Goal: Task Accomplishment & Management: Complete application form

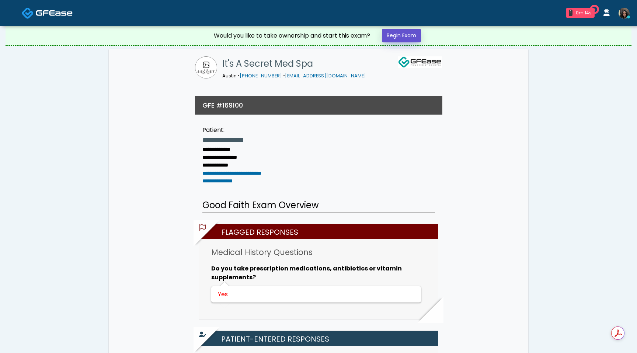
click at [392, 35] on link "Begin Exam" at bounding box center [401, 36] width 39 height 14
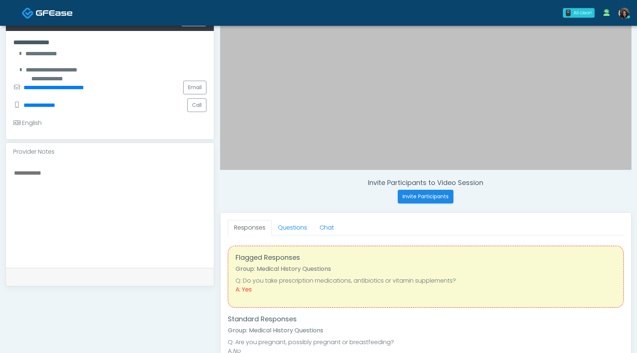
scroll to position [177, 0]
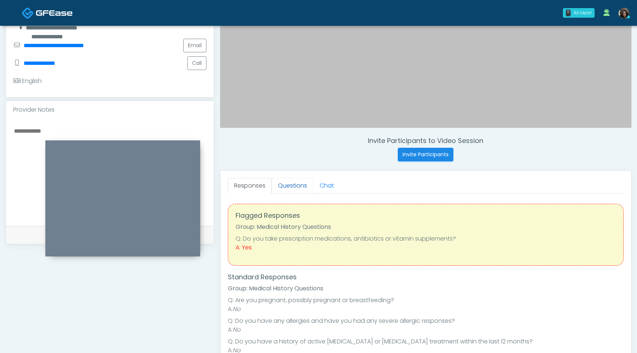
click at [300, 182] on link "Questions" at bounding box center [293, 185] width 42 height 15
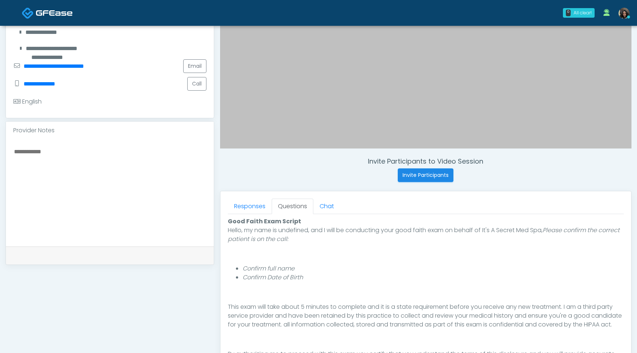
scroll to position [309, 0]
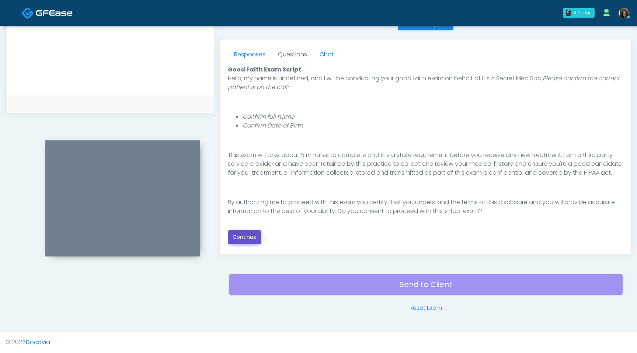
click at [246, 239] on button "Continue" at bounding box center [245, 237] width 34 height 14
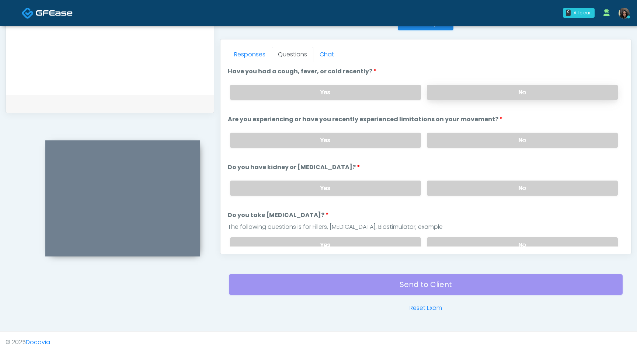
click at [513, 93] on label "No" at bounding box center [522, 92] width 191 height 15
click at [485, 140] on label "No" at bounding box center [522, 140] width 191 height 15
click at [474, 186] on label "No" at bounding box center [522, 188] width 191 height 15
click at [484, 239] on label "No" at bounding box center [522, 244] width 191 height 15
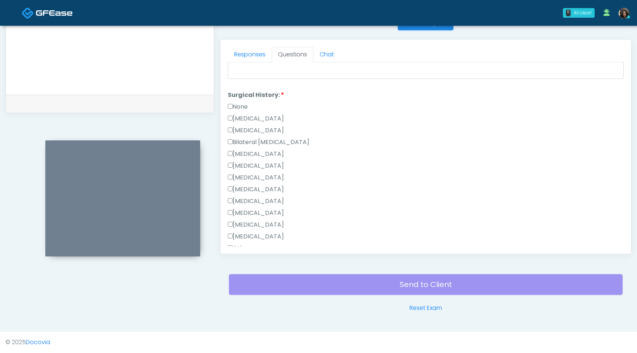
scroll to position [480, 0]
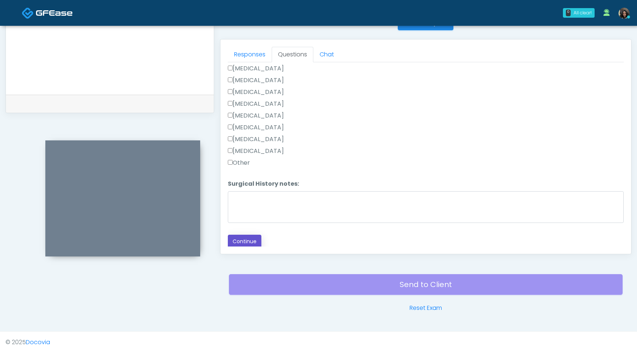
click at [248, 242] on button "Continue" at bounding box center [245, 242] width 34 height 14
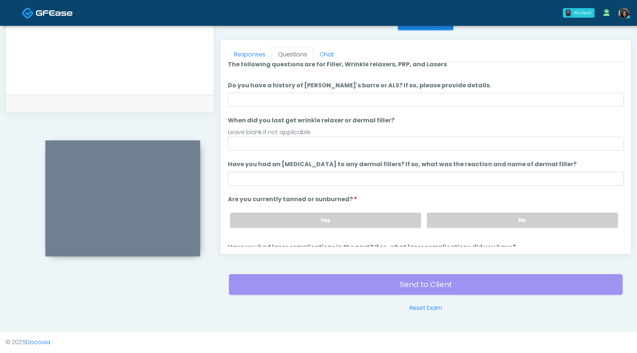
scroll to position [0, 0]
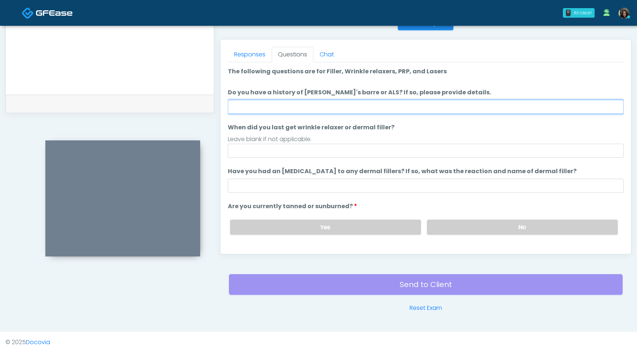
click at [435, 112] on input "Do you have a history of Guillain's barre or ALS? If so, please provide details." at bounding box center [426, 107] width 396 height 14
type input "**"
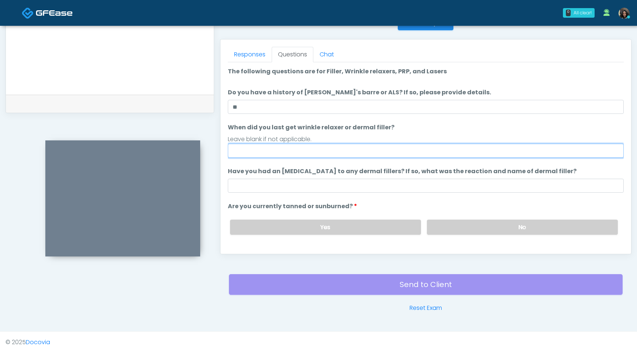
click at [283, 156] on input "When did you last get wrinkle relaxer or dermal filler?" at bounding box center [426, 151] width 396 height 14
type input "*********"
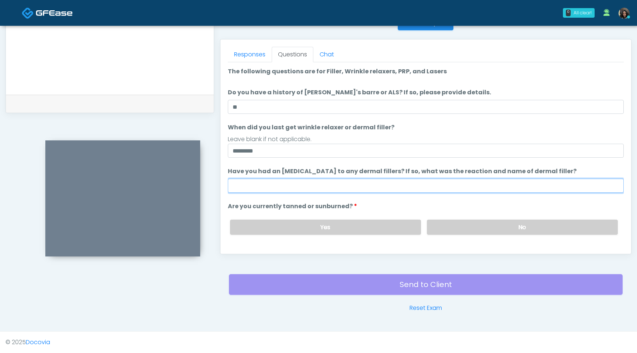
click at [276, 186] on input "Have you had an [MEDICAL_DATA] to any dermal fillers? If so, what was the react…" at bounding box center [426, 186] width 396 height 14
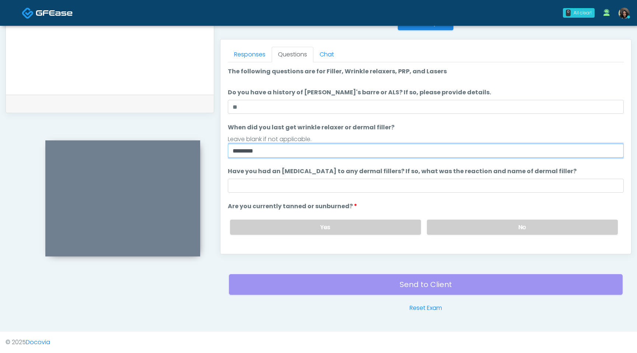
drag, startPoint x: 280, startPoint y: 148, endPoint x: 221, endPoint y: 145, distance: 59.1
click at [221, 145] on div "Responses Questions Chat Good Faith Exam Script Good Faith Exam Script INTRODUC…" at bounding box center [425, 146] width 411 height 215
type input "*"
click at [254, 152] on input "**********" at bounding box center [426, 151] width 396 height 14
type input "**********"
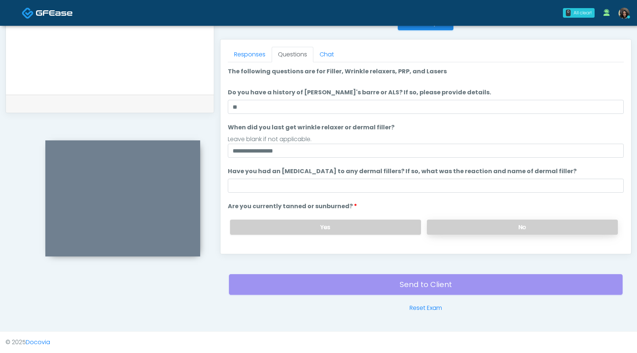
click at [485, 230] on label "No" at bounding box center [522, 227] width 191 height 15
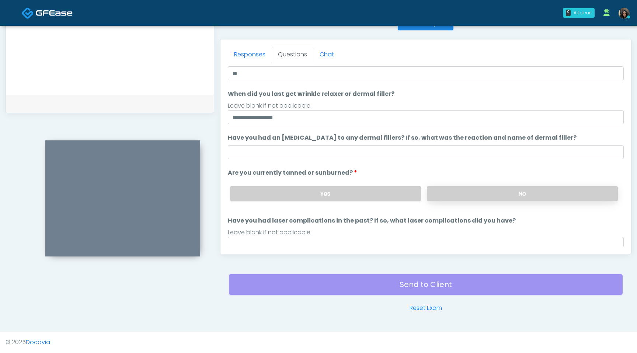
scroll to position [60, 0]
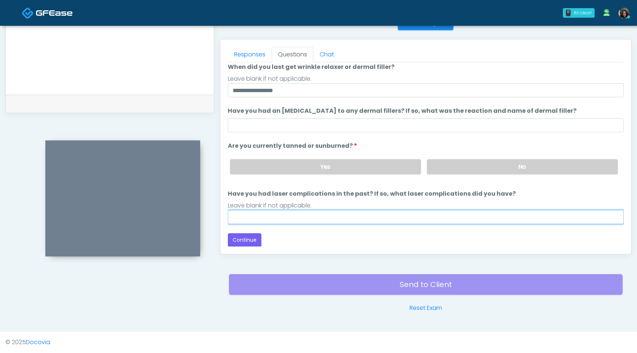
click at [425, 221] on input "Have you had laser complications in the past? If so, what laser complications d…" at bounding box center [426, 217] width 396 height 14
type input "**"
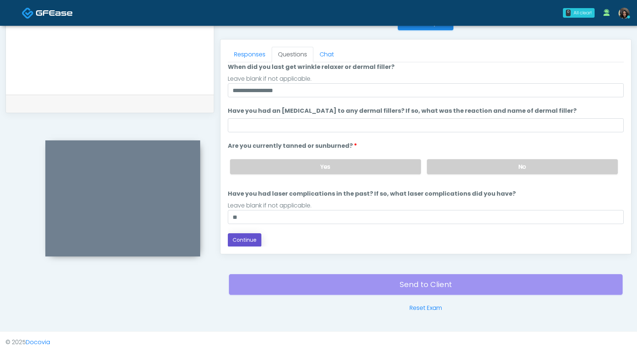
click at [240, 241] on button "Continue" at bounding box center [245, 240] width 34 height 14
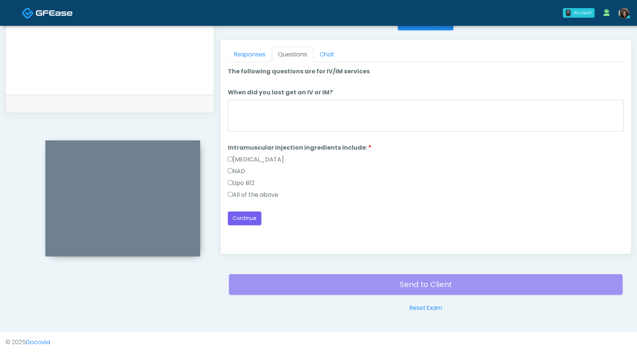
scroll to position [0, 0]
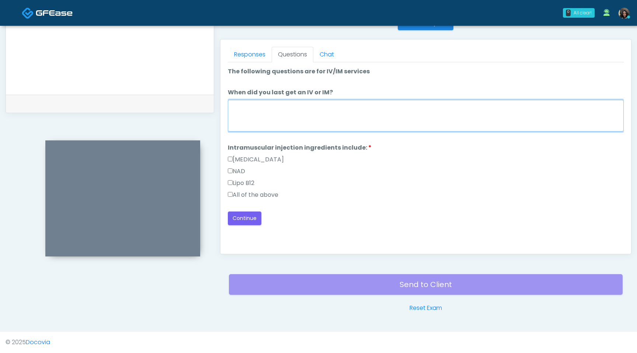
click at [338, 118] on textarea "When did you last get an IV or IM?" at bounding box center [426, 116] width 396 height 32
type textarea "*"
type textarea "**********"
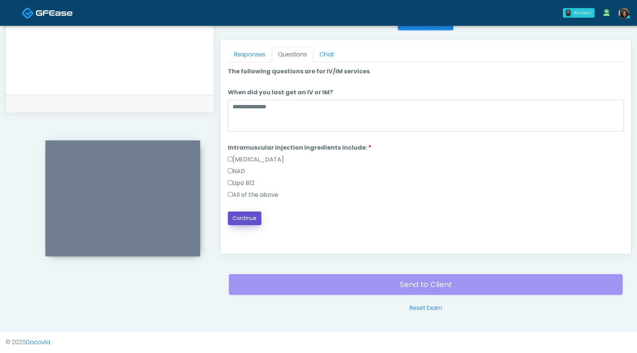
click at [242, 218] on button "Continue" at bounding box center [245, 219] width 34 height 14
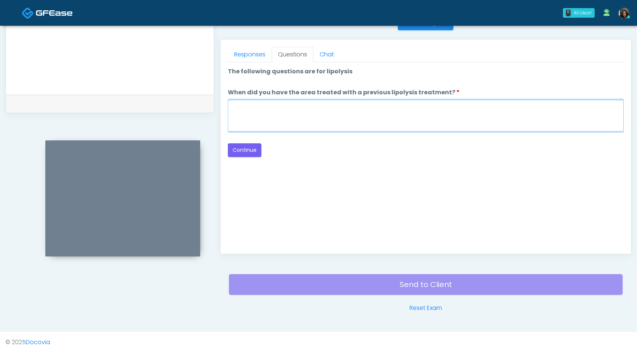
click at [273, 111] on textarea "When did you have the area treated with a previous lipolysis treatment?" at bounding box center [426, 116] width 396 height 32
type textarea "*********"
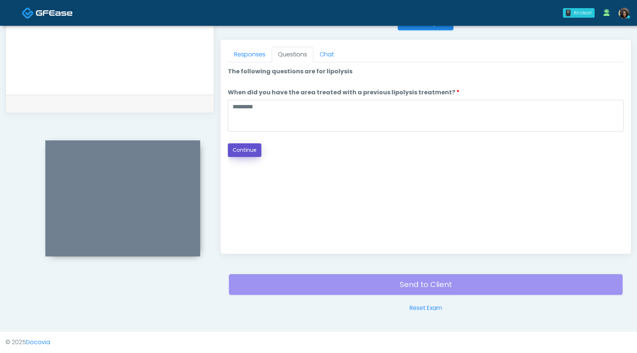
click at [243, 154] on button "Continue" at bounding box center [245, 150] width 34 height 14
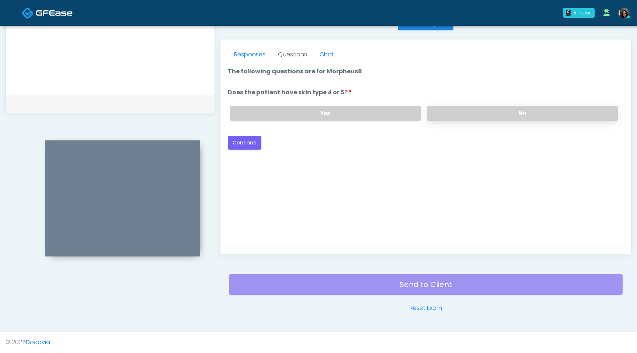
click at [482, 109] on label "No" at bounding box center [522, 113] width 191 height 15
click at [241, 145] on button "Continue" at bounding box center [245, 143] width 34 height 14
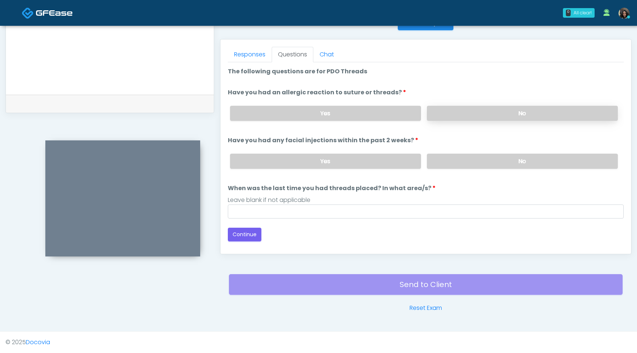
click at [483, 114] on label "No" at bounding box center [522, 113] width 191 height 15
click at [464, 162] on label "No" at bounding box center [522, 161] width 191 height 15
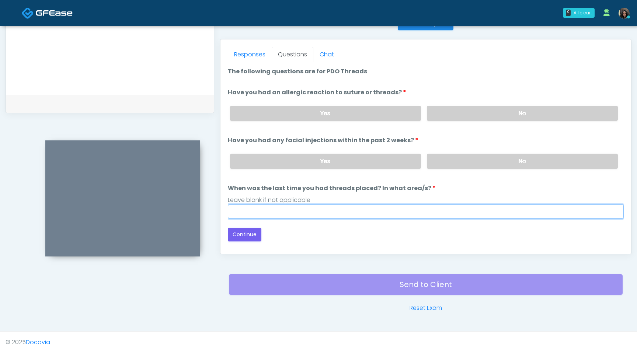
click at [331, 210] on input "When was the last time you had threads placed? In what area/s?" at bounding box center [426, 212] width 396 height 14
type input "*********"
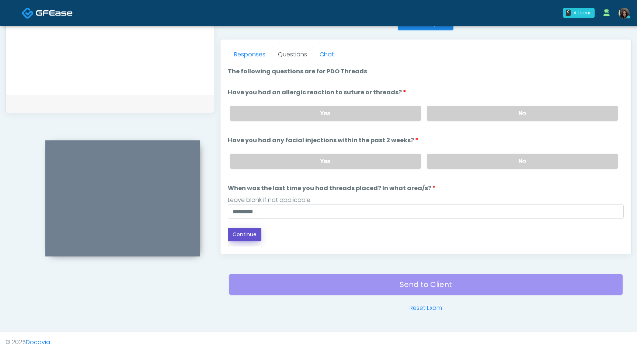
click at [245, 236] on button "Continue" at bounding box center [245, 235] width 34 height 14
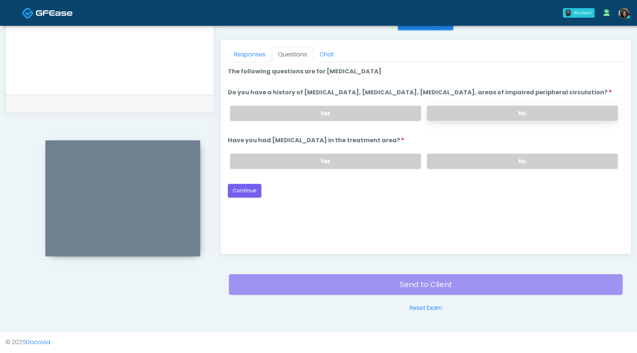
click at [485, 119] on label "No" at bounding box center [522, 113] width 191 height 15
click at [479, 169] on label "No" at bounding box center [522, 161] width 191 height 15
click at [246, 197] on button "Continue" at bounding box center [245, 191] width 34 height 14
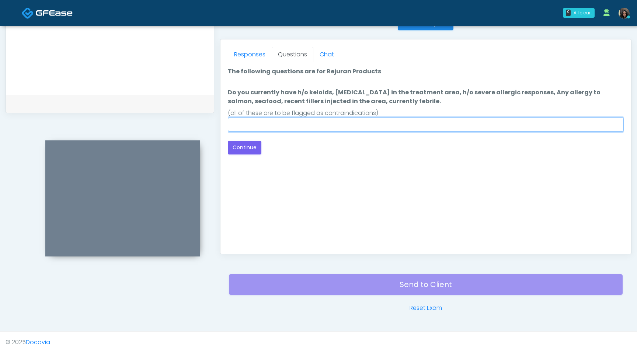
click at [362, 124] on input "Do you currently have h/o keloids, [MEDICAL_DATA] in the treatment area, h/o se…" at bounding box center [426, 125] width 396 height 14
type input "****"
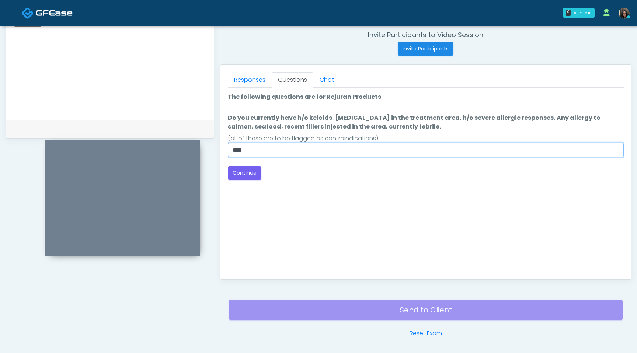
scroll to position [286, 0]
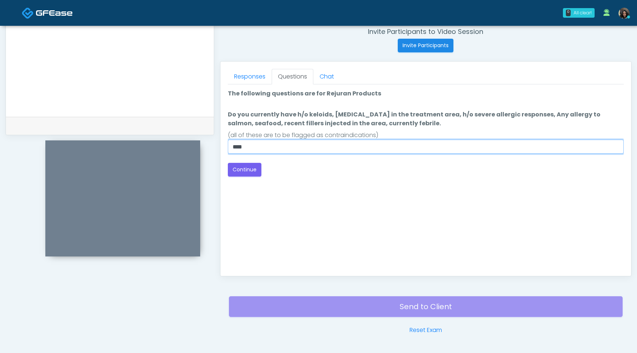
click at [265, 148] on input "****" at bounding box center [426, 147] width 396 height 14
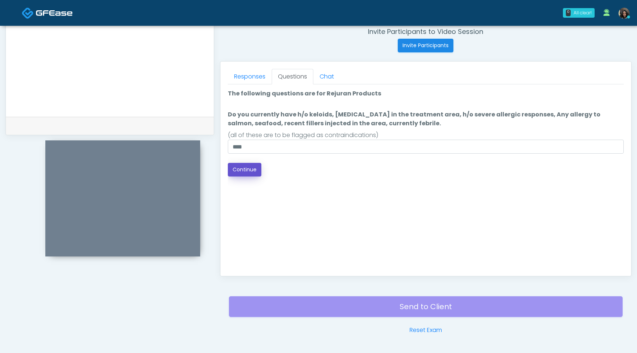
click at [242, 170] on button "Continue" at bounding box center [245, 170] width 34 height 14
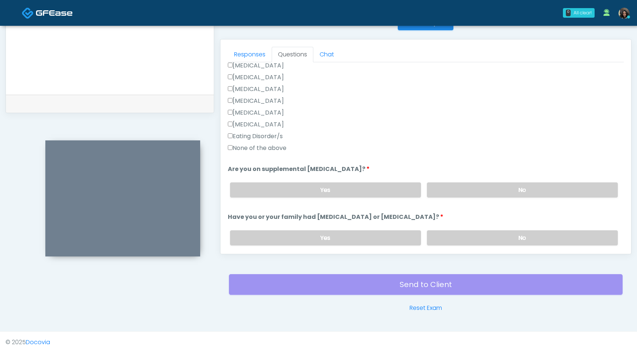
scroll to position [190, 0]
click at [525, 189] on label "No" at bounding box center [522, 189] width 191 height 15
click at [497, 241] on label "No" at bounding box center [522, 237] width 191 height 15
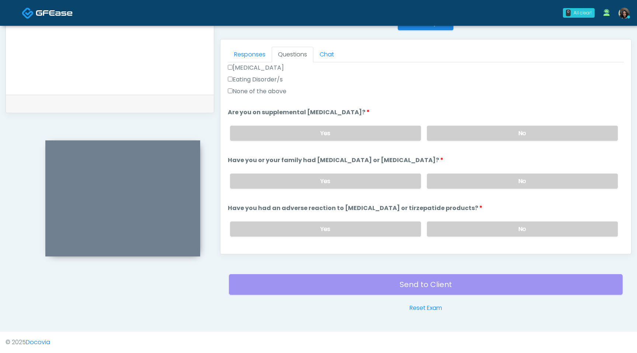
scroll to position [270, 0]
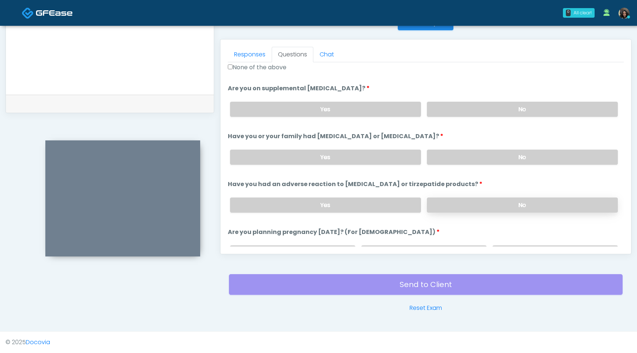
click at [494, 204] on label "No" at bounding box center [522, 205] width 191 height 15
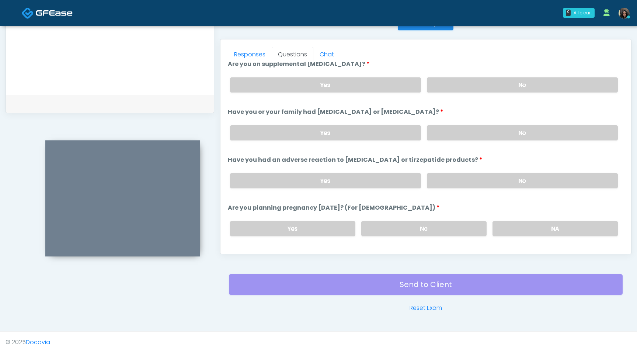
scroll to position [295, 0]
click at [459, 224] on label "No" at bounding box center [423, 228] width 125 height 15
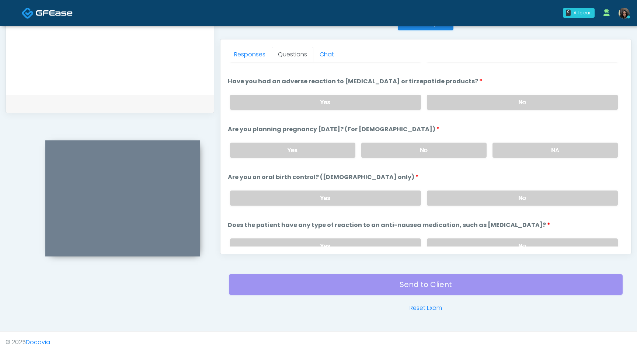
scroll to position [407, 0]
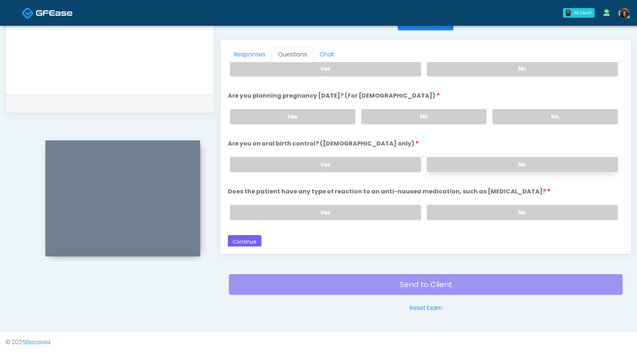
click at [462, 164] on label "No" at bounding box center [522, 164] width 191 height 15
click at [465, 209] on label "No" at bounding box center [522, 212] width 191 height 15
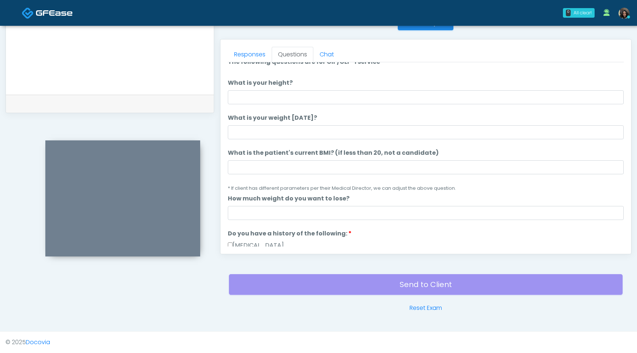
scroll to position [10, 0]
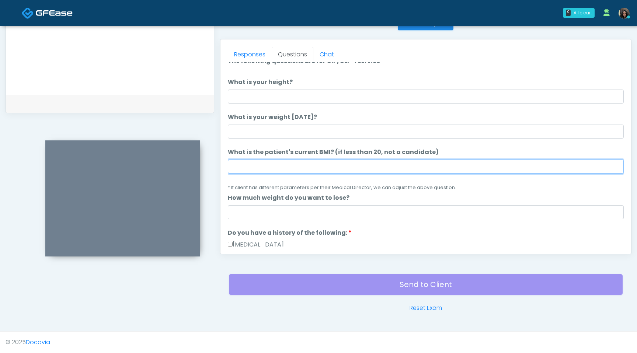
click at [245, 172] on input "What is the patient's current BMI? (if less than 20, not a candidate)" at bounding box center [426, 167] width 396 height 14
type input "****"
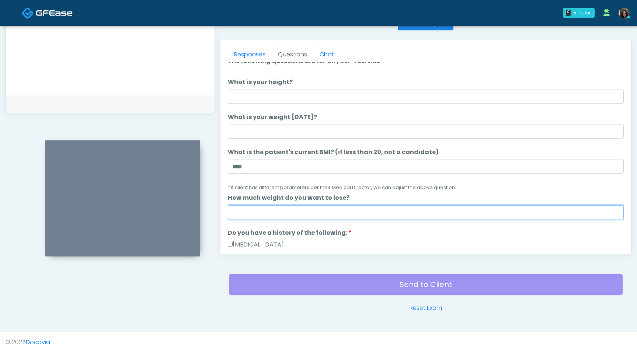
click at [242, 217] on input "How much weight do you want to lose?" at bounding box center [426, 212] width 396 height 14
type input "*"
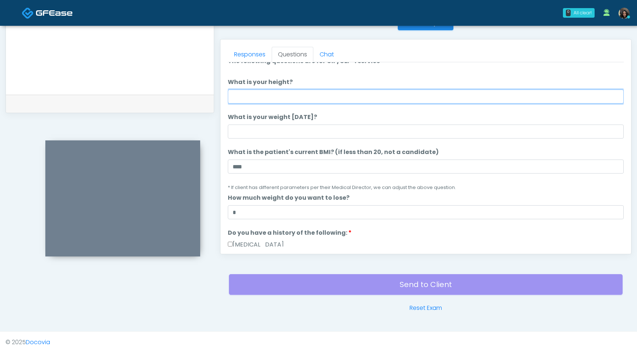
click at [257, 99] on input "What is your height?" at bounding box center [426, 97] width 396 height 14
type input "***"
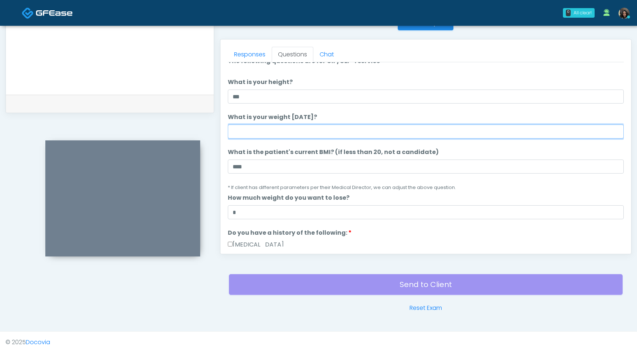
click at [241, 135] on input "What is your weight today?" at bounding box center [426, 132] width 396 height 14
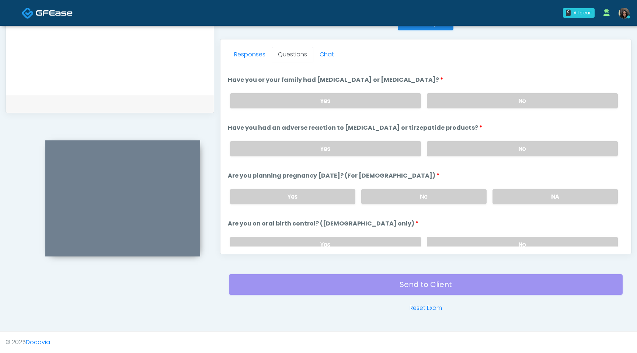
scroll to position [407, 0]
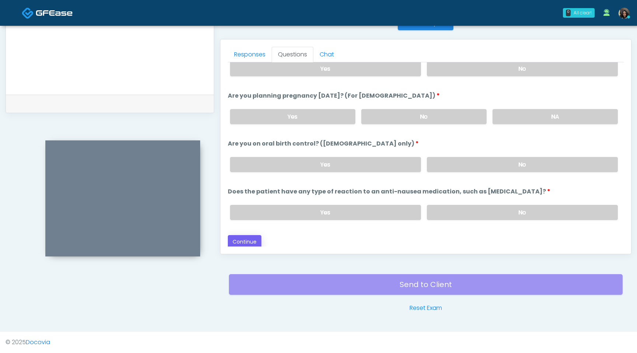
type input "***"
click at [251, 243] on button "Continue" at bounding box center [245, 242] width 34 height 14
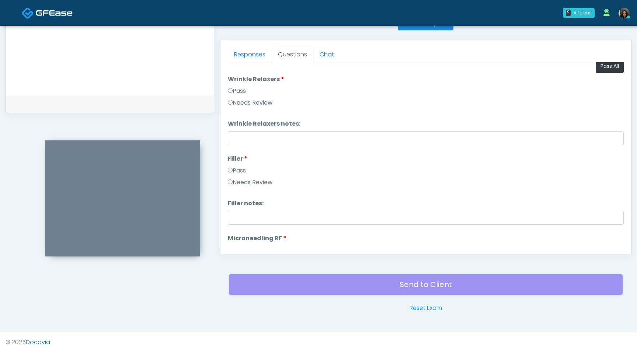
scroll to position [0, 0]
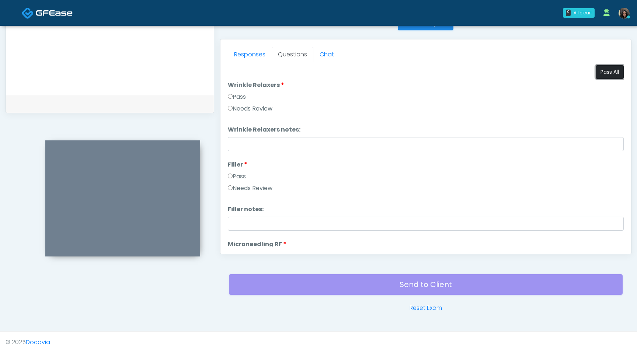
click at [603, 74] on button "Pass All" at bounding box center [610, 72] width 28 height 14
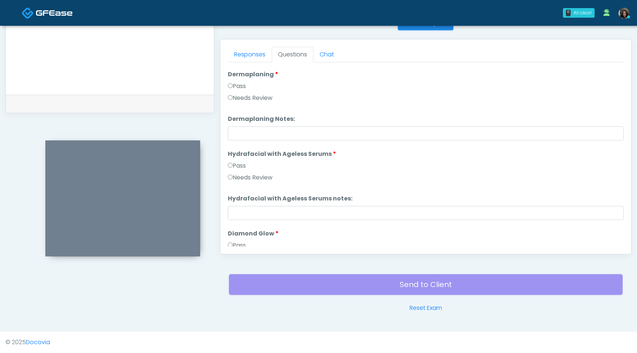
scroll to position [1452, 0]
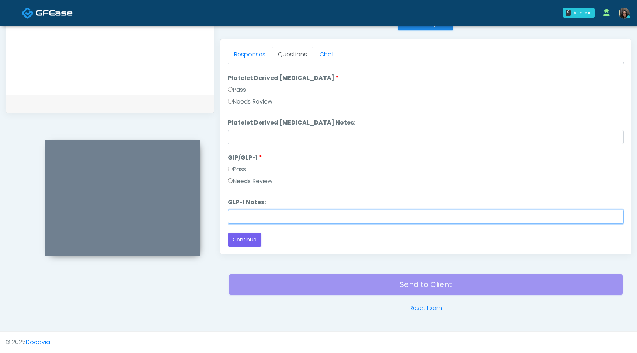
click at [238, 220] on input "GLP-1 Notes:" at bounding box center [426, 217] width 396 height 14
type input "**********"
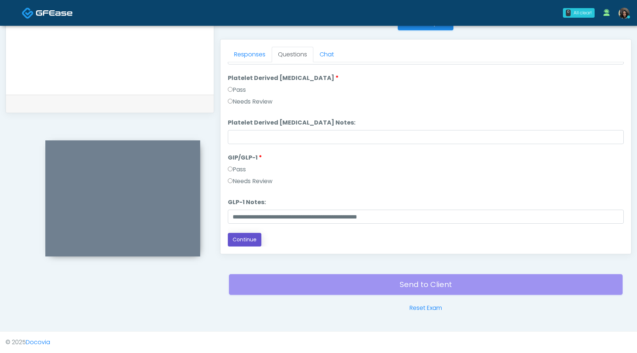
click at [246, 242] on button "Continue" at bounding box center [245, 240] width 34 height 14
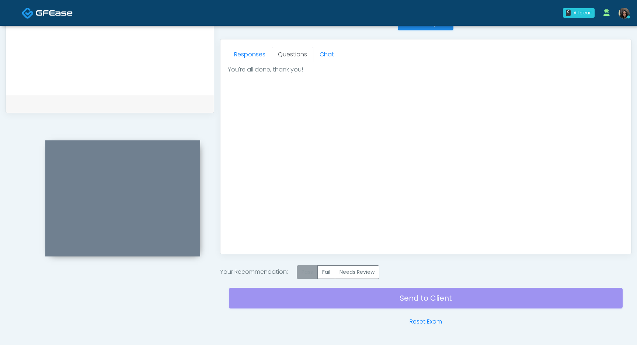
click at [308, 273] on label "Pass" at bounding box center [307, 272] width 21 height 14
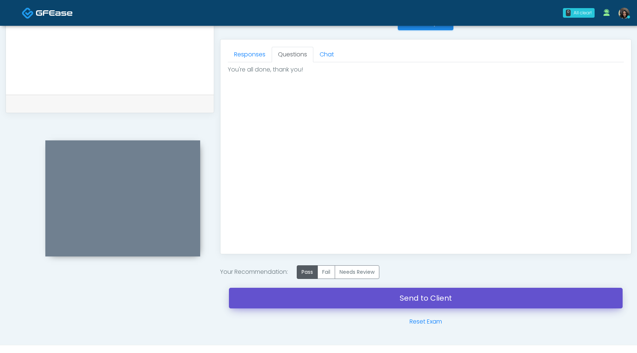
click at [306, 297] on link "Send to Client" at bounding box center [426, 298] width 394 height 21
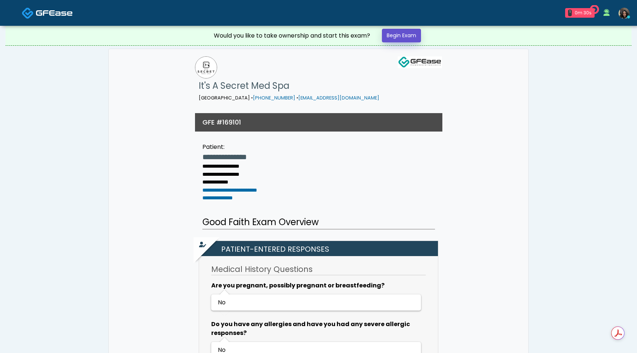
click at [413, 34] on link "Begin Exam" at bounding box center [401, 36] width 39 height 14
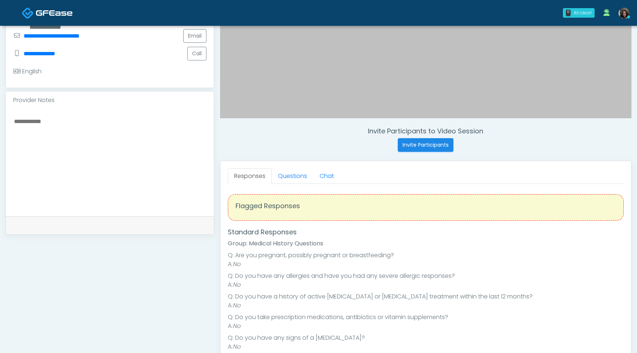
scroll to position [190, 0]
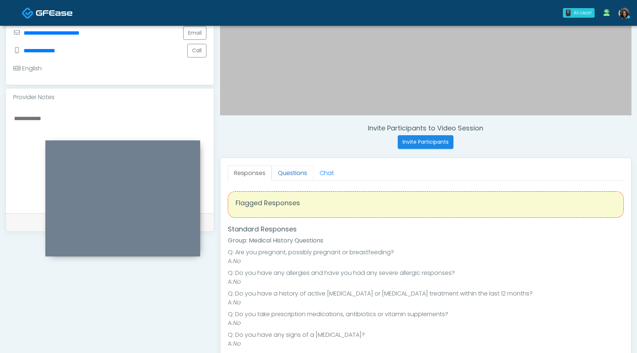
click at [298, 174] on link "Questions" at bounding box center [293, 173] width 42 height 15
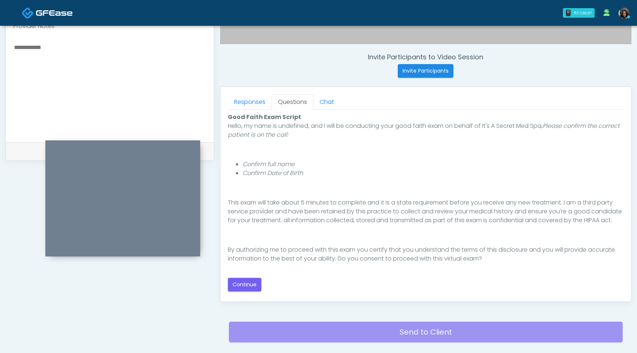
scroll to position [271, 0]
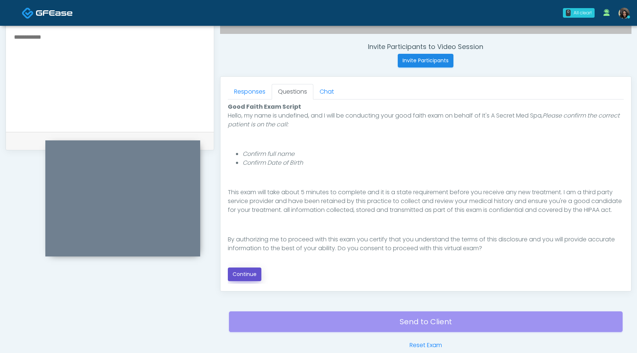
click at [247, 278] on button "Continue" at bounding box center [245, 275] width 34 height 14
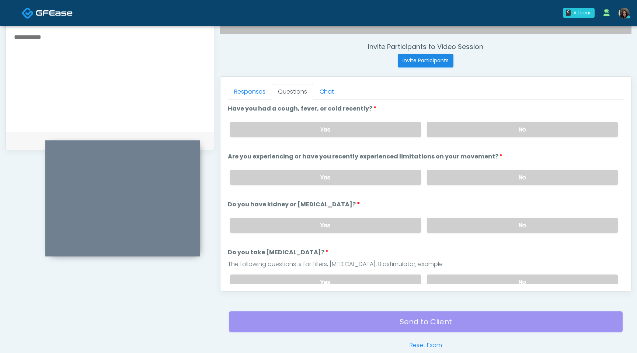
scroll to position [309, 0]
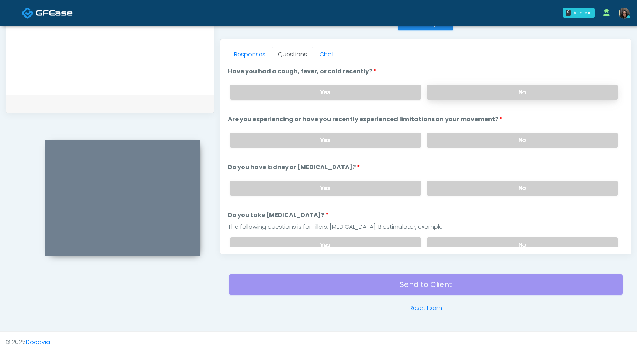
click at [519, 91] on label "No" at bounding box center [522, 92] width 191 height 15
click at [497, 137] on label "No" at bounding box center [522, 140] width 191 height 15
click at [482, 192] on label "No" at bounding box center [522, 188] width 191 height 15
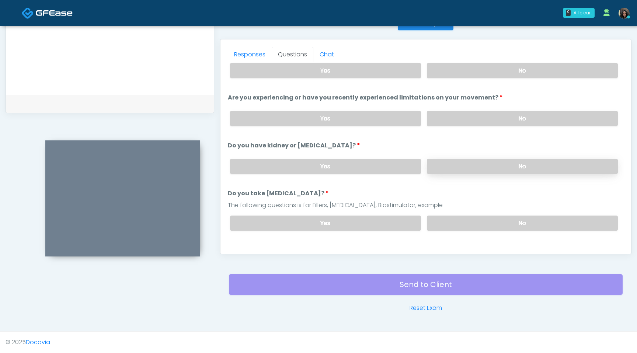
scroll to position [30, 0]
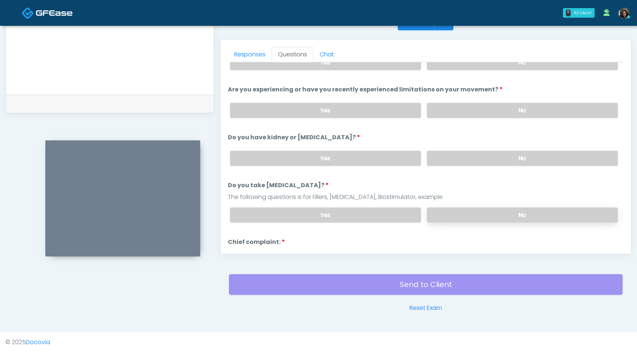
click at [478, 211] on label "No" at bounding box center [522, 215] width 191 height 15
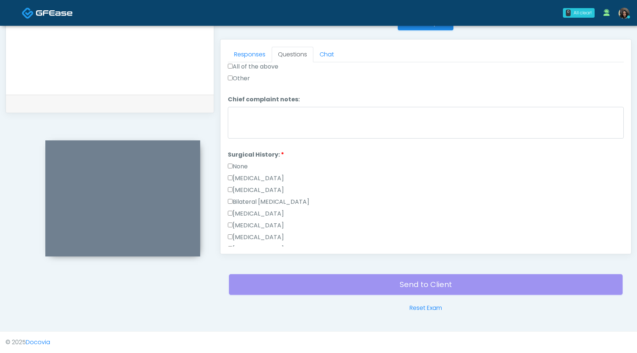
scroll to position [480, 0]
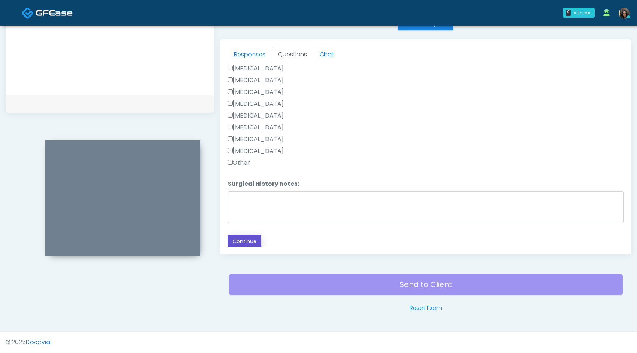
click at [249, 241] on button "Continue" at bounding box center [245, 242] width 34 height 14
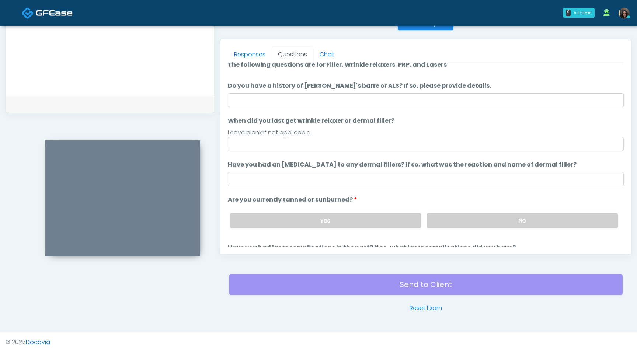
scroll to position [0, 0]
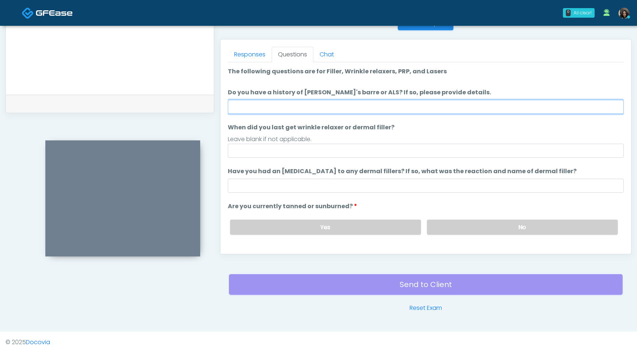
click at [336, 106] on input "Do you have a history of Guillain's barre or ALS? If so, please provide details." at bounding box center [426, 107] width 396 height 14
type input "**"
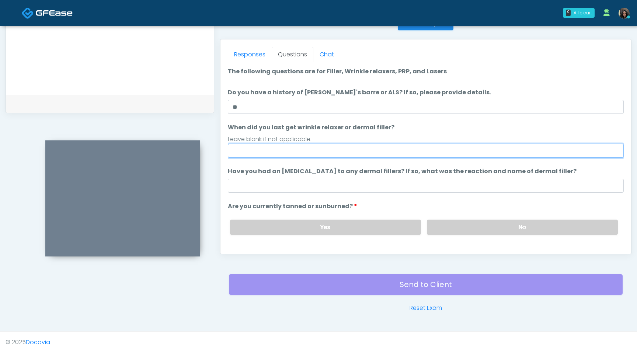
click at [286, 156] on input "When did you last get wrinkle relaxer or dermal filler?" at bounding box center [426, 151] width 396 height 14
type input "**********"
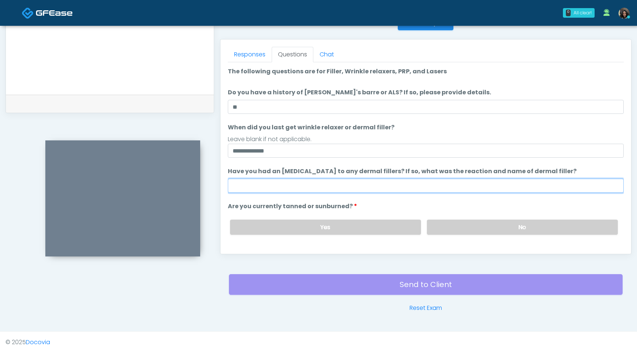
click at [276, 185] on input "Have you had an allergic response to any dermal fillers? If so, what was the re…" at bounding box center [426, 186] width 396 height 14
type input "*"
click at [290, 187] on input "Have you had an allergic response to any dermal fillers? If so, what was the re…" at bounding box center [426, 186] width 396 height 14
type input "**********"
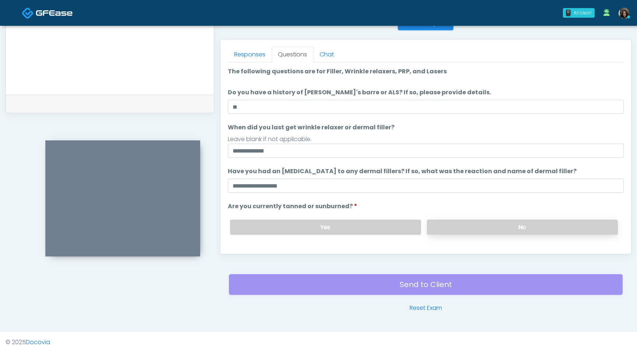
click at [467, 223] on label "No" at bounding box center [522, 227] width 191 height 15
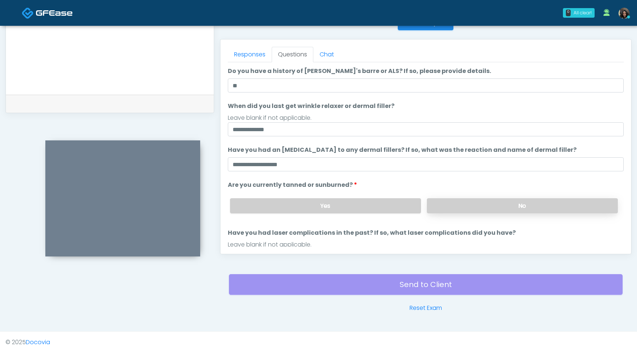
scroll to position [60, 0]
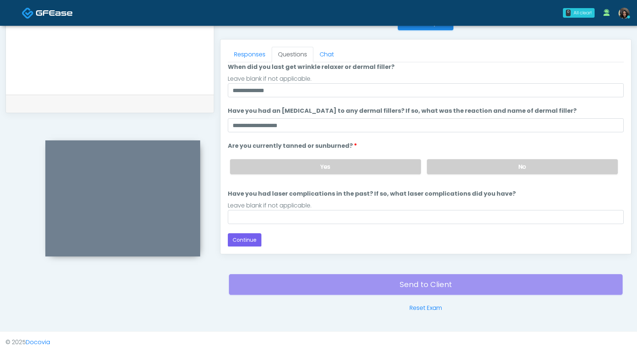
click at [426, 207] on div "Leave blank if not applicable." at bounding box center [426, 205] width 396 height 9
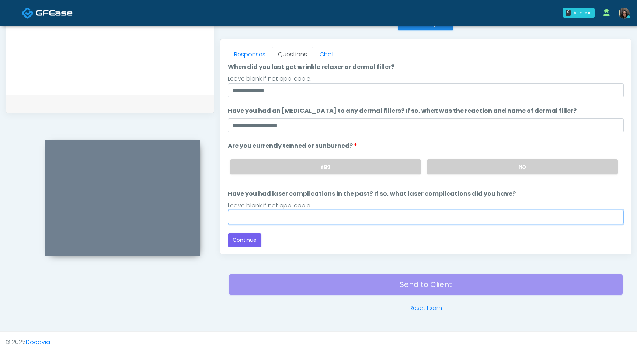
click at [414, 215] on input "Have you had laser complications in the past? If so, what laser complications d…" at bounding box center [426, 217] width 396 height 14
type input "**"
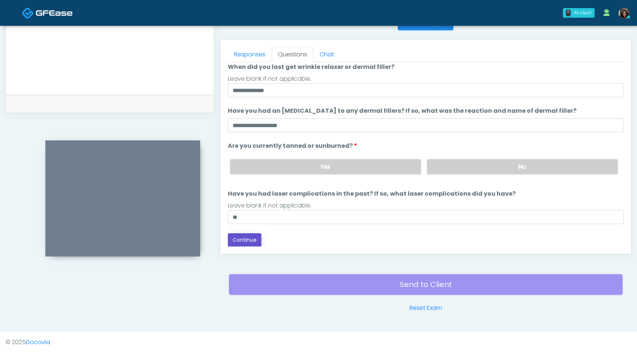
click at [249, 238] on button "Continue" at bounding box center [245, 240] width 34 height 14
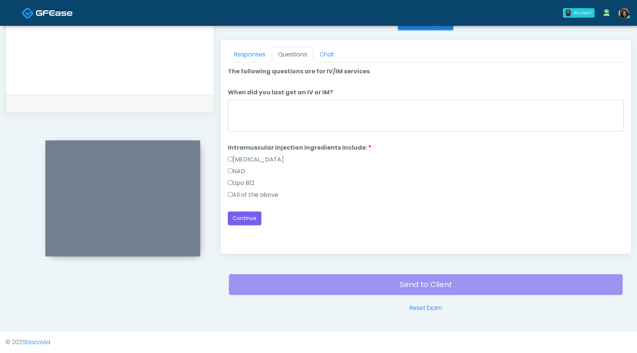
scroll to position [0, 0]
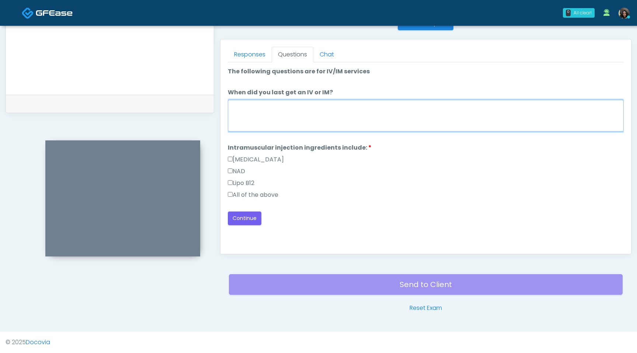
click at [348, 130] on textarea "When did you last get an IV or IM?" at bounding box center [426, 116] width 396 height 32
type textarea "**********"
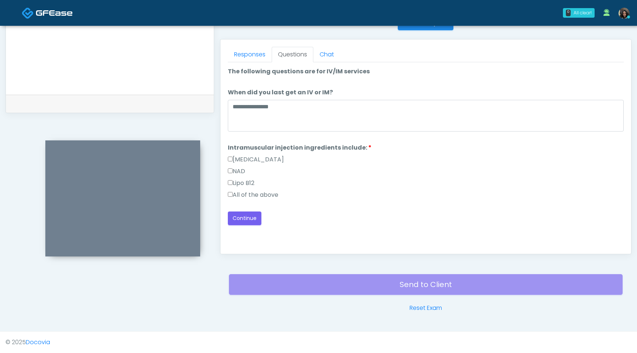
click at [229, 198] on label "All of the above" at bounding box center [253, 195] width 51 height 9
click at [247, 220] on button "Continue" at bounding box center [245, 219] width 34 height 14
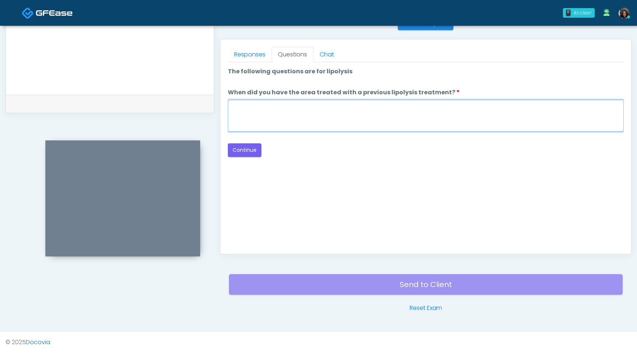
click at [404, 115] on textarea "When did you have the area treated with a previous lipolysis treatment?" at bounding box center [426, 116] width 396 height 32
type textarea "*********"
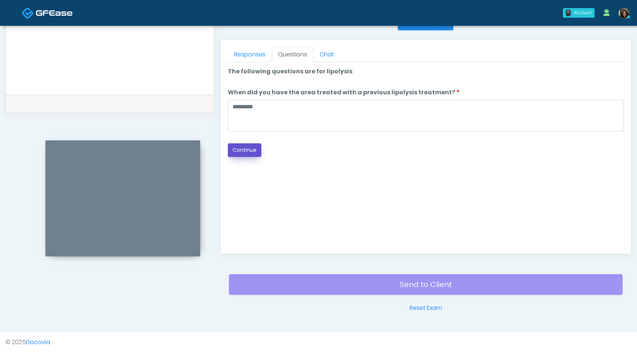
click at [255, 154] on button "Continue" at bounding box center [245, 150] width 34 height 14
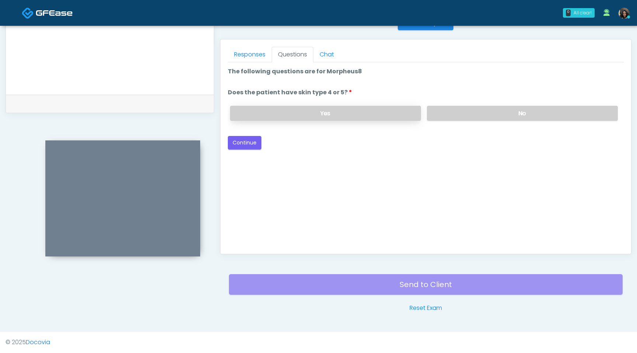
click at [358, 114] on label "Yes" at bounding box center [325, 113] width 191 height 15
click at [254, 142] on button "Continue" at bounding box center [245, 143] width 34 height 14
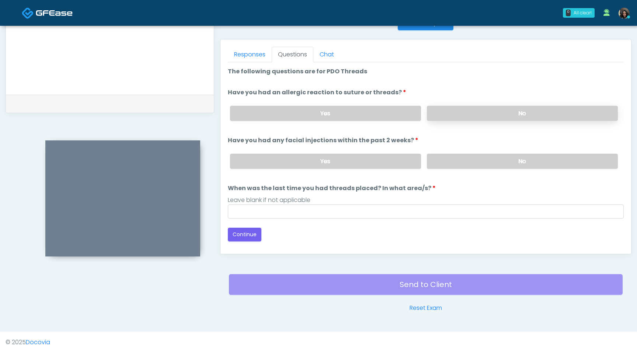
click at [497, 120] on label "No" at bounding box center [522, 113] width 191 height 15
click at [502, 154] on label "No" at bounding box center [522, 161] width 191 height 15
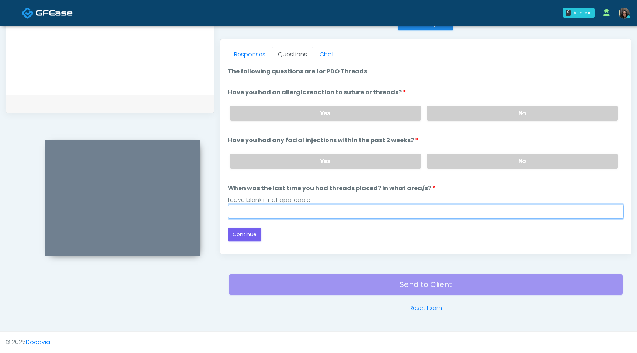
click at [422, 216] on input "When was the last time you had threads placed? In what area/s?" at bounding box center [426, 212] width 396 height 14
type input "*********"
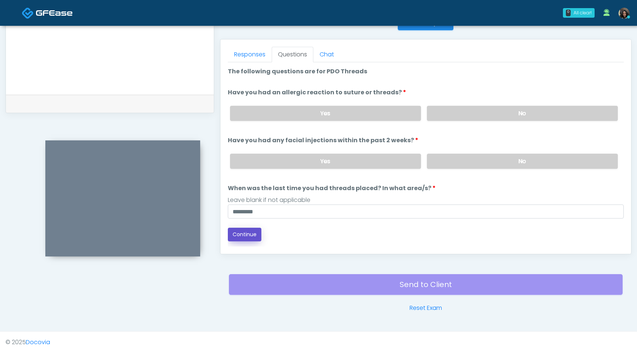
click at [247, 235] on button "Continue" at bounding box center [245, 235] width 34 height 14
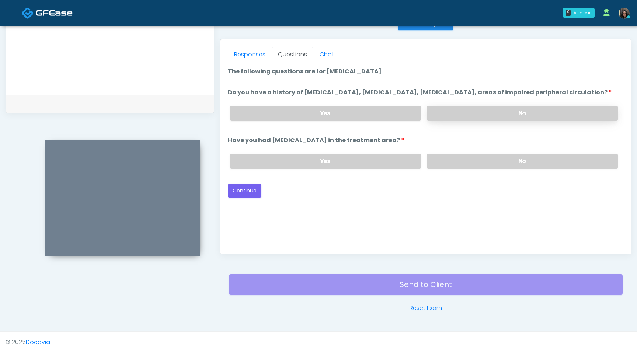
click at [497, 120] on label "No" at bounding box center [522, 113] width 191 height 15
click at [488, 169] on label "No" at bounding box center [522, 161] width 191 height 15
click at [255, 198] on button "Continue" at bounding box center [245, 191] width 34 height 14
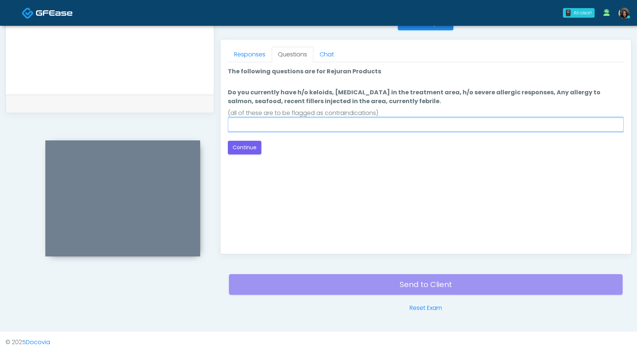
click at [413, 124] on input "Do you currently have h/o keloids, skin infection in the treatment area, h/o se…" at bounding box center [426, 125] width 396 height 14
type input "****"
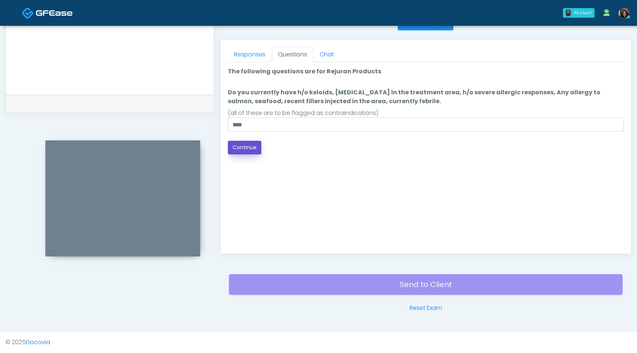
click at [245, 147] on button "Continue" at bounding box center [245, 148] width 34 height 14
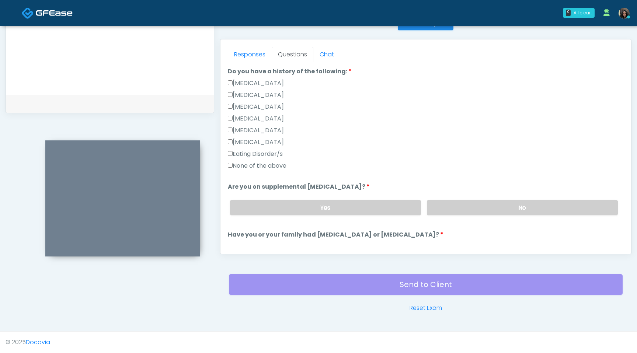
scroll to position [172, 0]
click at [458, 202] on label "No" at bounding box center [522, 207] width 191 height 15
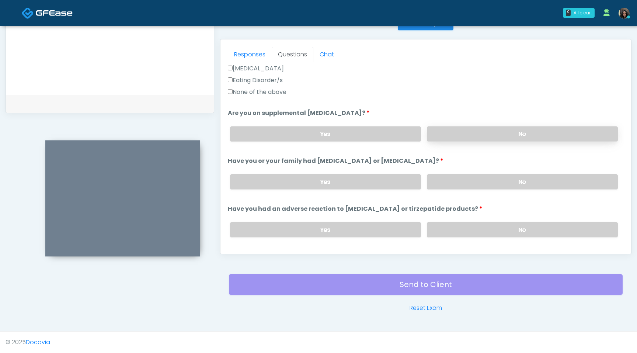
scroll to position [247, 0]
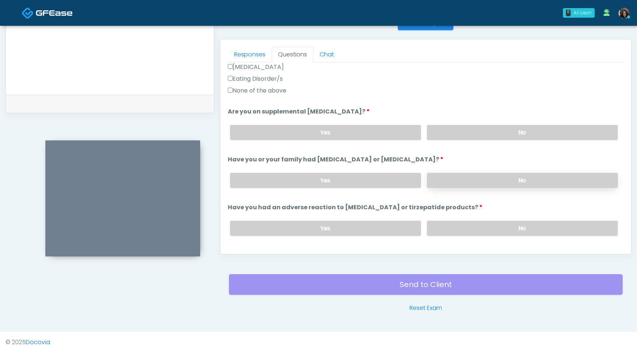
click at [458, 182] on label "No" at bounding box center [522, 180] width 191 height 15
click at [464, 228] on label "No" at bounding box center [522, 228] width 191 height 15
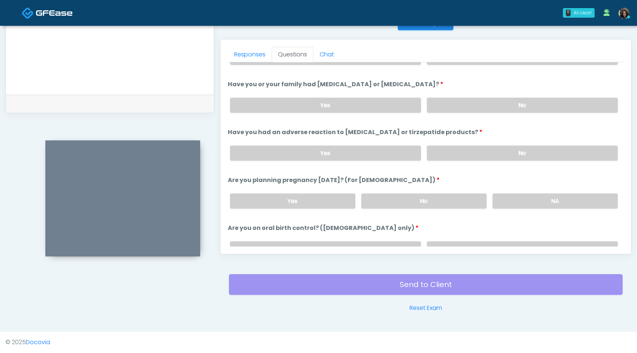
scroll to position [323, 0]
click at [404, 201] on label "No" at bounding box center [423, 200] width 125 height 15
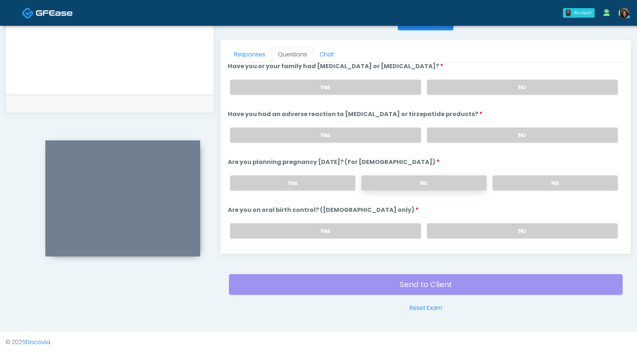
scroll to position [351, 0]
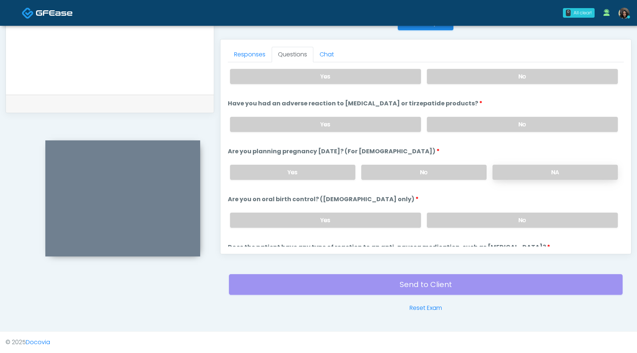
click at [519, 167] on label "NA" at bounding box center [554, 172] width 125 height 15
click at [483, 217] on label "No" at bounding box center [522, 220] width 191 height 15
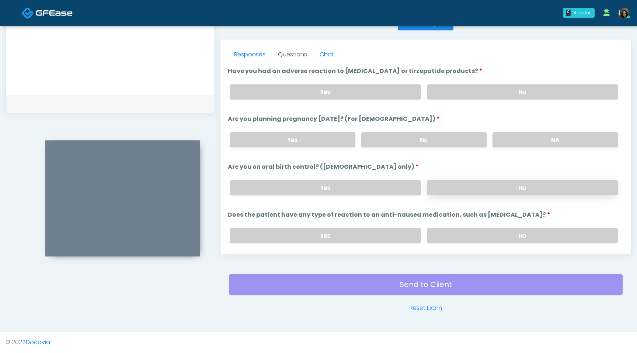
scroll to position [388, 0]
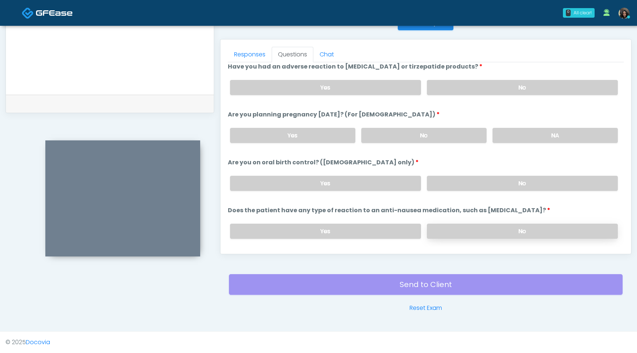
click at [481, 227] on label "No" at bounding box center [522, 231] width 191 height 15
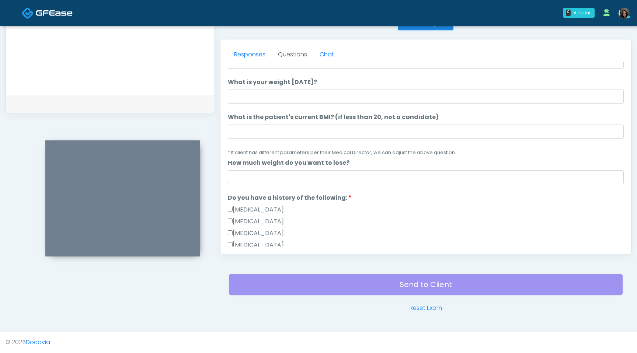
scroll to position [0, 0]
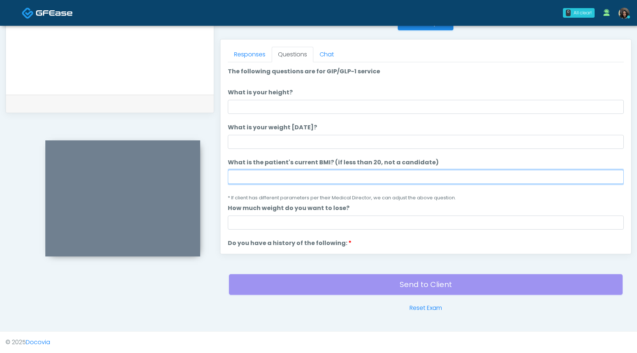
click at [241, 177] on input "What is the patient's current BMI? (if less than 20, not a candidate)" at bounding box center [426, 177] width 396 height 14
type input "****"
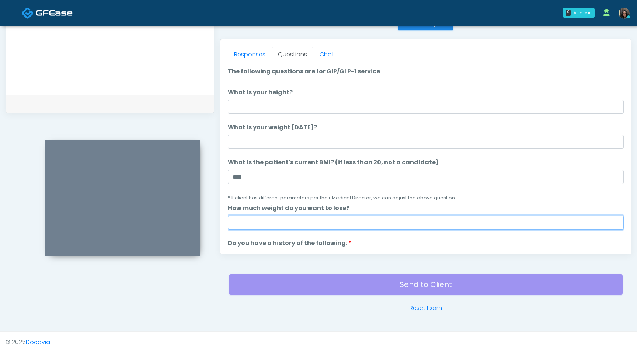
click at [252, 223] on input "How much weight do you want to lose?" at bounding box center [426, 223] width 396 height 14
type input "*"
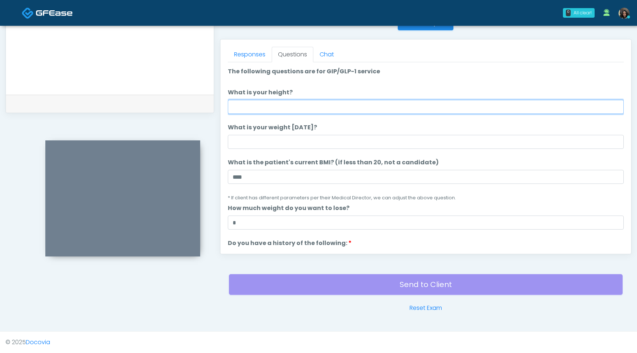
click at [260, 104] on input "What is your height?" at bounding box center [426, 107] width 396 height 14
click at [258, 106] on input "*" at bounding box center [426, 107] width 396 height 14
type input "***"
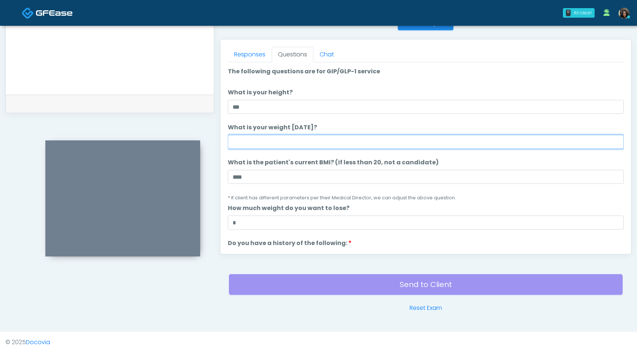
click at [242, 146] on input "What is your weight [DATE]?" at bounding box center [426, 142] width 396 height 14
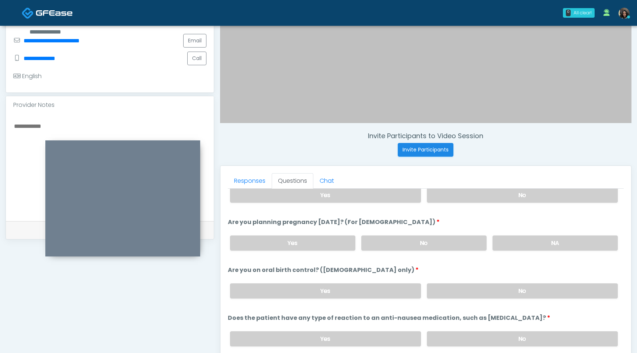
scroll to position [219, 0]
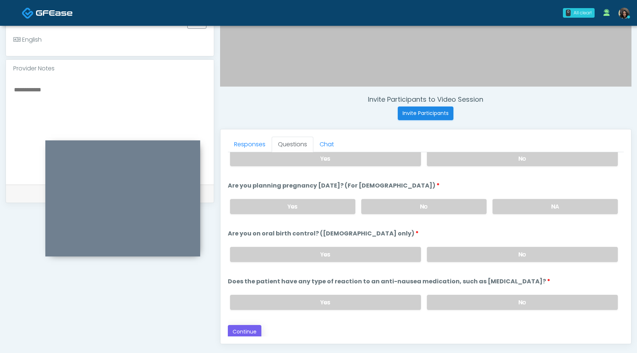
type input "***"
click at [252, 329] on button "Continue" at bounding box center [245, 332] width 34 height 14
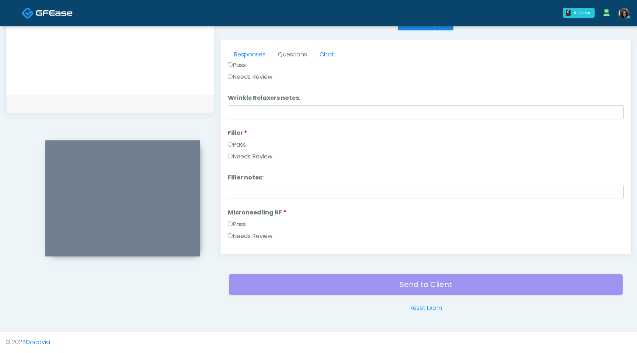
scroll to position [0, 0]
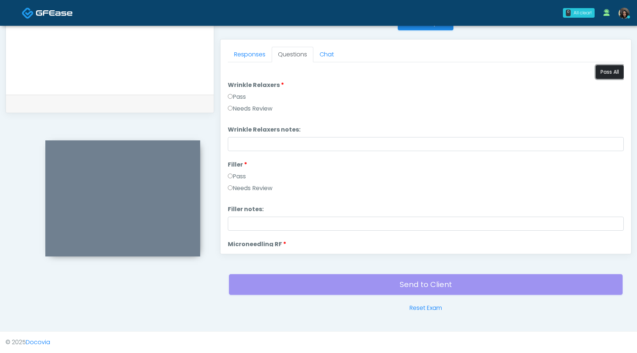
click at [608, 73] on button "Pass All" at bounding box center [610, 72] width 28 height 14
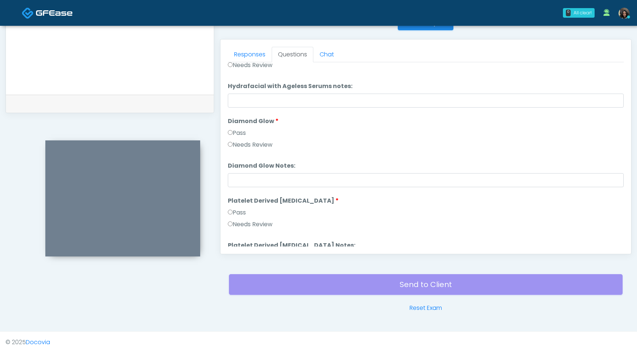
scroll to position [1452, 0]
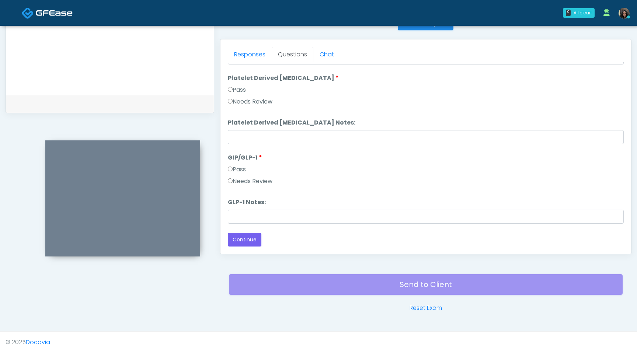
click at [234, 179] on label "Needs Review" at bounding box center [250, 181] width 45 height 9
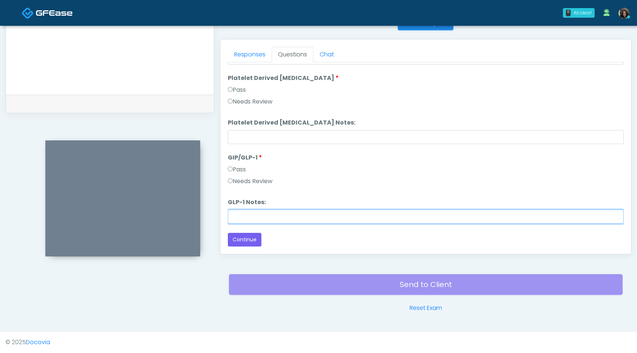
click at [246, 218] on input "GLP-1 Notes:" at bounding box center [426, 217] width 396 height 14
type input "**********"
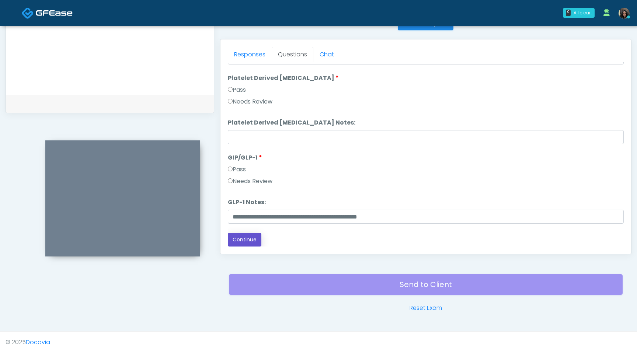
click at [253, 237] on button "Continue" at bounding box center [245, 240] width 34 height 14
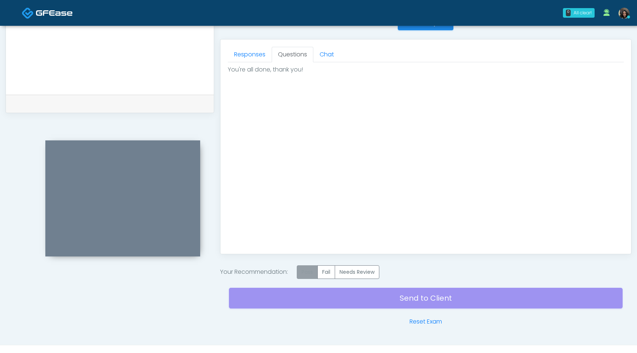
click at [308, 274] on label "Pass" at bounding box center [307, 272] width 21 height 14
click at [311, 304] on div "Send to Client Reset Exam" at bounding box center [426, 302] width 394 height 47
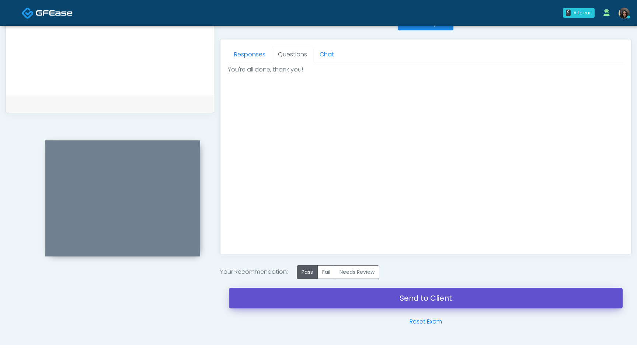
click at [344, 293] on link "Send to Client" at bounding box center [426, 298] width 394 height 21
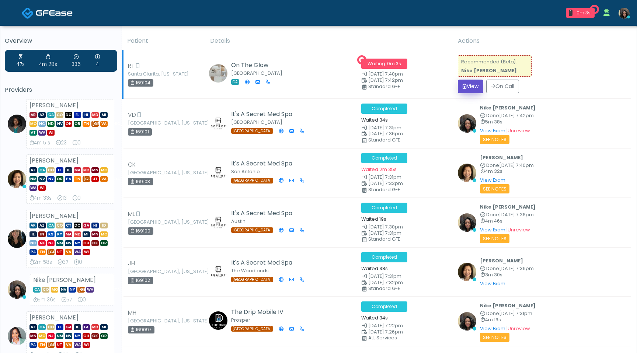
click at [470, 88] on button "View" at bounding box center [470, 87] width 25 height 14
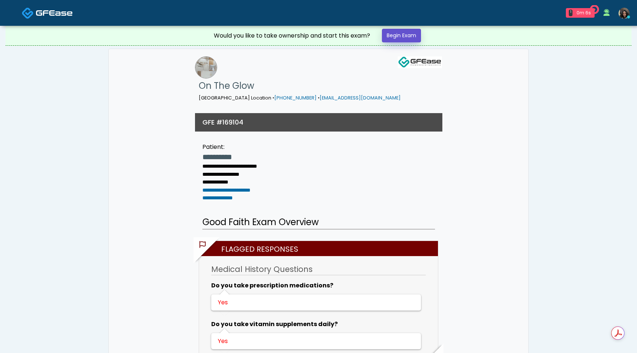
click at [394, 36] on link "Begin Exam" at bounding box center [401, 36] width 39 height 14
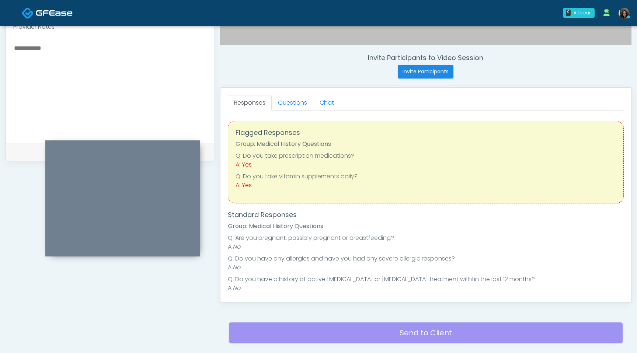
scroll to position [223, 0]
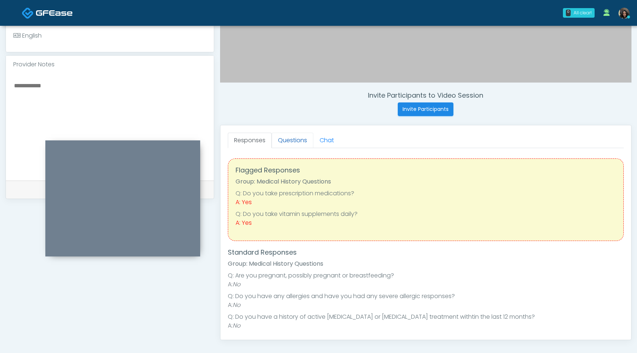
click at [301, 138] on link "Questions" at bounding box center [293, 140] width 42 height 15
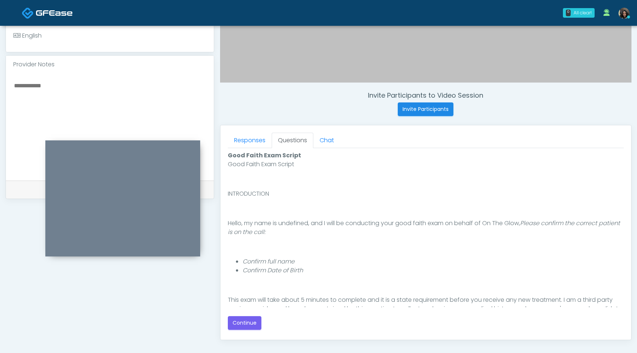
scroll to position [68, 0]
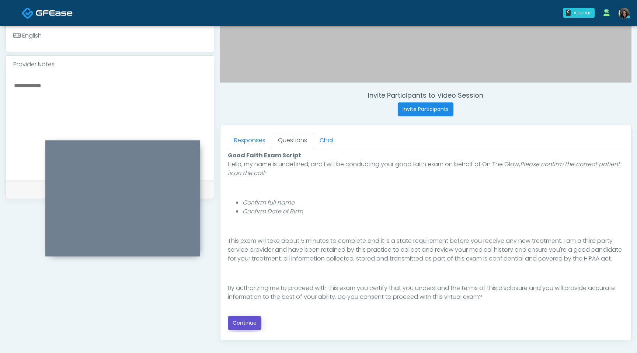
click at [247, 329] on button "Continue" at bounding box center [245, 323] width 34 height 14
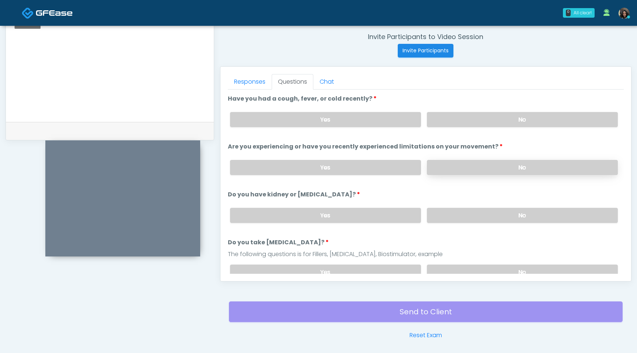
scroll to position [262, 0]
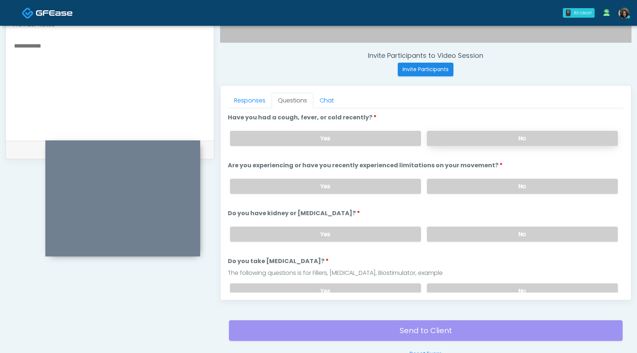
click at [461, 142] on label "No" at bounding box center [522, 138] width 191 height 15
click at [452, 184] on label "No" at bounding box center [522, 186] width 191 height 15
click at [445, 237] on label "No" at bounding box center [522, 234] width 191 height 15
click at [451, 286] on label "No" at bounding box center [522, 290] width 191 height 15
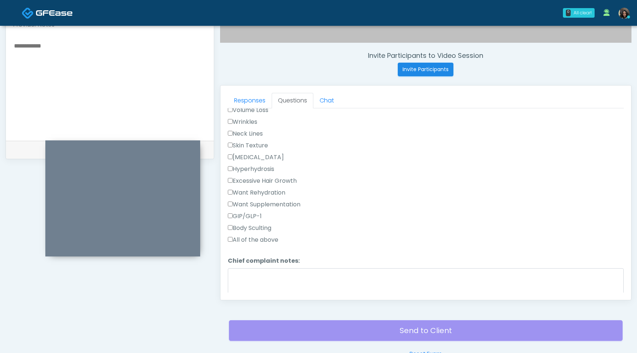
scroll to position [220, 0]
click at [238, 279] on textarea "Chief complaint notes:" at bounding box center [426, 284] width 396 height 32
click at [240, 279] on textarea "Chief complaint notes:" at bounding box center [426, 284] width 396 height 32
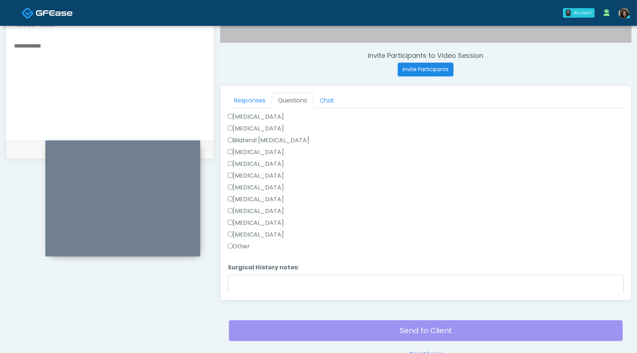
scroll to position [474, 0]
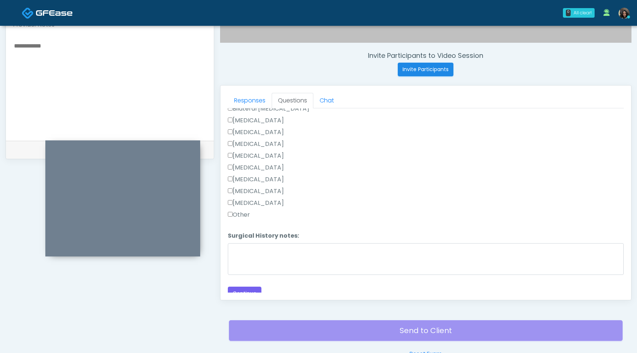
type textarea "*********"
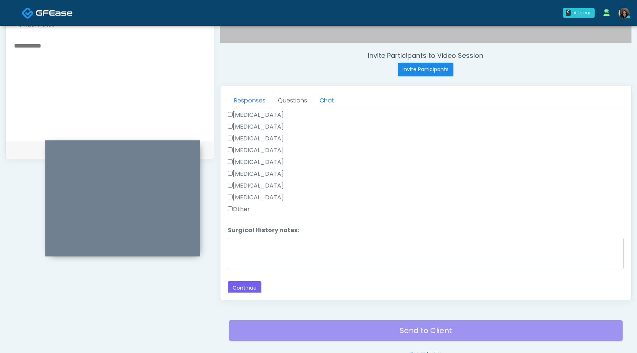
scroll to position [480, 0]
click at [243, 286] on button "Continue" at bounding box center [245, 288] width 34 height 14
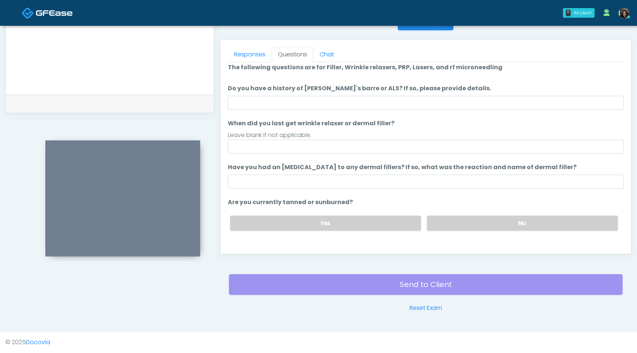
scroll to position [0, 0]
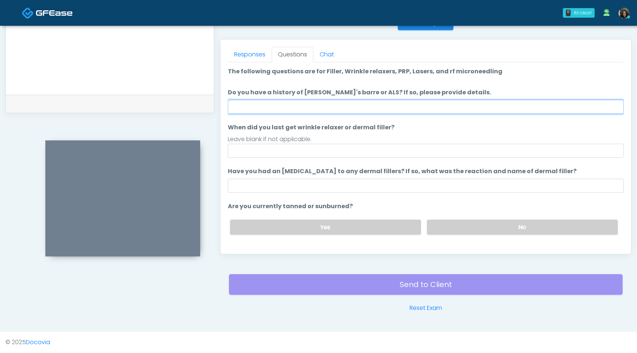
click at [396, 102] on input "Do you have a history of [PERSON_NAME]'s barre or ALS? If so, please provide de…" at bounding box center [426, 107] width 396 height 14
type input "**"
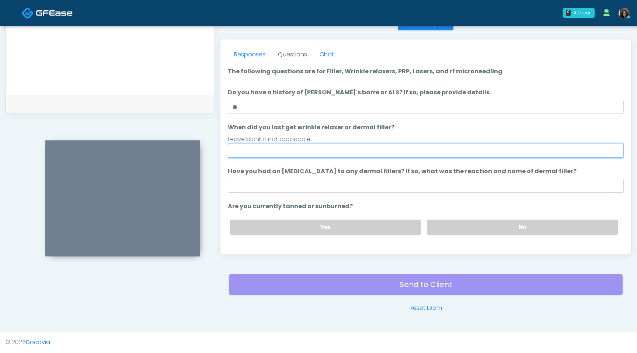
click at [262, 154] on input "When did you last get wrinkle relaxer or dermal filler?" at bounding box center [426, 151] width 396 height 14
type input "*********"
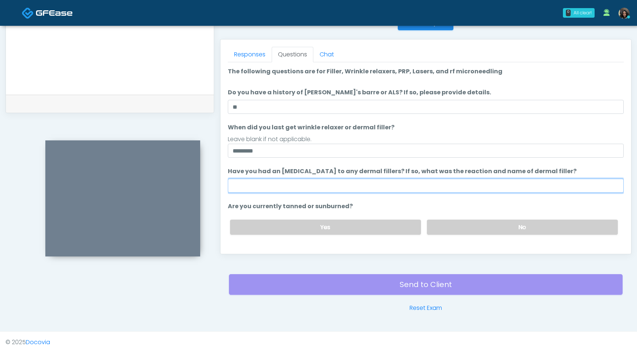
click at [273, 185] on input "Have you had an [MEDICAL_DATA] to any dermal fillers? If so, what was the react…" at bounding box center [426, 186] width 396 height 14
type input "**********"
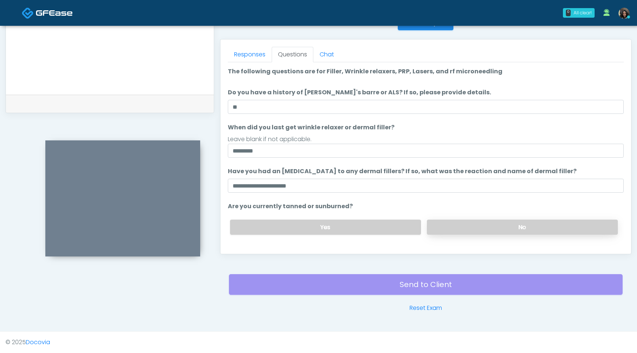
click at [457, 229] on label "No" at bounding box center [522, 227] width 191 height 15
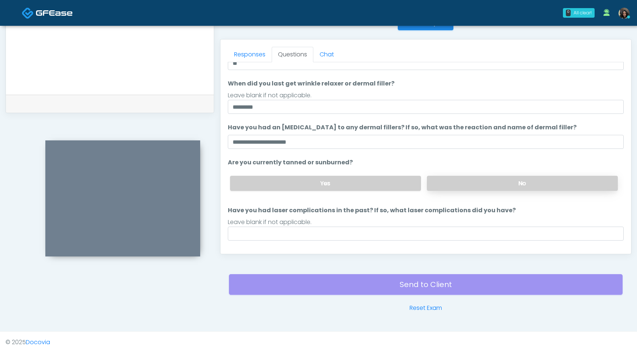
scroll to position [47, 0]
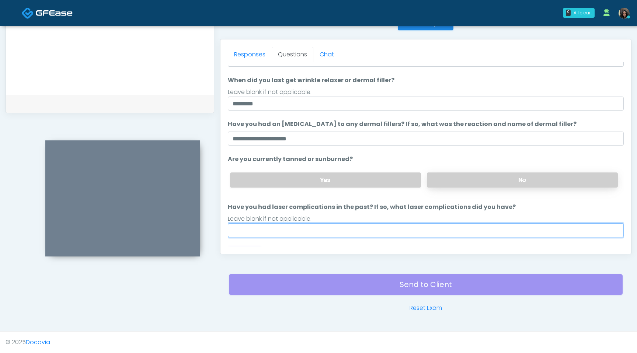
click at [457, 229] on input "Have you had laser complications in the past? If so, what laser complications d…" at bounding box center [426, 230] width 396 height 14
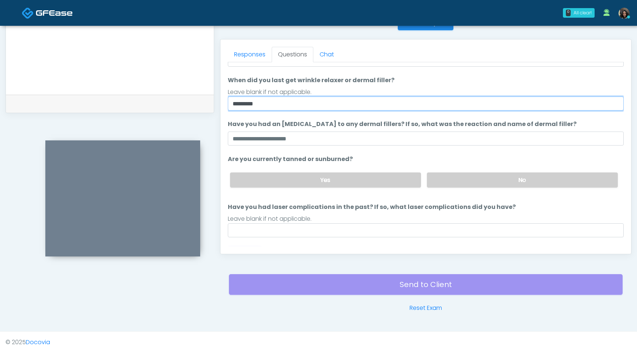
drag, startPoint x: 274, startPoint y: 107, endPoint x: 217, endPoint y: 98, distance: 57.7
click at [217, 98] on div "Invite Participants to Video Session Invite Participants Responses Questions Ch…" at bounding box center [422, 31] width 417 height 562
type input "*"
type input "**********"
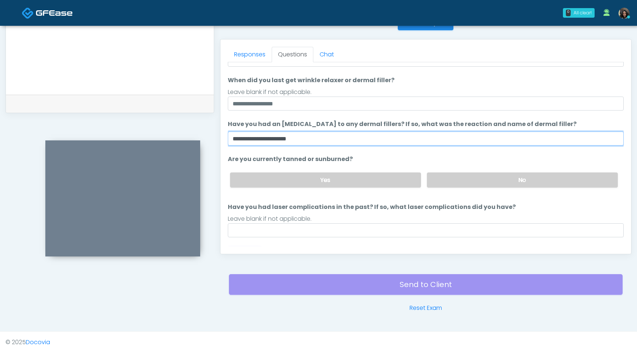
drag, startPoint x: 330, startPoint y: 138, endPoint x: 221, endPoint y: 135, distance: 109.2
click at [221, 135] on div "Responses Questions Chat Good Faith Exam Script Good Faith Exam Script INTRODUC…" at bounding box center [425, 146] width 411 height 215
type input "**"
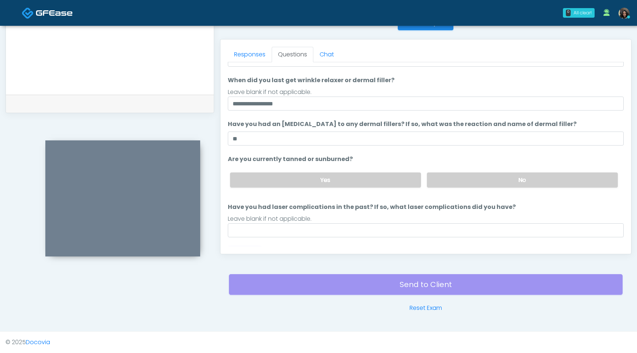
click at [431, 160] on li "Are you currently tanned or sunburned? Are you currently tanned or sunburned? Y…" at bounding box center [426, 174] width 396 height 39
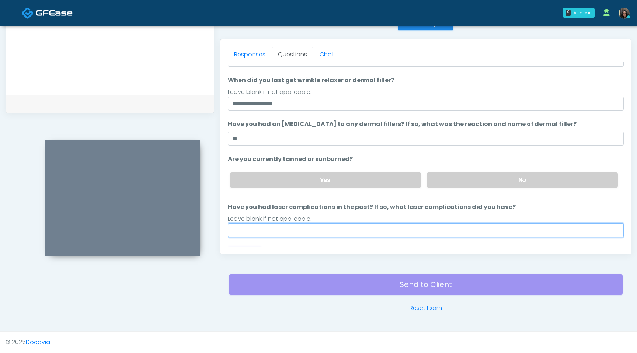
click at [321, 224] on input "Have you had laser complications in the past? If so, what laser complications d…" at bounding box center [426, 230] width 396 height 14
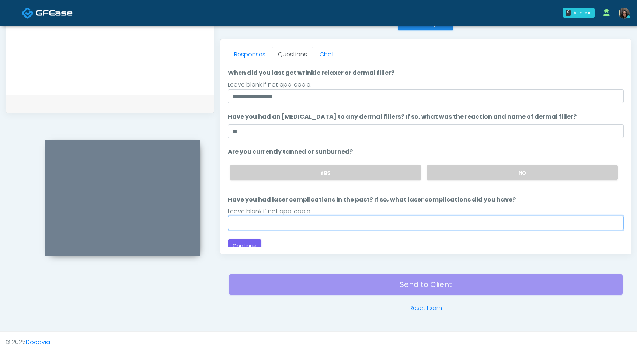
scroll to position [60, 0]
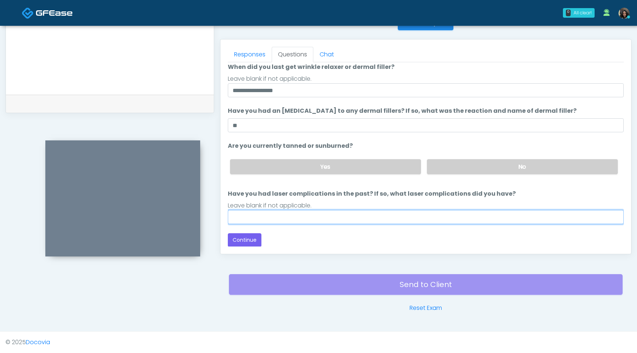
type input "**"
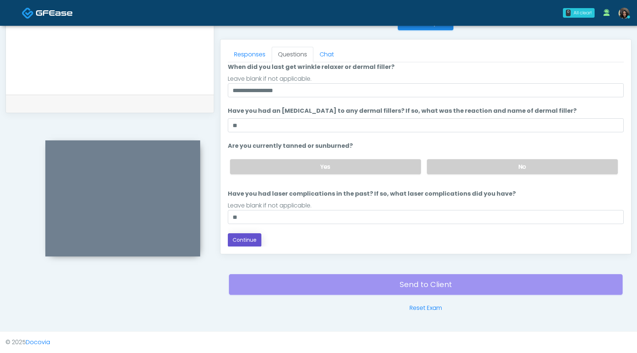
click at [245, 243] on button "Continue" at bounding box center [245, 240] width 34 height 14
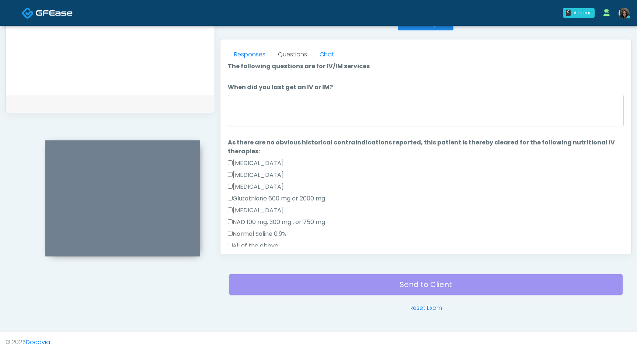
scroll to position [0, 0]
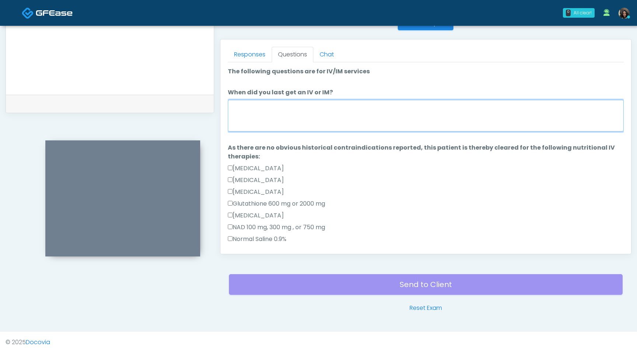
click at [337, 116] on textarea "When did you last get an IV or IM?" at bounding box center [426, 116] width 396 height 32
type textarea "*"
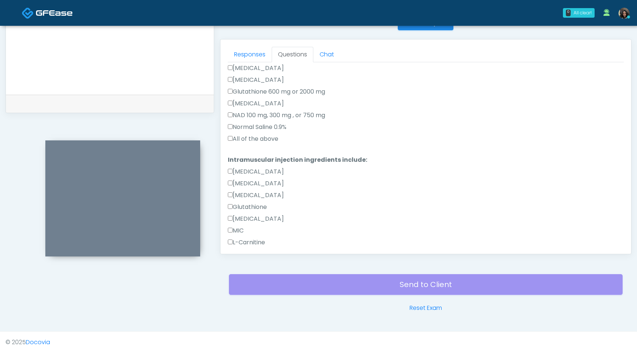
scroll to position [173, 0]
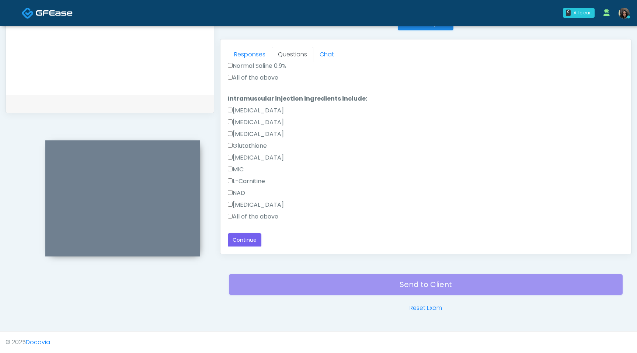
type textarea "**********"
click at [249, 241] on button "Continue" at bounding box center [245, 240] width 34 height 14
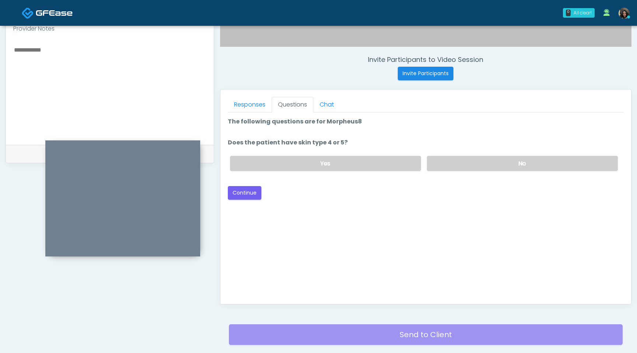
scroll to position [252, 0]
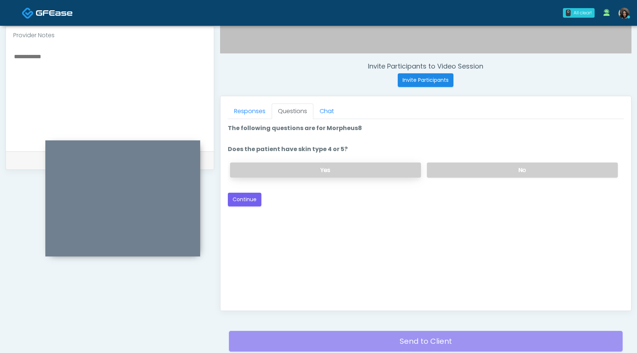
click at [360, 171] on label "Yes" at bounding box center [325, 170] width 191 height 15
click at [253, 200] on button "Continue" at bounding box center [245, 200] width 34 height 14
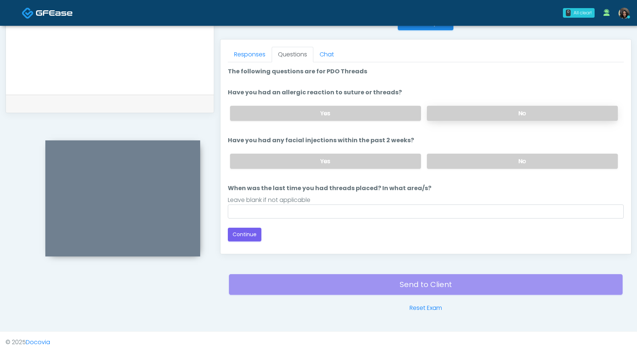
click at [469, 116] on label "No" at bounding box center [522, 113] width 191 height 15
click at [459, 163] on label "No" at bounding box center [522, 161] width 191 height 15
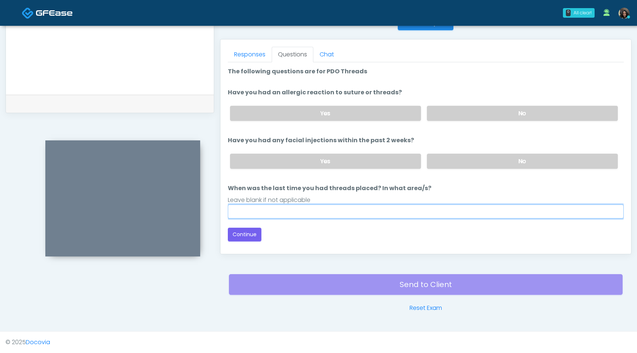
click at [328, 212] on input "When was the last time you had threads placed? In what area/s?" at bounding box center [426, 212] width 396 height 14
type input "*********"
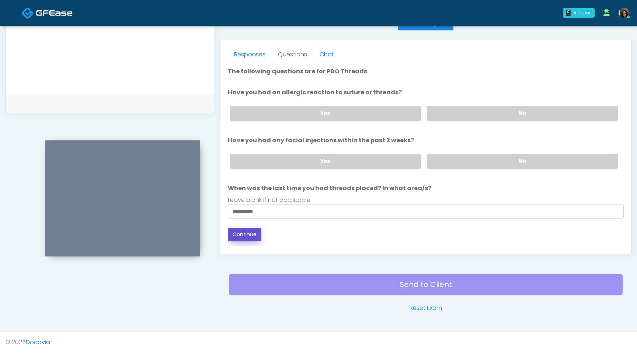
click at [251, 234] on button "Continue" at bounding box center [245, 235] width 34 height 14
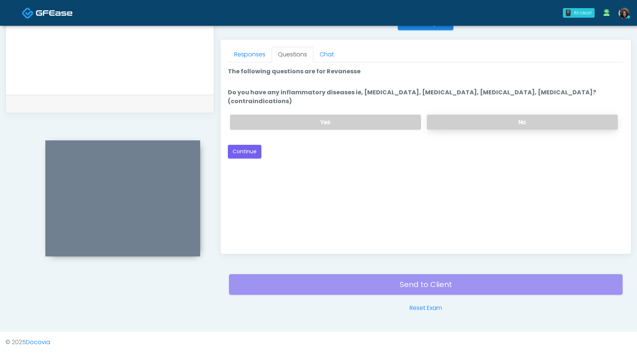
click at [471, 115] on label "No" at bounding box center [522, 122] width 191 height 15
click at [248, 145] on button "Continue" at bounding box center [245, 152] width 34 height 14
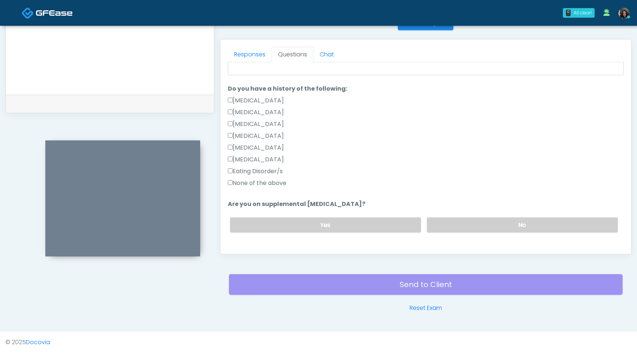
scroll to position [156, 0]
click at [503, 231] on div "Yes No" at bounding box center [424, 223] width 400 height 27
click at [501, 224] on label "No" at bounding box center [522, 223] width 191 height 15
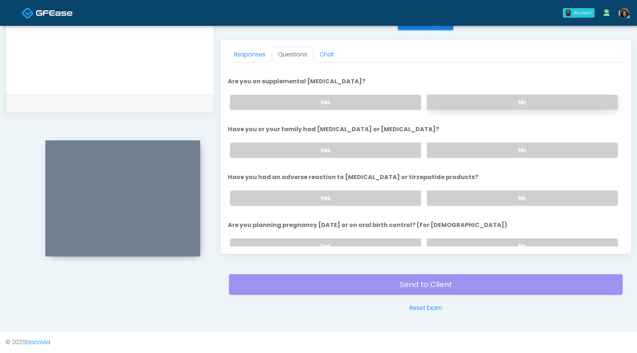
scroll to position [283, 0]
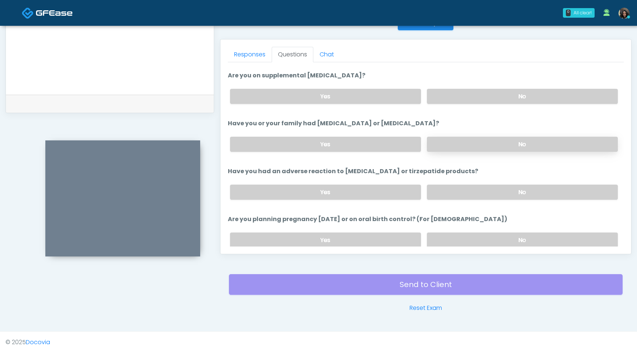
click at [502, 140] on label "No" at bounding box center [522, 144] width 191 height 15
click at [489, 193] on label "No" at bounding box center [522, 192] width 191 height 15
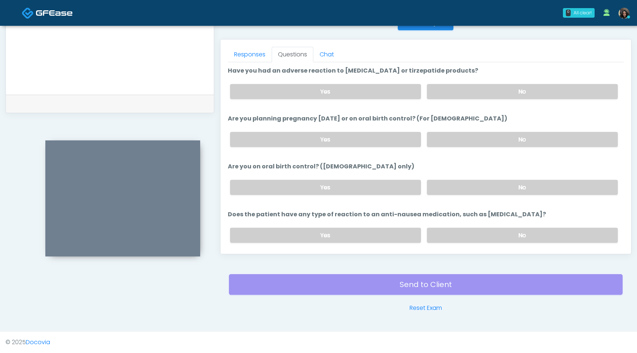
scroll to position [407, 0]
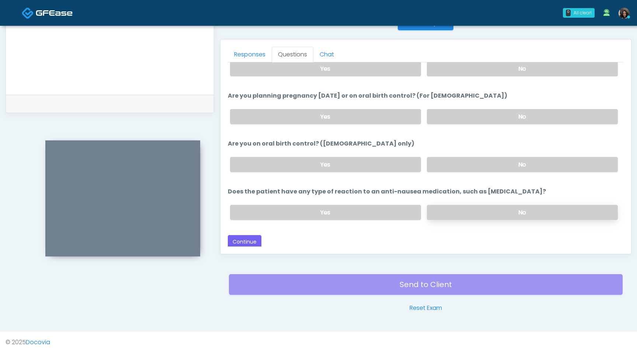
click at [482, 206] on label "No" at bounding box center [522, 212] width 191 height 15
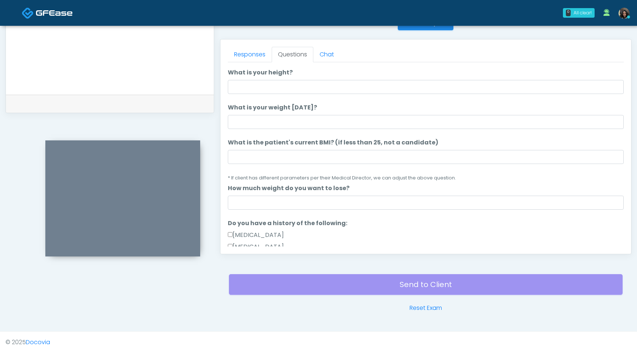
scroll to position [0, 0]
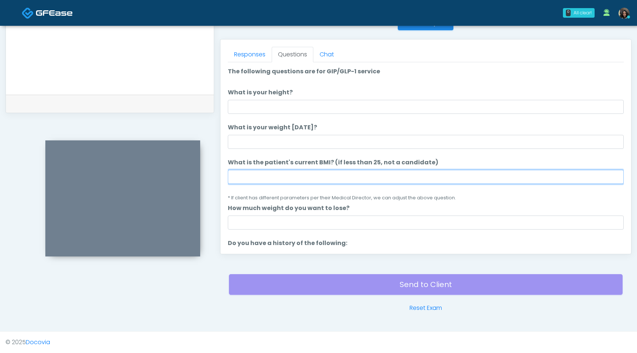
click at [235, 177] on input "What is the patient's current BMI? (if less than 25, not a candidate)" at bounding box center [426, 177] width 396 height 14
type input "****"
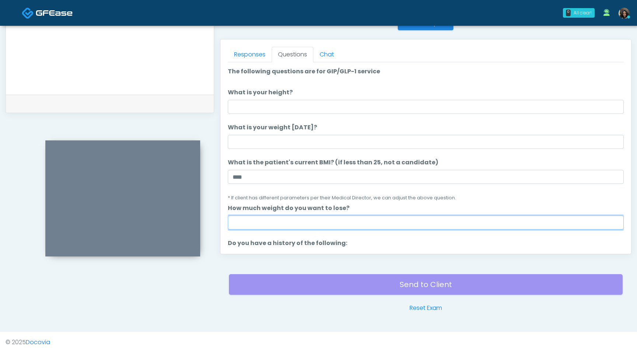
click at [236, 227] on input "How much weight do you want to lose?" at bounding box center [426, 223] width 396 height 14
type input "*"
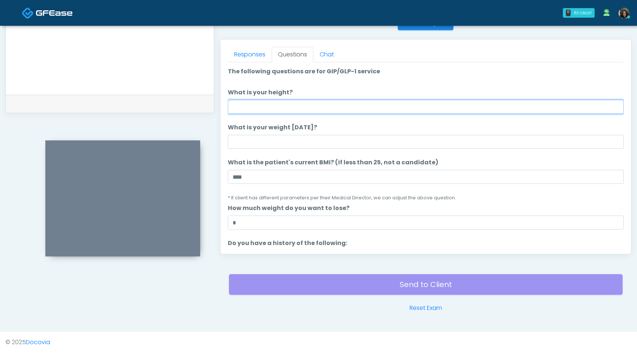
click at [264, 101] on input "What is your height?" at bounding box center [426, 107] width 396 height 14
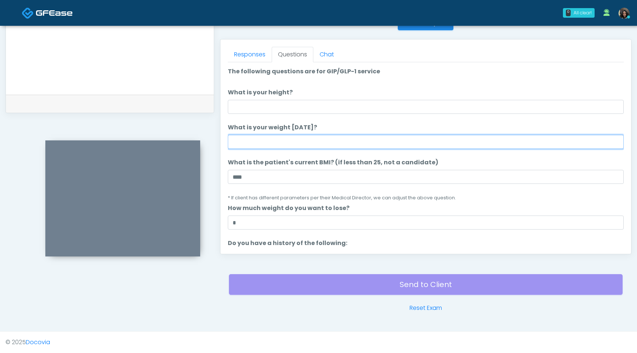
click at [250, 142] on input "What is your weight [DATE]?" at bounding box center [426, 142] width 396 height 14
type input "***"
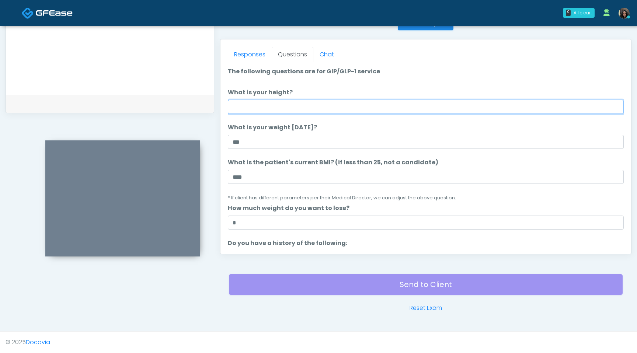
click at [235, 108] on input "What is your height?" at bounding box center [426, 107] width 396 height 14
type input "***"
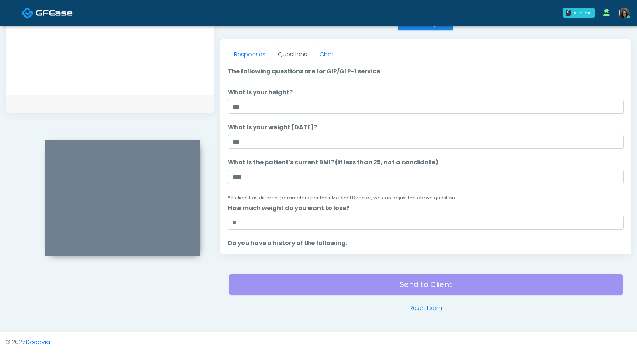
click at [100, 91] on div at bounding box center [110, 40] width 208 height 107
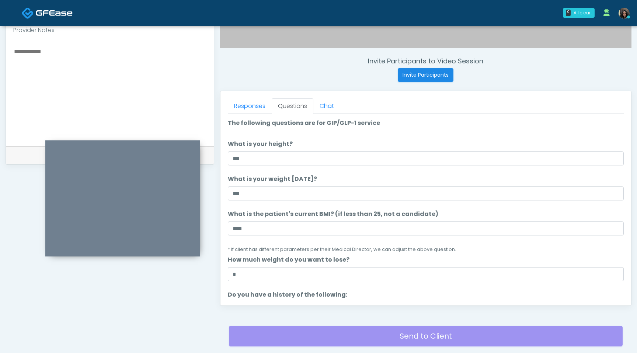
scroll to position [247, 0]
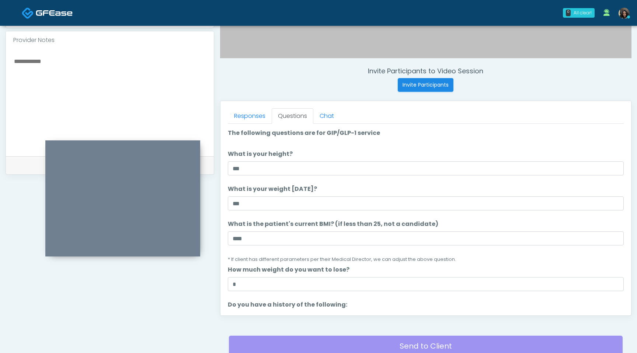
click at [100, 91] on textarea at bounding box center [109, 101] width 193 height 90
paste textarea "**********"
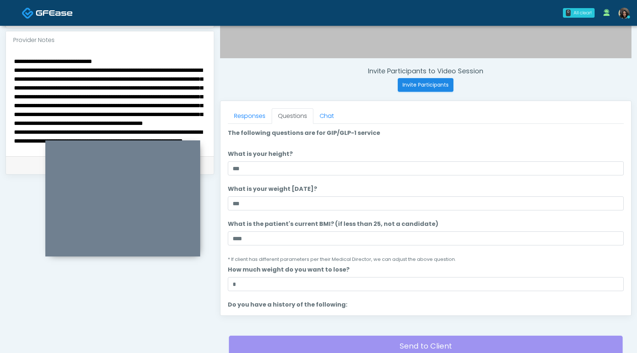
scroll to position [0, 0]
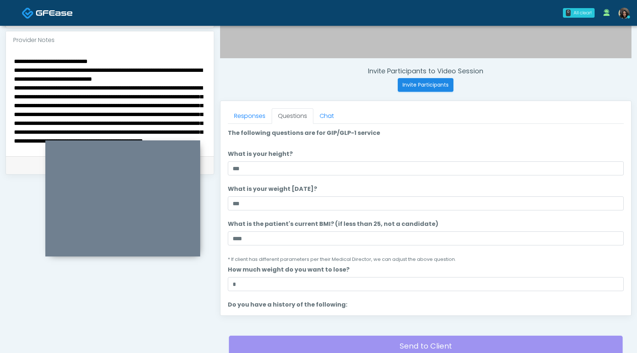
click at [129, 61] on textarea "**********" at bounding box center [109, 101] width 193 height 90
click at [24, 79] on textarea "**********" at bounding box center [109, 101] width 193 height 90
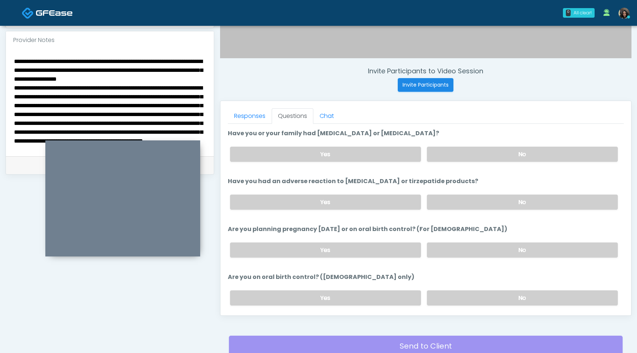
scroll to position [407, 0]
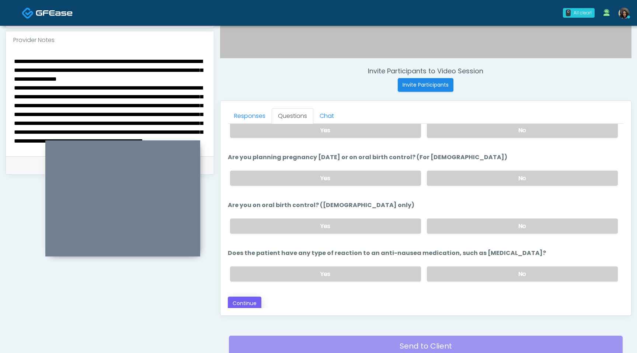
type textarea "**********"
click at [246, 303] on button "Continue" at bounding box center [245, 304] width 34 height 14
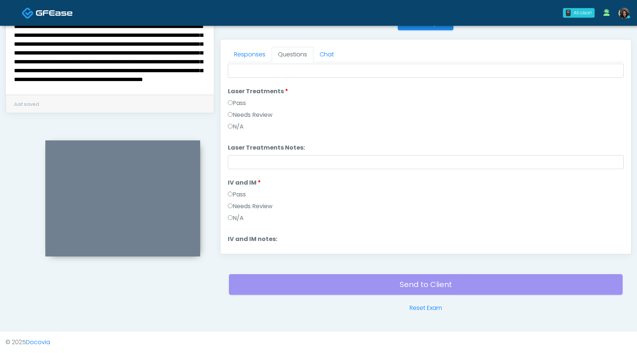
scroll to position [0, 0]
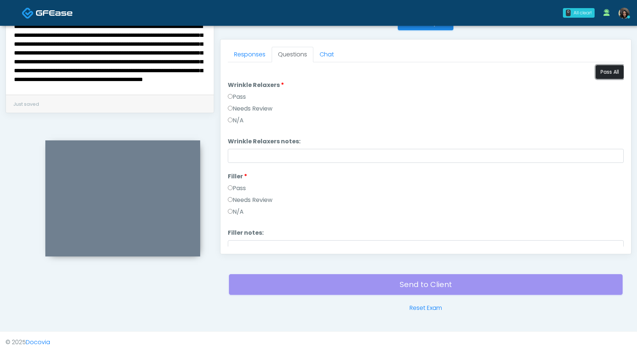
click at [612, 72] on button "Pass All" at bounding box center [610, 72] width 28 height 14
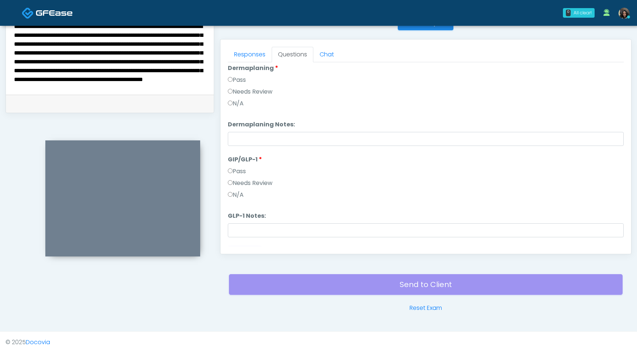
scroll to position [1310, 0]
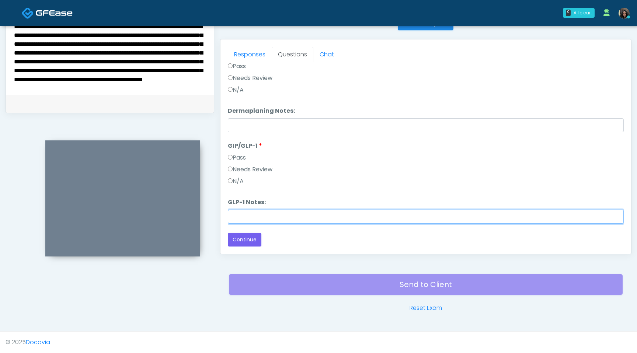
click at [240, 213] on input "GLP-1 Notes:" at bounding box center [426, 217] width 396 height 14
click at [234, 217] on input "**********" at bounding box center [426, 217] width 396 height 14
type input "**********"
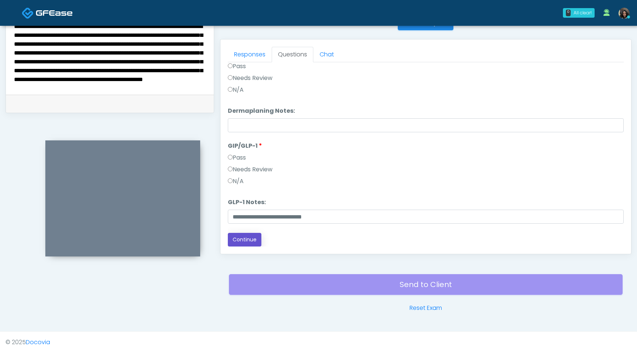
click at [232, 241] on button "Continue" at bounding box center [245, 240] width 34 height 14
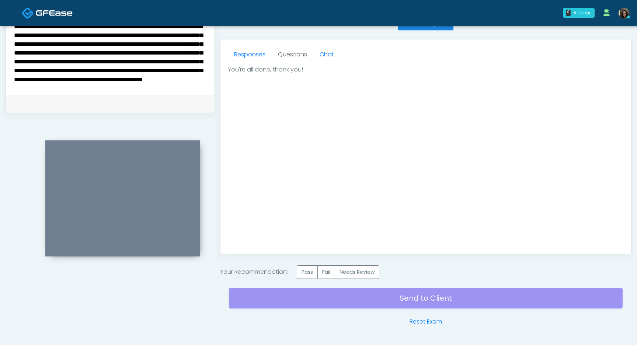
scroll to position [0, 0]
click at [309, 275] on label "Pass" at bounding box center [307, 272] width 21 height 14
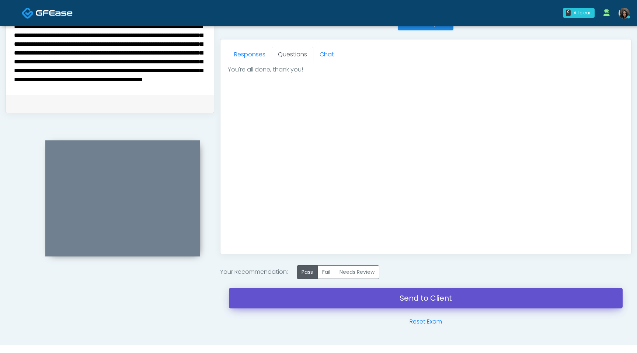
click at [306, 302] on link "Send to Client" at bounding box center [426, 298] width 394 height 21
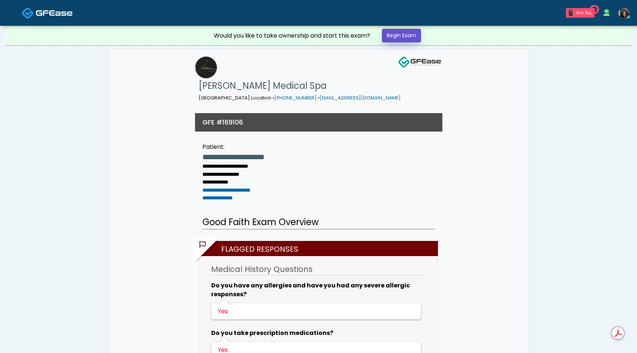
click at [405, 36] on link "Begin Exam" at bounding box center [401, 36] width 39 height 14
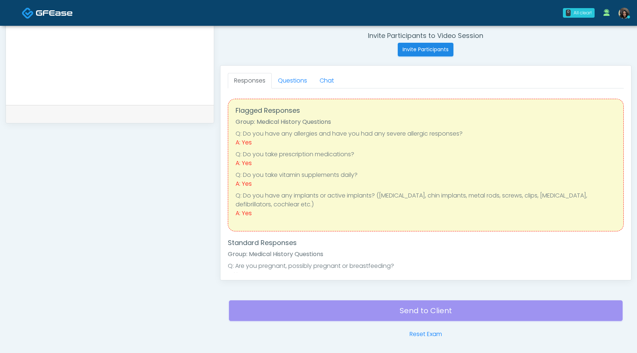
scroll to position [293, 0]
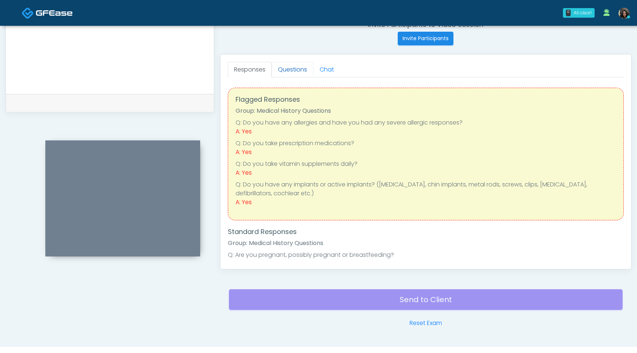
click at [296, 69] on link "Questions" at bounding box center [293, 69] width 42 height 15
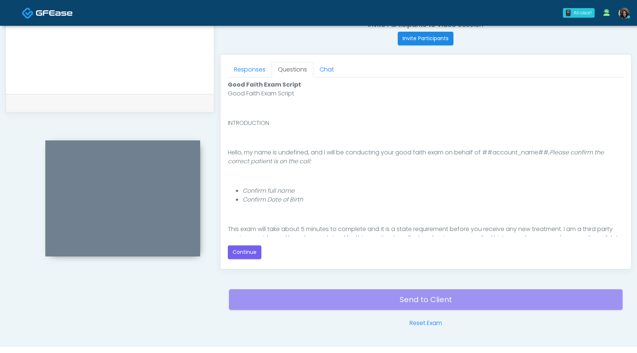
scroll to position [68, 0]
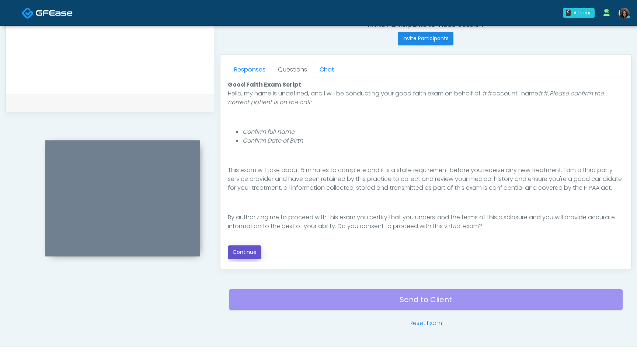
click at [251, 252] on button "Continue" at bounding box center [245, 253] width 34 height 14
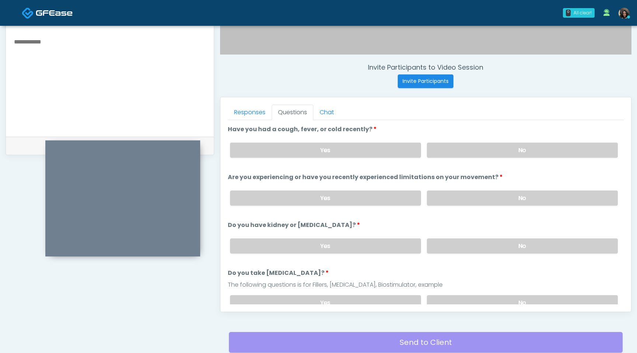
scroll to position [246, 0]
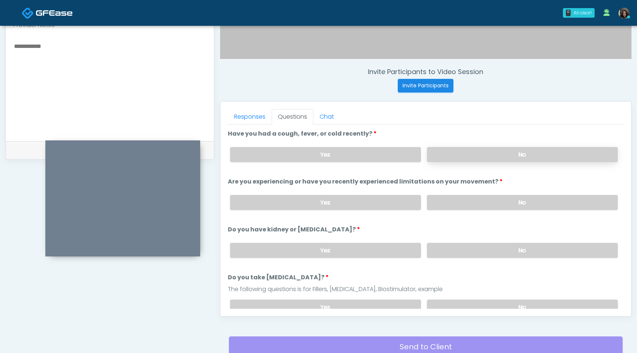
click at [492, 154] on label "No" at bounding box center [522, 154] width 191 height 15
click at [475, 201] on label "No" at bounding box center [522, 202] width 191 height 15
click at [461, 248] on label "No" at bounding box center [522, 250] width 191 height 15
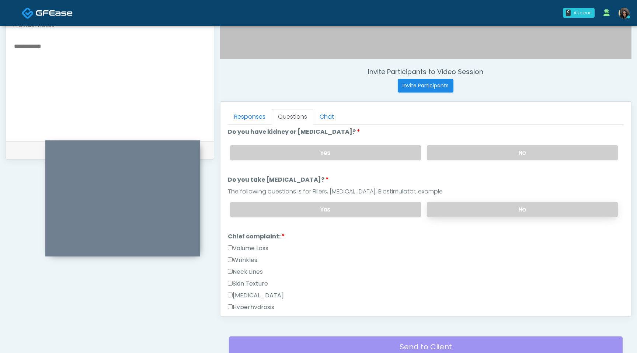
click at [460, 205] on label "No" at bounding box center [522, 209] width 191 height 15
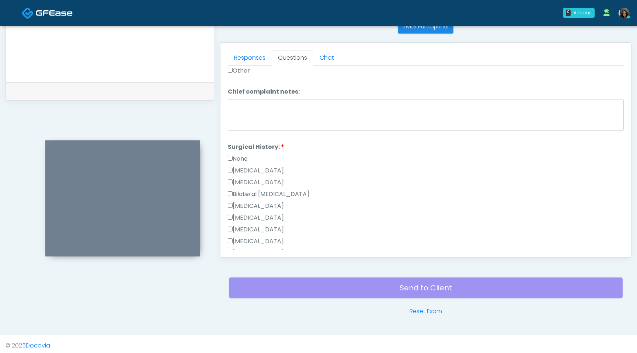
scroll to position [358, 0]
click at [227, 204] on div "Responses Questions Chat Good Faith Exam Script Good Faith Exam Script INTRODUC…" at bounding box center [425, 150] width 411 height 215
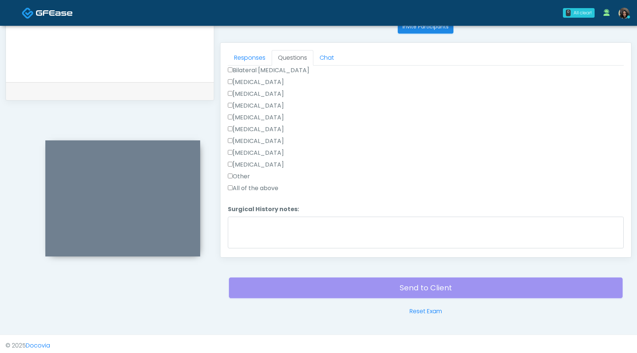
scroll to position [504, 0]
click at [240, 248] on button "Continue" at bounding box center [245, 245] width 34 height 14
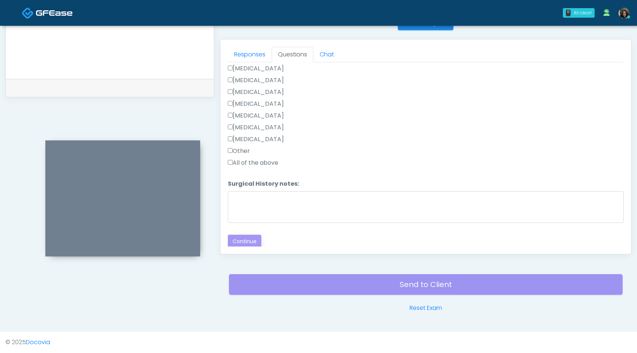
scroll to position [60, 0]
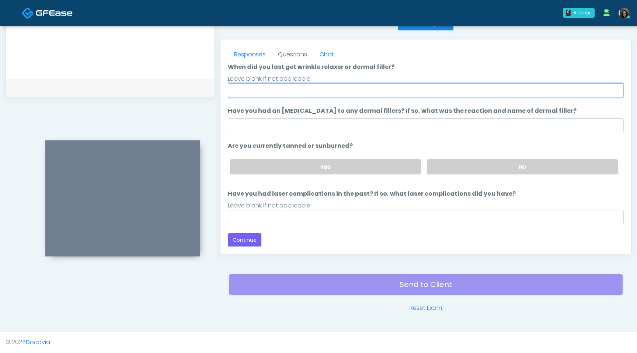
click at [356, 92] on input "When did you last get wrinkle relaxer or dermal filler?" at bounding box center [426, 90] width 396 height 14
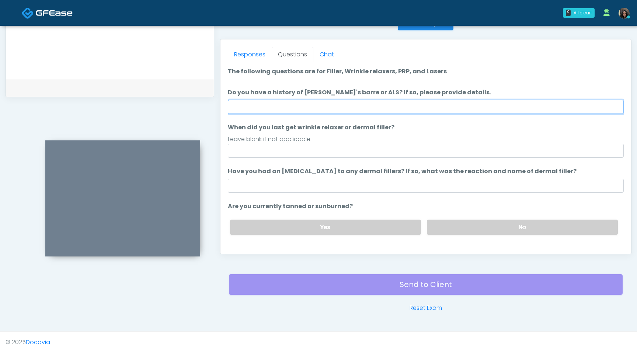
click at [352, 105] on input "Do you have a history of [PERSON_NAME]'s barre or ALS? If so, please provide de…" at bounding box center [426, 107] width 396 height 14
type input "**"
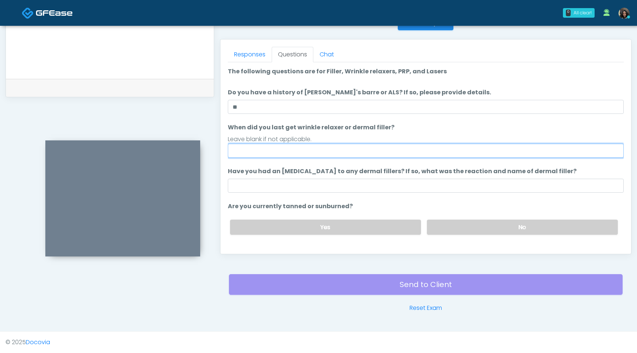
click at [262, 149] on input "When did you last get wrinkle relaxer or dermal filler?" at bounding box center [426, 151] width 396 height 14
click at [250, 154] on input "When did you last get wrinkle relaxer or dermal filler?" at bounding box center [426, 151] width 396 height 14
click at [258, 152] on input "**********" at bounding box center [426, 151] width 396 height 14
type input "**********"
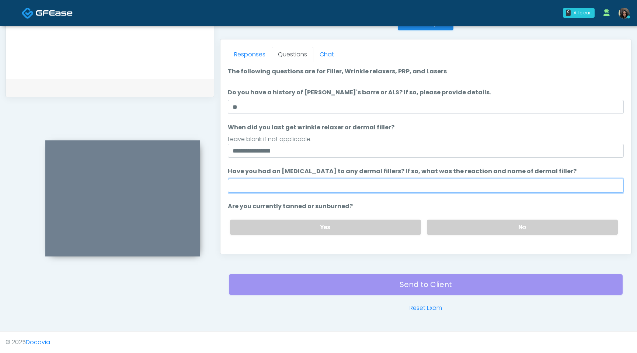
click at [261, 188] on input "Have you had an [MEDICAL_DATA] to any dermal fillers? If so, what was the react…" at bounding box center [426, 186] width 396 height 14
type input "**"
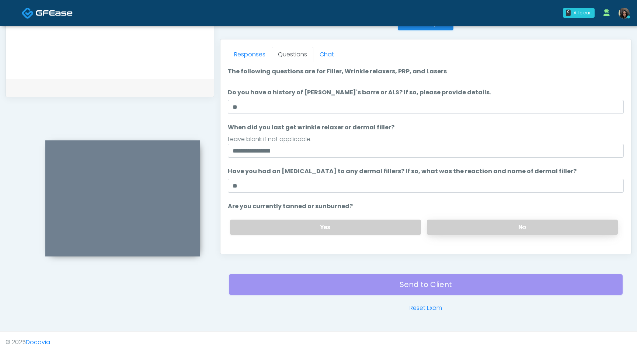
click at [516, 224] on label "No" at bounding box center [522, 227] width 191 height 15
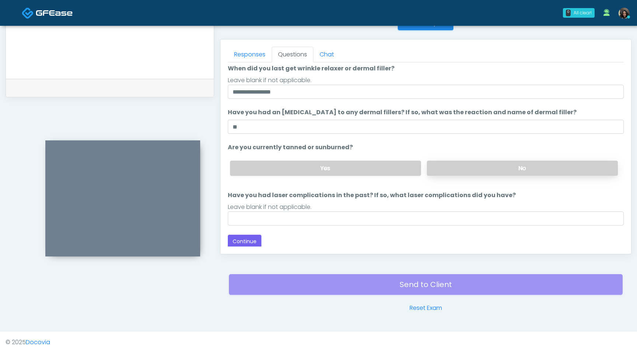
scroll to position [60, 0]
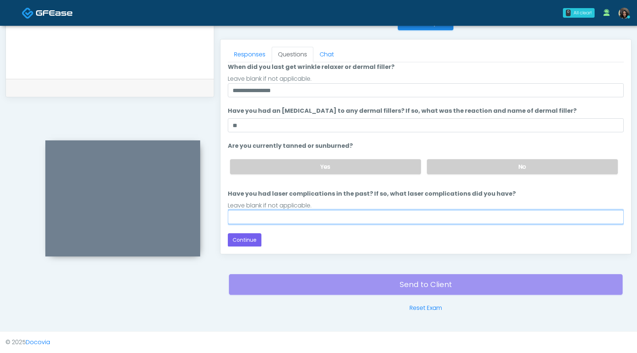
click at [391, 218] on input "Have you had laser complications in the past? If so, what laser complications d…" at bounding box center [426, 217] width 396 height 14
type input "**"
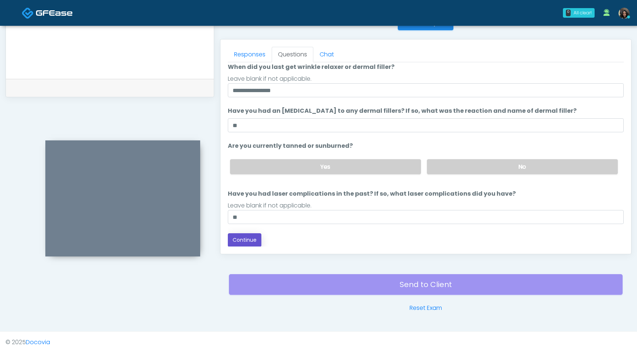
click at [251, 241] on button "Continue" at bounding box center [245, 240] width 34 height 14
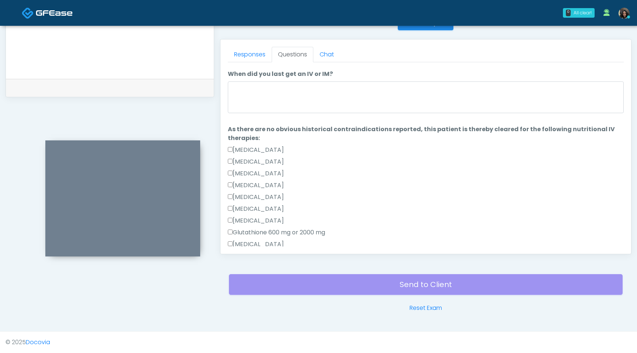
scroll to position [0, 0]
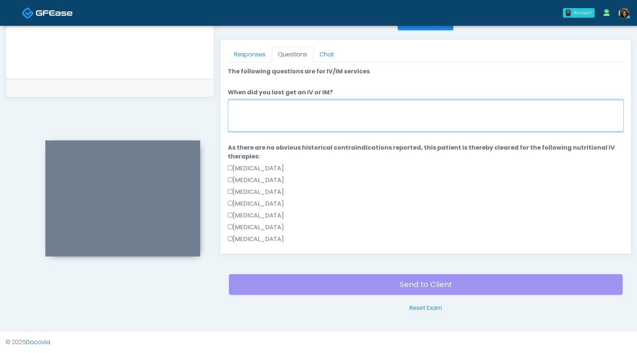
click at [368, 116] on textarea "When did you last get an IV or IM?" at bounding box center [426, 116] width 396 height 32
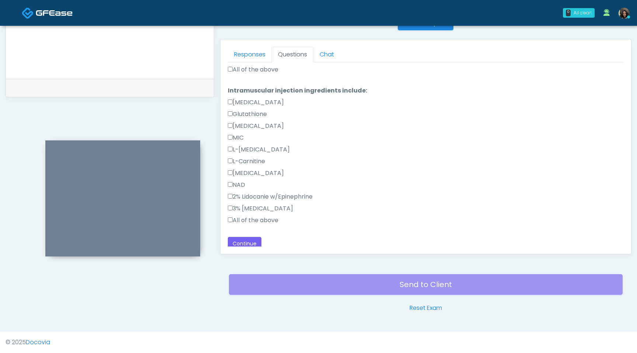
scroll to position [468, 0]
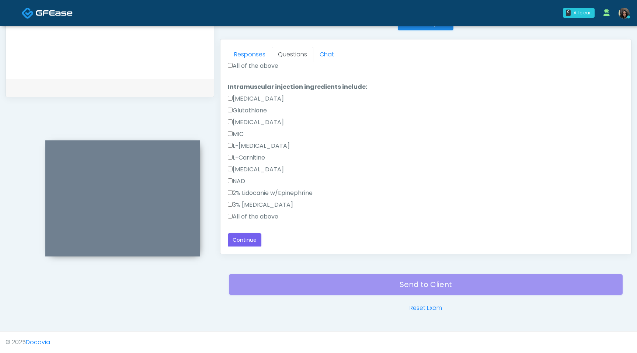
type textarea "**********"
click at [232, 218] on label "All of the above" at bounding box center [253, 216] width 51 height 9
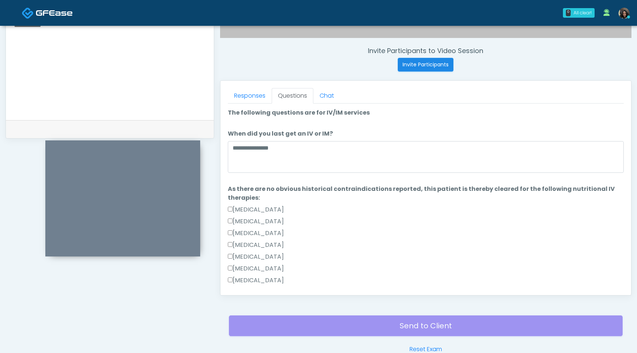
scroll to position [223, 0]
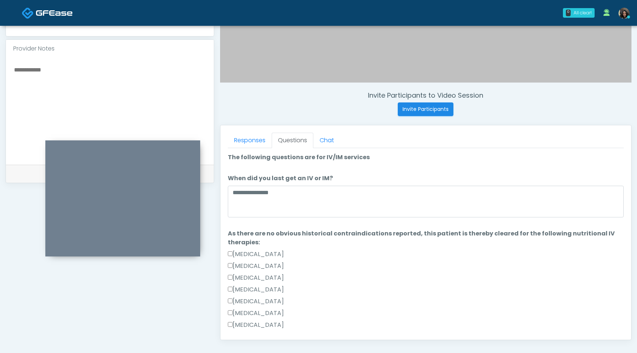
click at [137, 59] on div at bounding box center [110, 111] width 208 height 107
click at [134, 67] on textarea at bounding box center [109, 110] width 193 height 90
type textarea "**********"
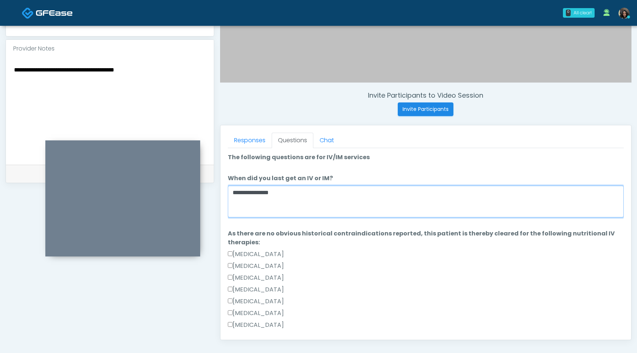
click at [300, 208] on textarea "**********" at bounding box center [426, 202] width 396 height 32
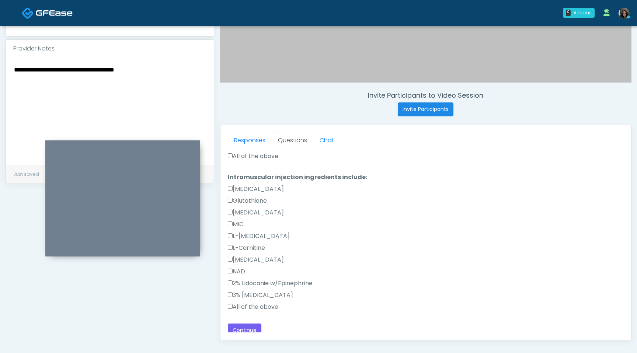
scroll to position [468, 0]
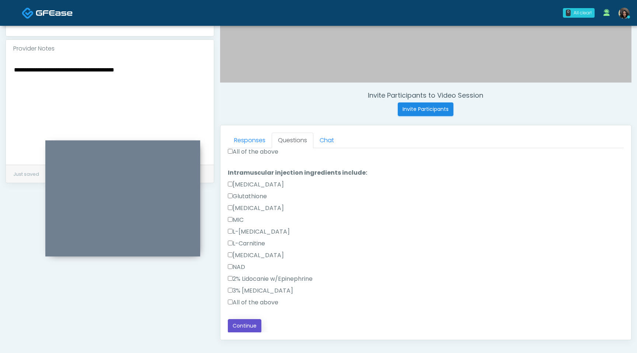
click at [250, 324] on button "Continue" at bounding box center [245, 326] width 34 height 14
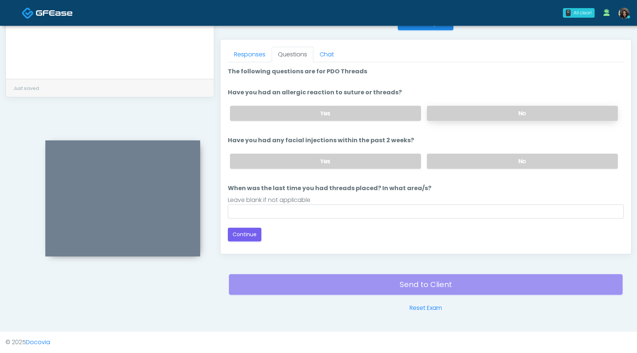
click at [476, 110] on label "No" at bounding box center [522, 113] width 191 height 15
click at [480, 156] on label "No" at bounding box center [522, 161] width 191 height 15
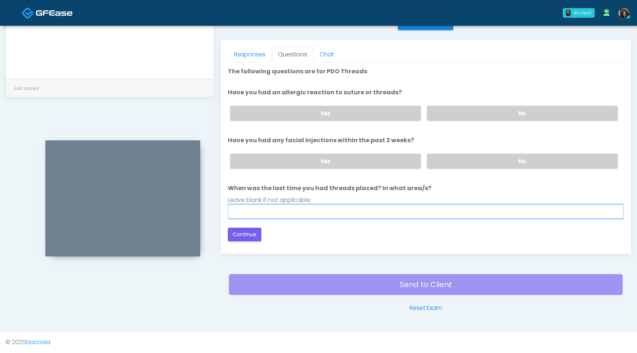
click at [331, 205] on input "When was the last time you had threads placed? In what area/s?" at bounding box center [426, 212] width 396 height 14
type input "*********"
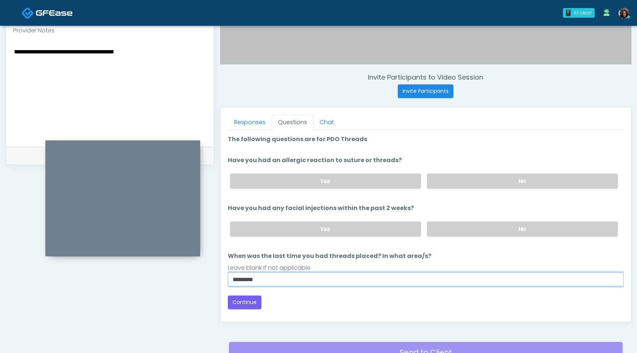
scroll to position [240, 0]
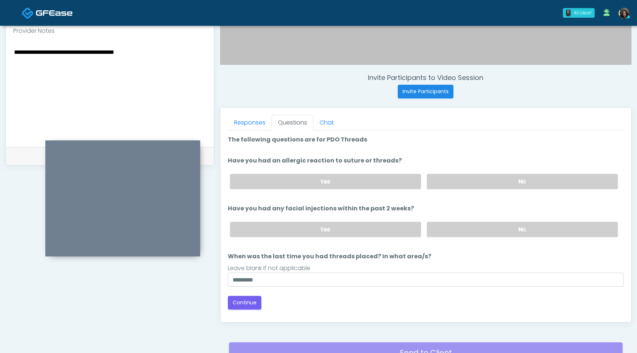
click at [81, 55] on textarea "**********" at bounding box center [109, 92] width 193 height 90
click at [75, 53] on textarea "**********" at bounding box center [109, 92] width 193 height 90
click at [134, 82] on textarea "**********" at bounding box center [109, 92] width 193 height 90
type textarea "**********"
click at [250, 306] on button "Continue" at bounding box center [245, 303] width 34 height 14
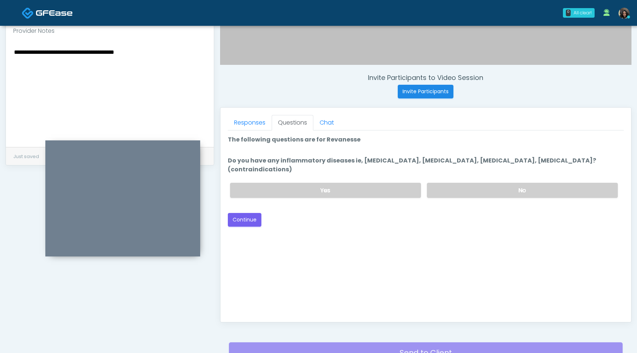
scroll to position [309, 0]
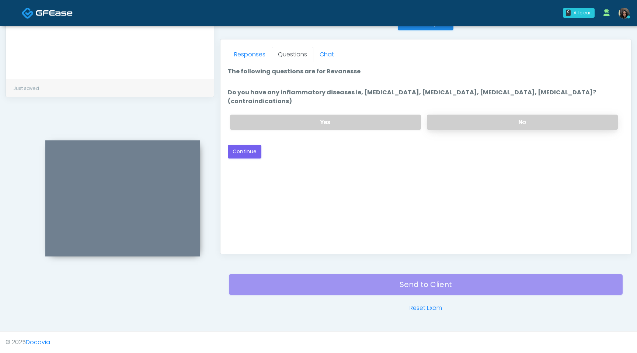
click at [488, 116] on label "No" at bounding box center [522, 122] width 191 height 15
click at [253, 148] on button "Continue" at bounding box center [245, 152] width 34 height 14
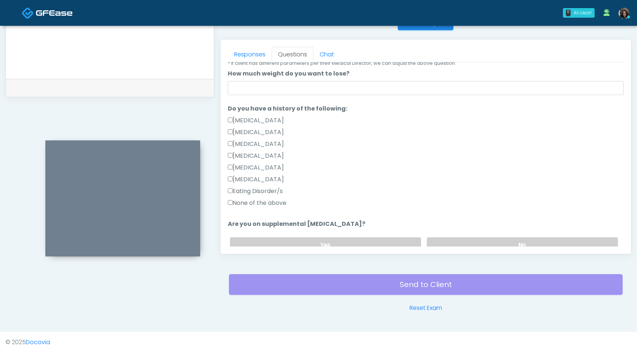
scroll to position [137, 0]
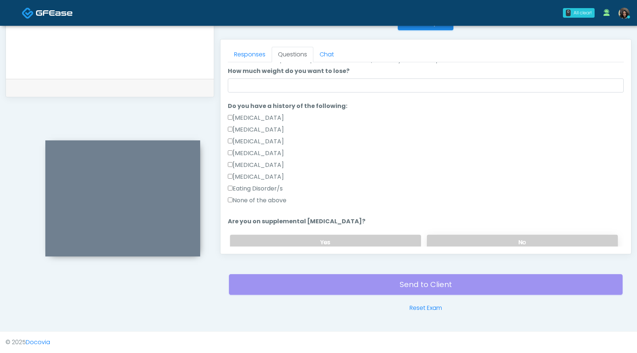
click at [479, 239] on label "No" at bounding box center [522, 242] width 191 height 15
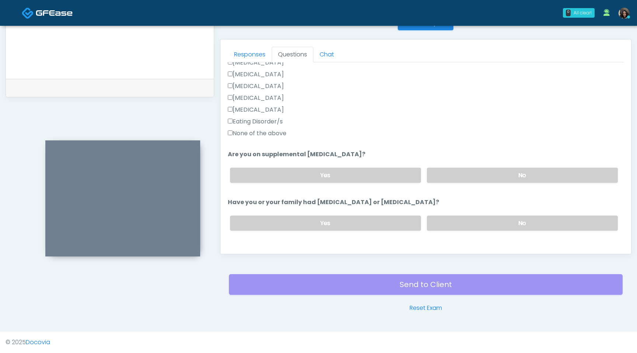
scroll to position [210, 0]
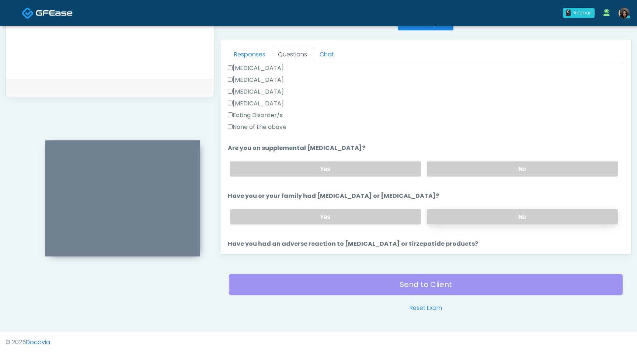
click at [460, 215] on label "No" at bounding box center [522, 216] width 191 height 15
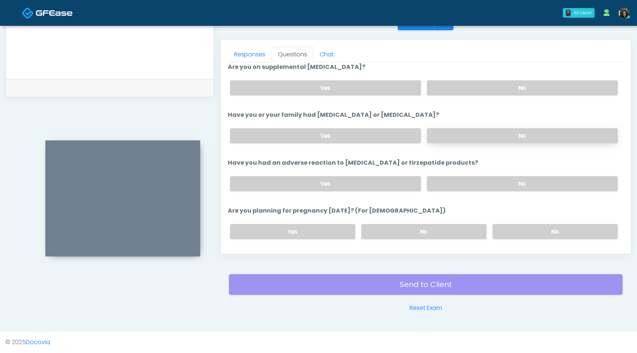
scroll to position [325, 0]
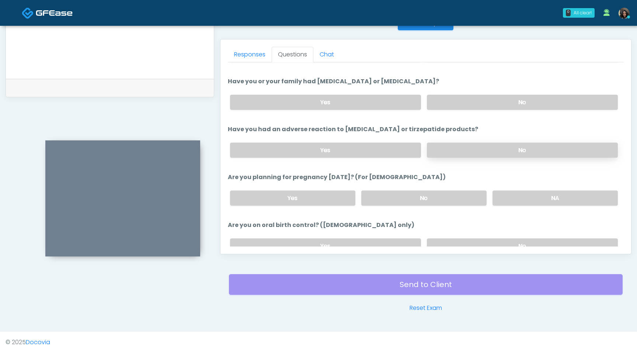
click at [464, 145] on label "No" at bounding box center [522, 150] width 191 height 15
click at [439, 200] on label "No" at bounding box center [423, 198] width 125 height 15
click at [459, 244] on label "No" at bounding box center [522, 245] width 191 height 15
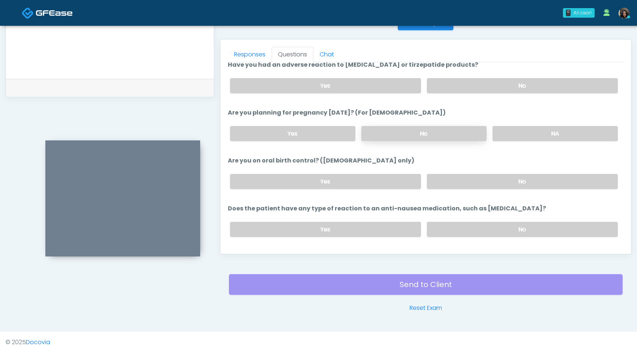
scroll to position [407, 0]
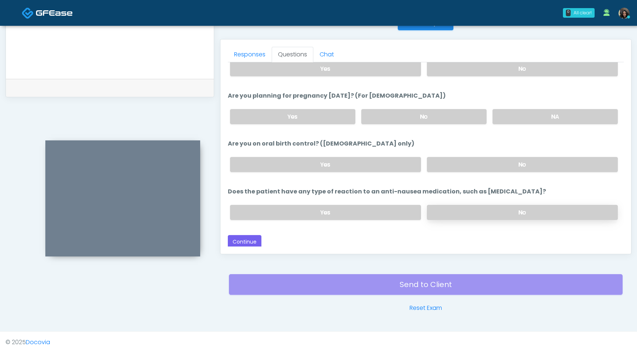
click at [460, 209] on label "No" at bounding box center [522, 212] width 191 height 15
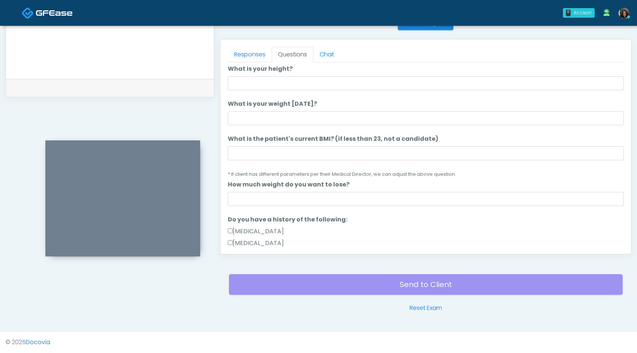
scroll to position [0, 0]
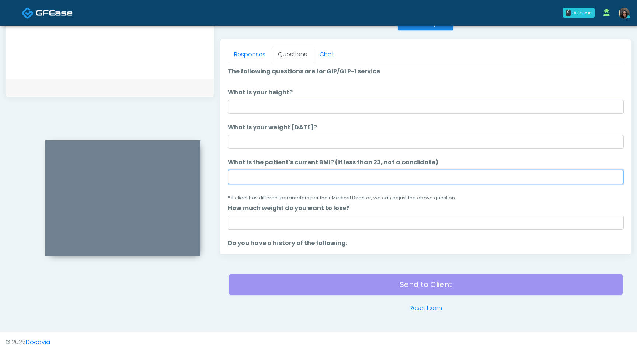
click at [253, 178] on input "What is the patient's current BMI? (if less than 23, not a candidate)" at bounding box center [426, 177] width 396 height 14
type input "****"
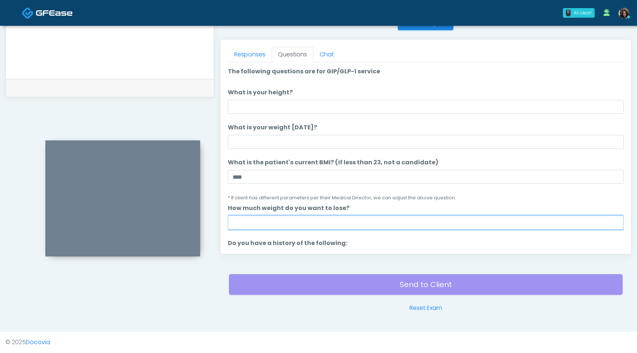
click at [263, 224] on input "How much weight do you want to lose?" at bounding box center [426, 223] width 396 height 14
type input "*"
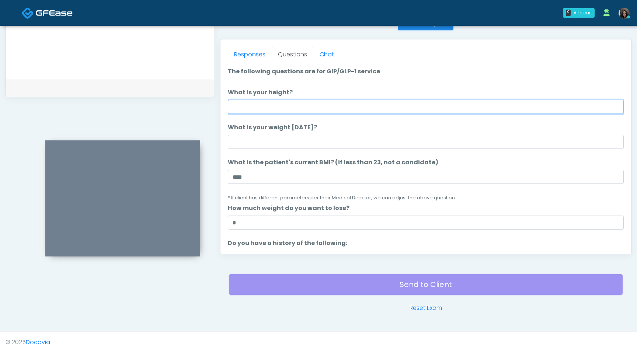
click at [244, 109] on input "What is your height?" at bounding box center [426, 107] width 396 height 14
type input "*"
type input "***"
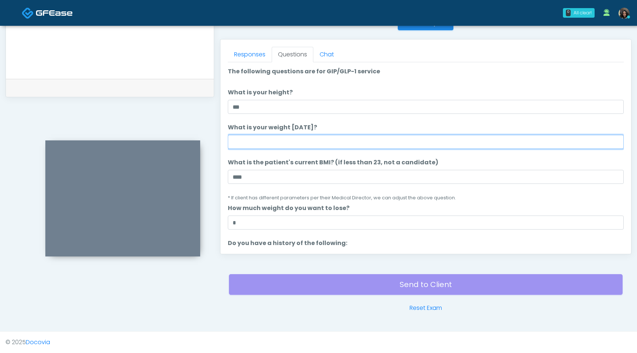
click at [237, 143] on input "What is your weight today?" at bounding box center [426, 142] width 396 height 14
type input "***"
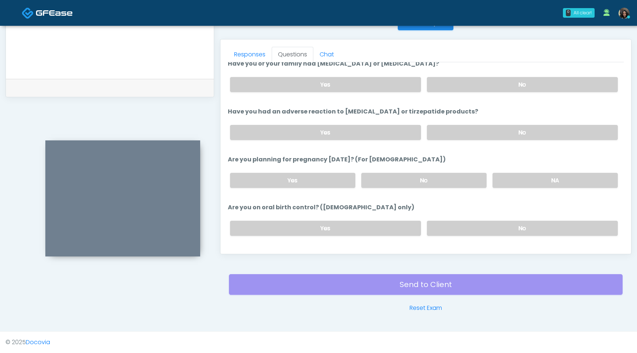
scroll to position [407, 0]
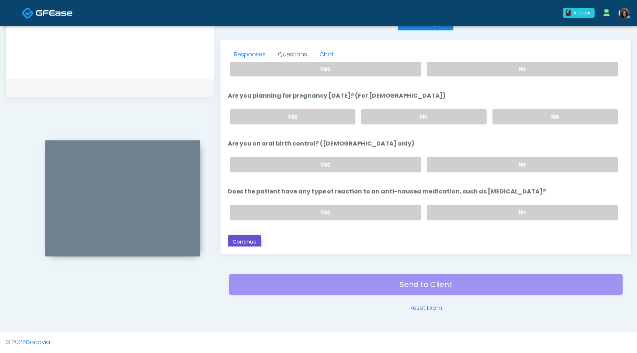
click at [252, 237] on button "Continue" at bounding box center [245, 242] width 34 height 14
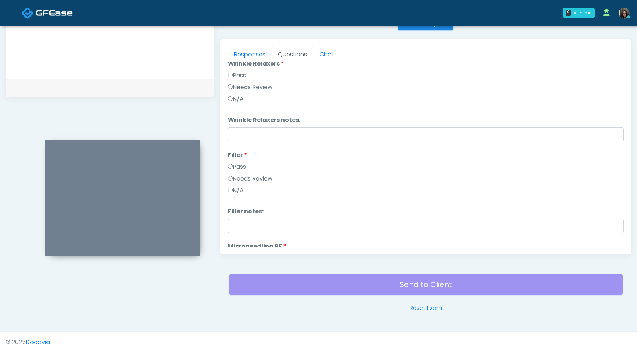
scroll to position [0, 0]
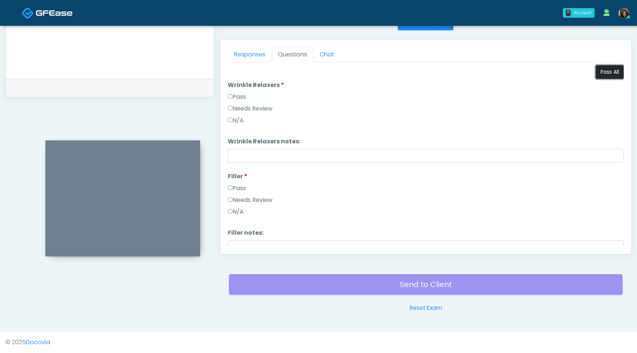
click at [604, 73] on button "Pass All" at bounding box center [610, 72] width 28 height 14
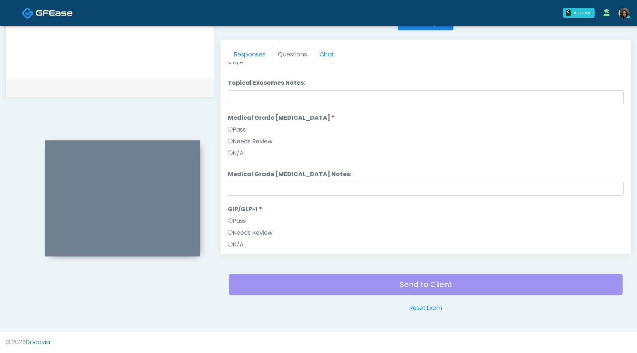
scroll to position [1128, 0]
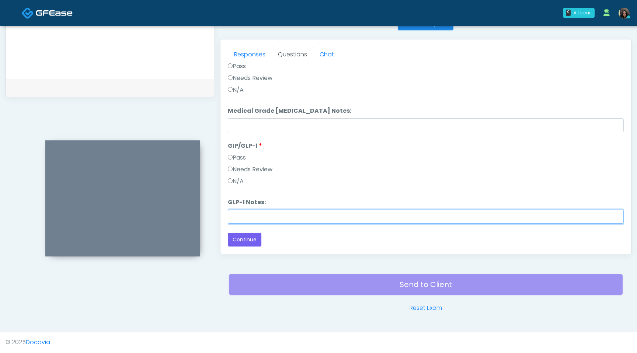
click at [260, 215] on input "GLP-1 Notes:" at bounding box center [426, 217] width 396 height 14
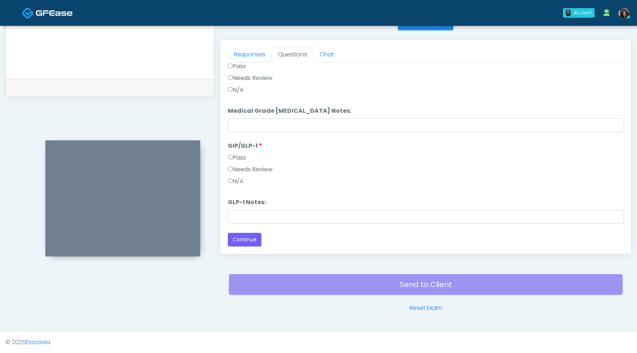
click at [227, 169] on div "Responses Questions Chat Good Faith Exam Script Good Faith Exam Script INTRODUC…" at bounding box center [425, 146] width 411 height 215
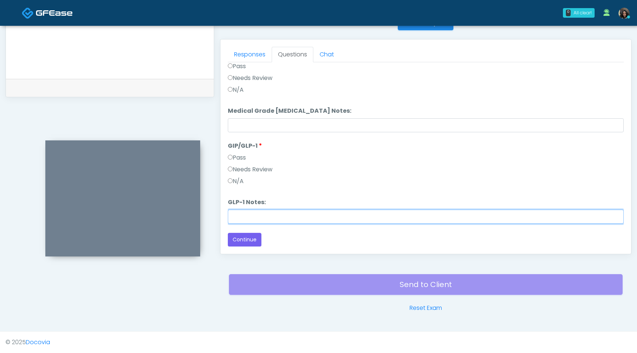
click at [240, 214] on input "GLP-1 Notes:" at bounding box center [426, 217] width 396 height 14
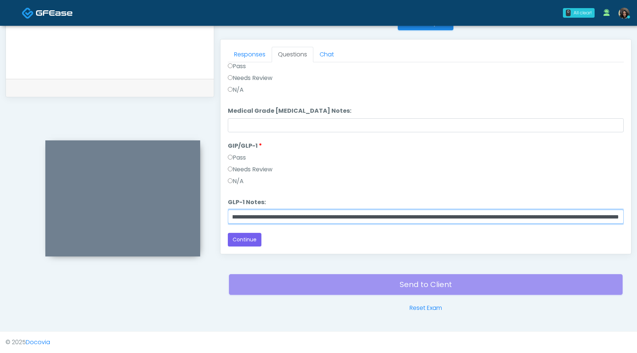
scroll to position [0, 291]
type input "**********"
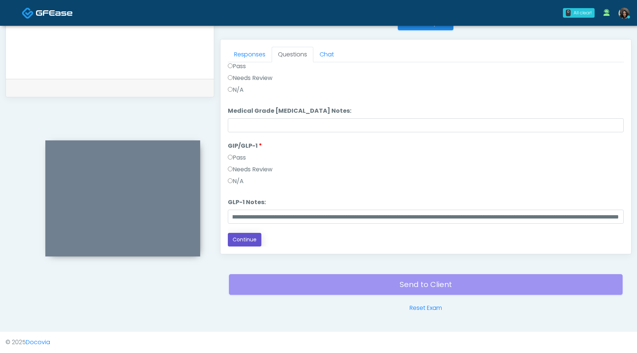
click at [246, 244] on button "Continue" at bounding box center [245, 240] width 34 height 14
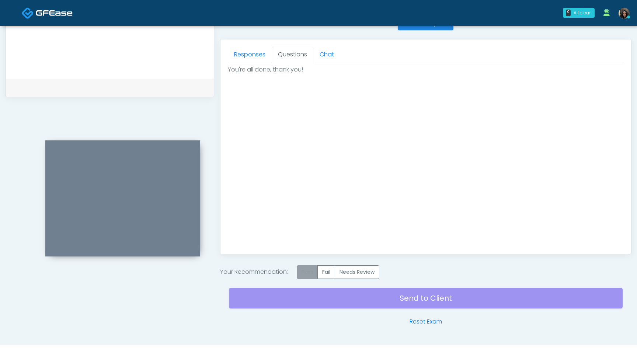
click at [306, 276] on label "Pass" at bounding box center [307, 272] width 21 height 14
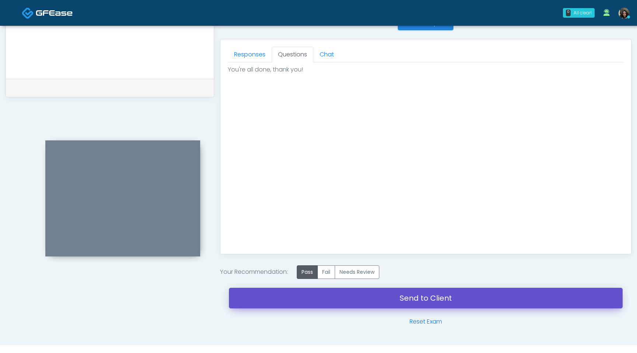
click at [304, 297] on link "Send to Client" at bounding box center [426, 298] width 394 height 21
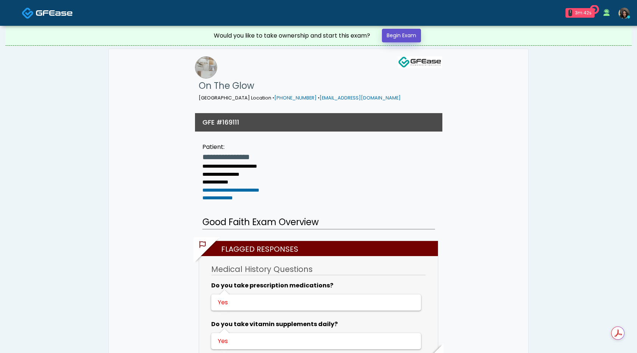
click at [401, 38] on link "Begin Exam" at bounding box center [401, 36] width 39 height 14
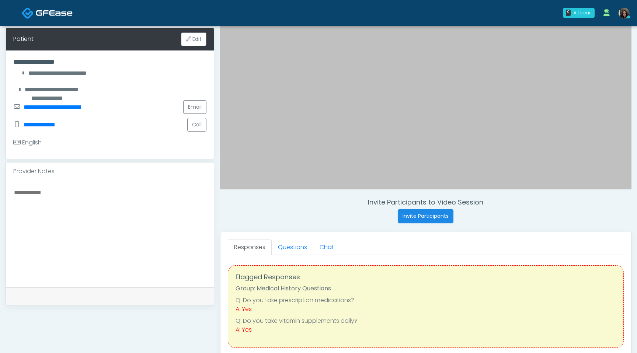
scroll to position [122, 0]
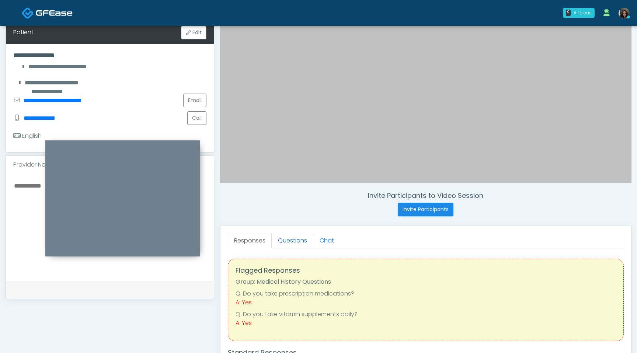
click at [295, 236] on link "Questions" at bounding box center [293, 240] width 42 height 15
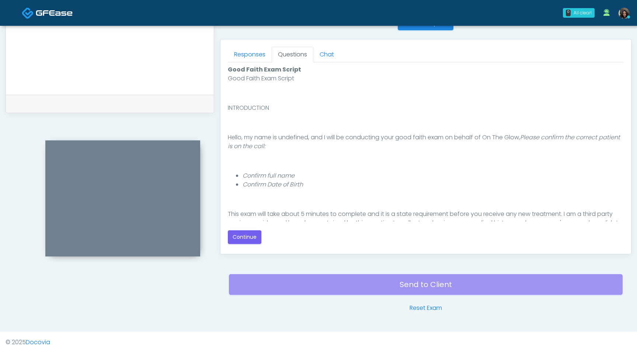
scroll to position [68, 0]
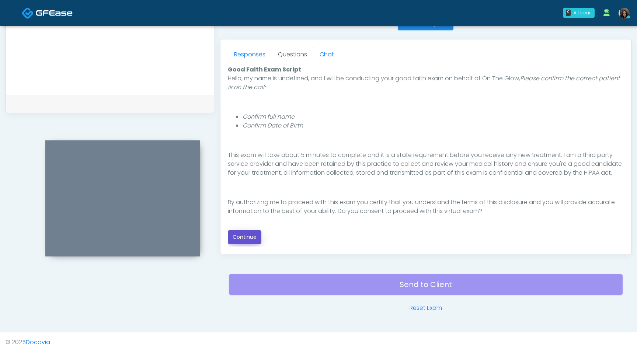
click at [255, 237] on button "Continue" at bounding box center [245, 237] width 34 height 14
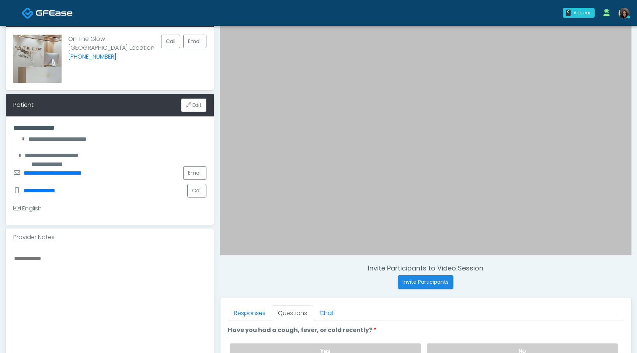
scroll to position [0, 0]
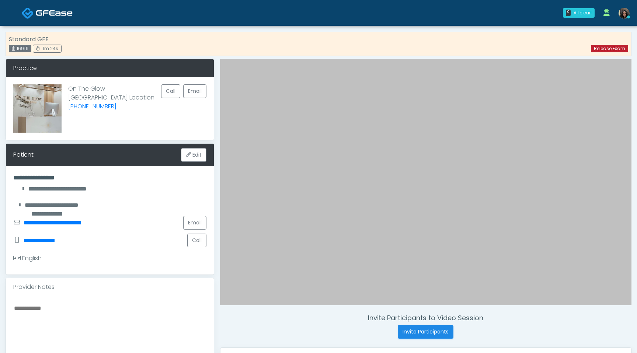
click at [604, 50] on link "Release Exam" at bounding box center [609, 48] width 37 height 7
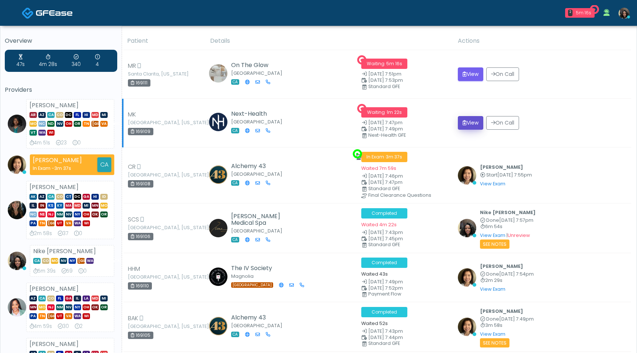
click at [473, 124] on button "View" at bounding box center [470, 123] width 25 height 14
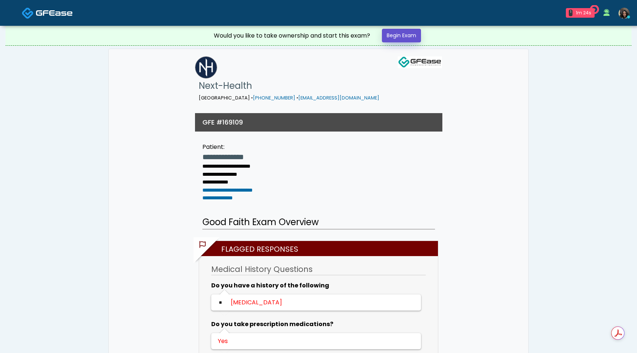
click at [407, 33] on link "Begin Exam" at bounding box center [401, 36] width 39 height 14
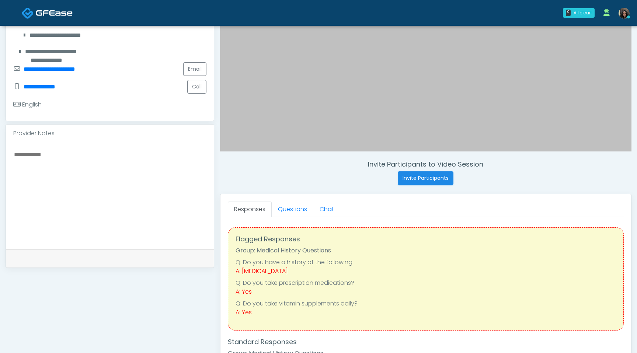
scroll to position [201, 0]
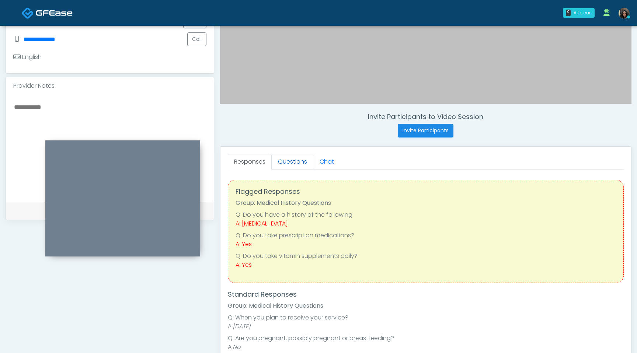
click at [296, 161] on link "Questions" at bounding box center [293, 161] width 42 height 15
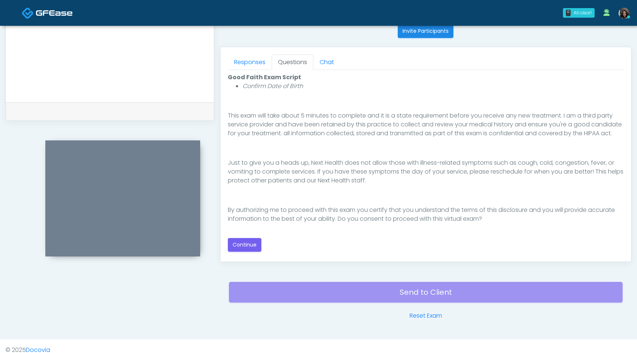
scroll to position [309, 0]
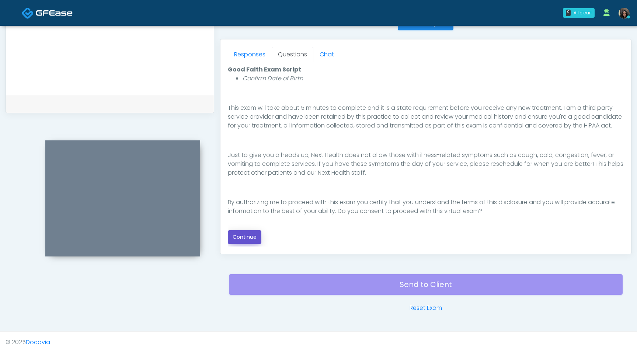
click at [246, 236] on button "Continue" at bounding box center [245, 237] width 34 height 14
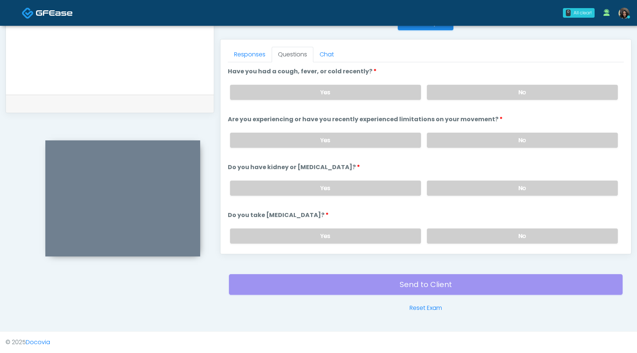
click at [482, 100] on div "Yes No" at bounding box center [424, 92] width 400 height 27
click at [482, 95] on label "No" at bounding box center [522, 92] width 191 height 15
click at [482, 140] on label "No" at bounding box center [522, 140] width 191 height 15
click at [453, 187] on label "No" at bounding box center [522, 188] width 191 height 15
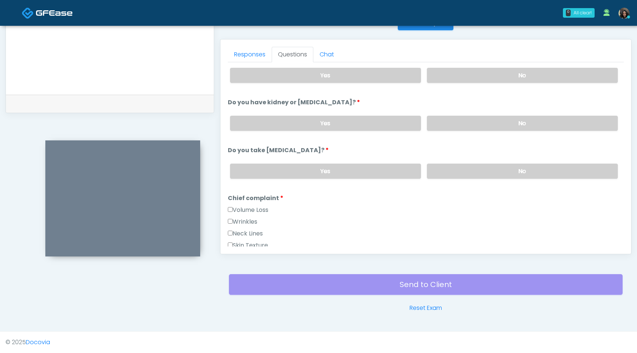
scroll to position [65, 0]
click at [453, 175] on label "No" at bounding box center [522, 170] width 191 height 15
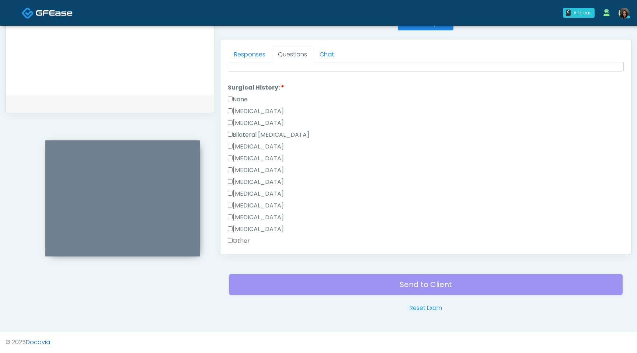
scroll to position [460, 0]
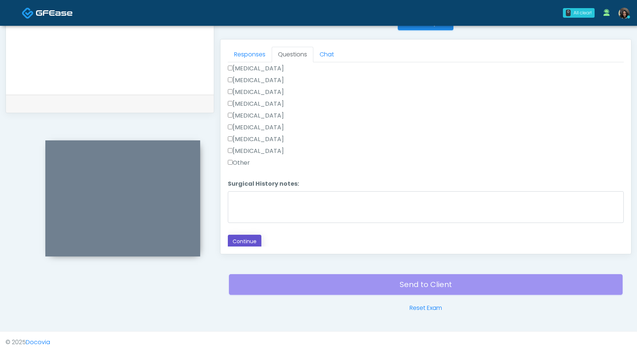
click at [239, 243] on button "Continue" at bounding box center [245, 242] width 34 height 14
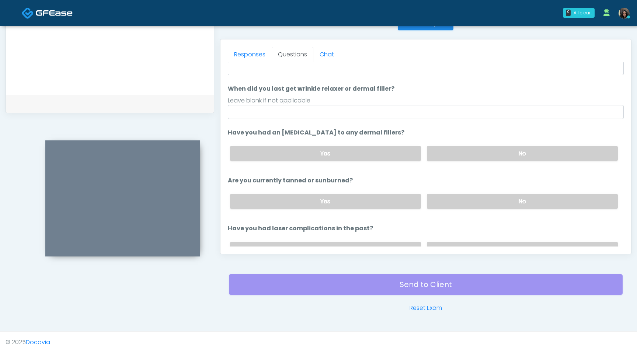
scroll to position [0, 0]
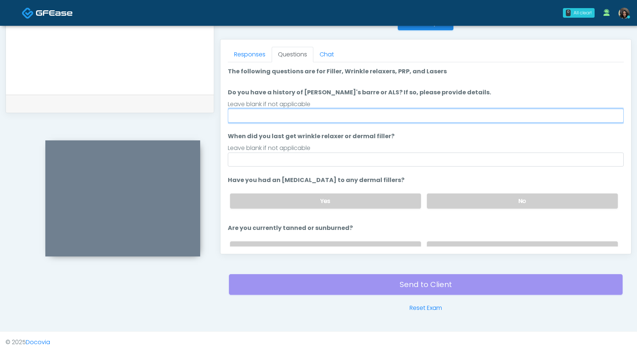
click at [317, 120] on input "Do you have a history of Guillain's barre or ALS? If so, please provide details." at bounding box center [426, 116] width 396 height 14
type input "**"
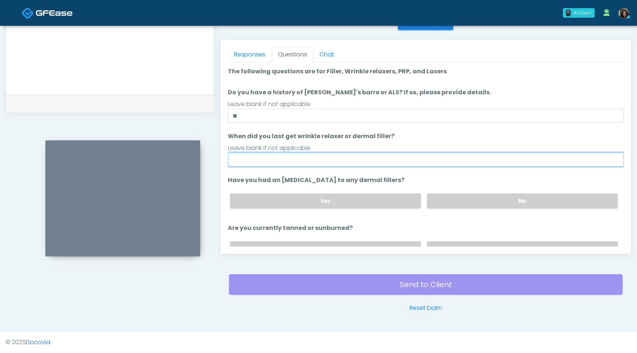
click at [292, 158] on input "When did you last get wrinkle relaxer or dermal filler?" at bounding box center [426, 160] width 396 height 14
type input "*********"
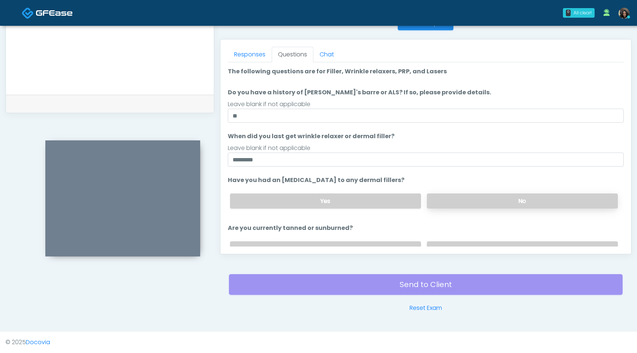
click at [451, 201] on label "No" at bounding box center [522, 201] width 191 height 15
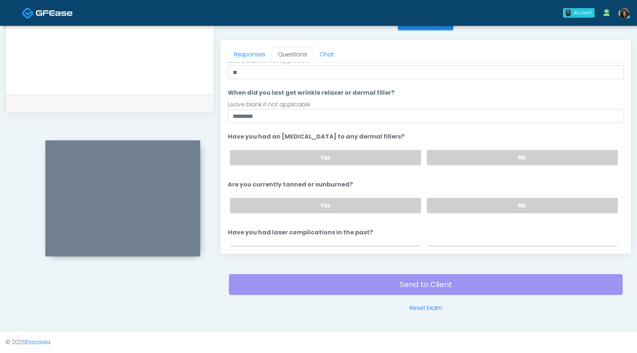
scroll to position [43, 0]
click at [455, 201] on label "No" at bounding box center [522, 206] width 191 height 15
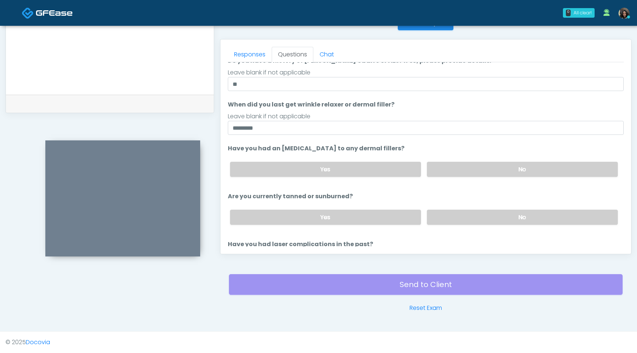
scroll to position [86, 0]
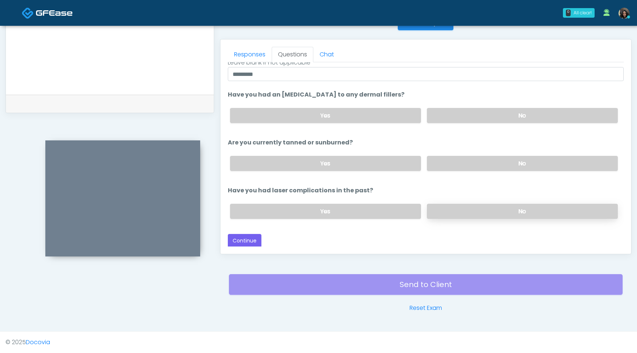
click at [446, 206] on label "No" at bounding box center [522, 211] width 191 height 15
click at [250, 240] on button "Continue" at bounding box center [245, 241] width 34 height 14
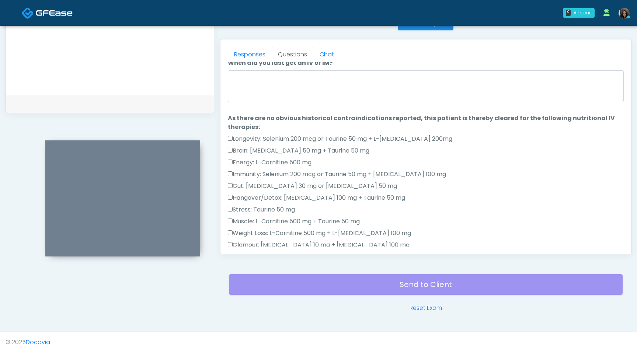
scroll to position [0, 0]
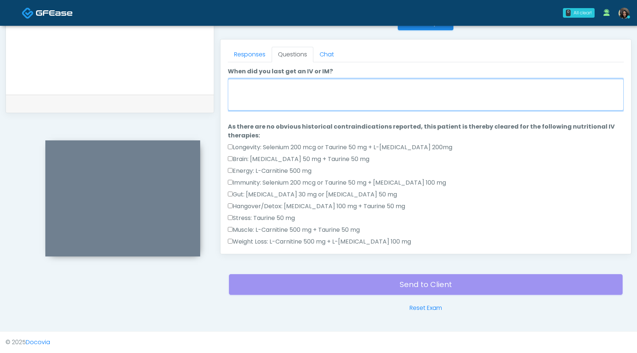
click at [329, 92] on textarea "When did you last get an IV or IM?" at bounding box center [426, 95] width 396 height 32
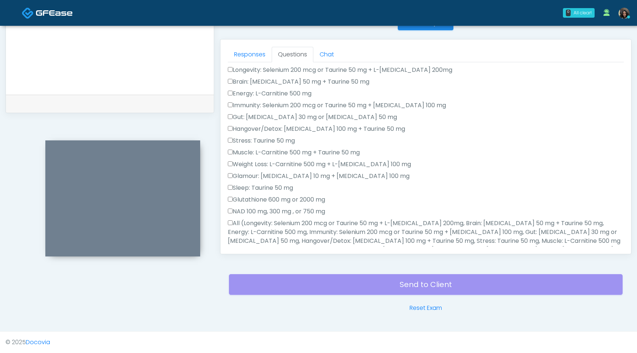
scroll to position [202, 0]
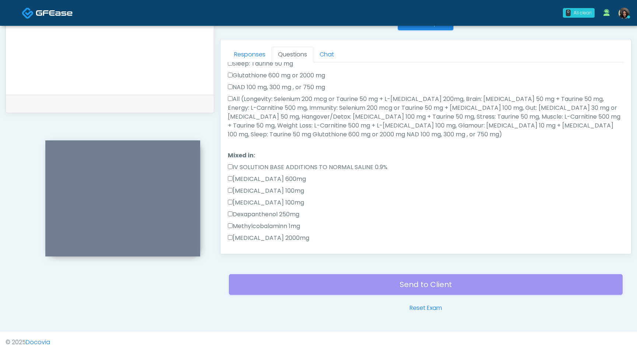
type textarea "**********"
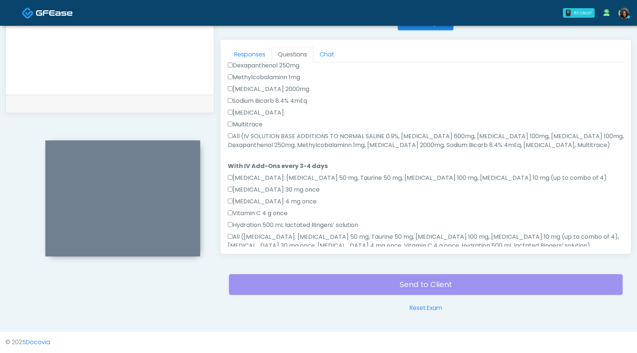
scroll to position [366, 0]
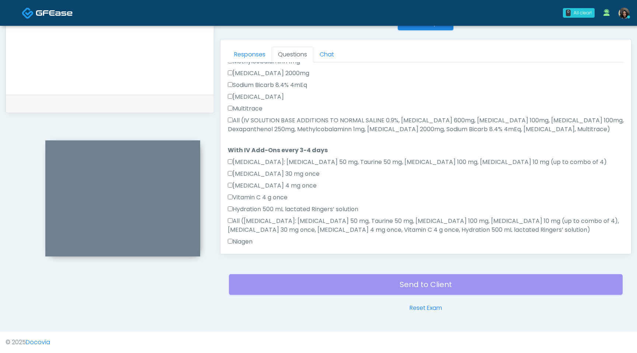
click at [231, 117] on label "All (IV SOLUTION BASE ADDITIONS TO NORMAL SALINE 0.9%, Magnesium Chloride 600mg…" at bounding box center [426, 125] width 396 height 18
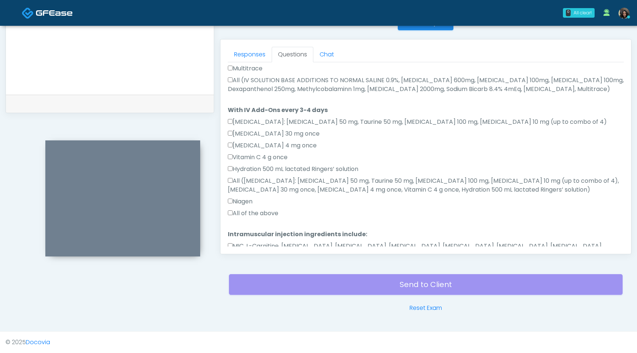
scroll to position [436, 0]
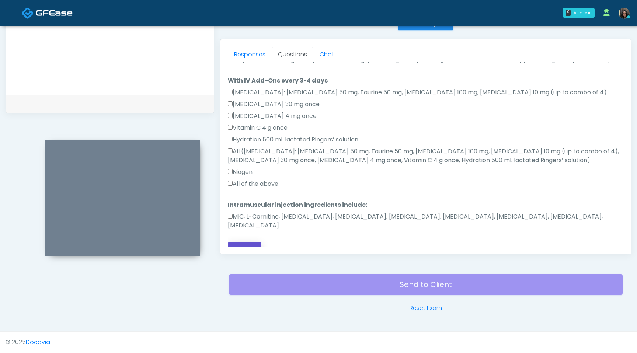
click at [245, 242] on button "Continue" at bounding box center [245, 249] width 34 height 14
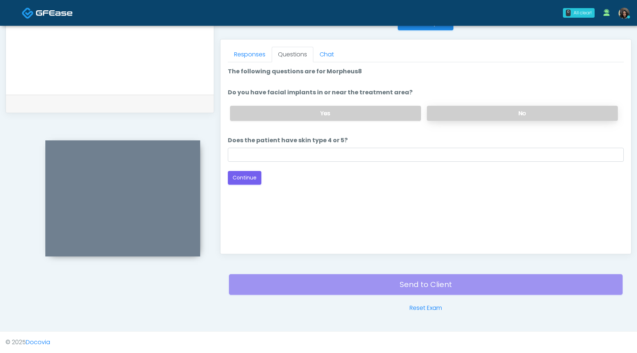
click at [464, 110] on label "No" at bounding box center [522, 113] width 191 height 15
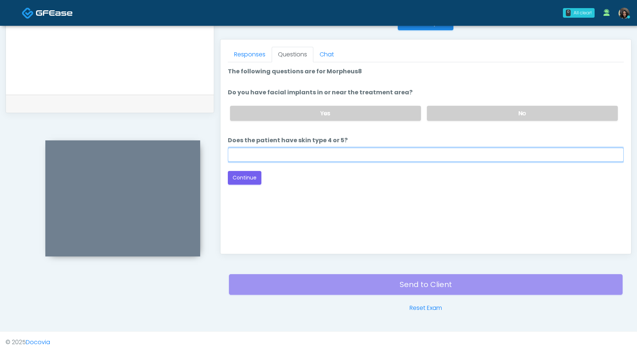
click at [258, 158] on input "Does the patient have skin type 4 or 5?" at bounding box center [426, 155] width 396 height 14
type input "**"
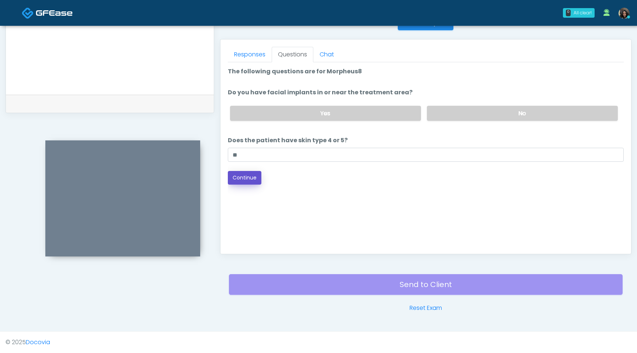
click at [246, 174] on button "Continue" at bounding box center [245, 178] width 34 height 14
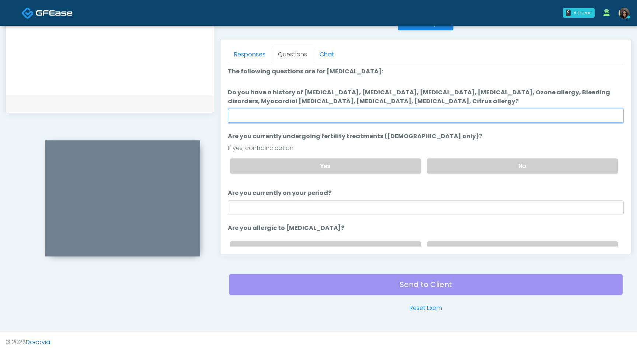
click at [398, 116] on input "Do you have a history of Hyperthyroidism, Hypotension, Hypocalcemia, Hypoglycem…" at bounding box center [426, 116] width 396 height 14
type input "****"
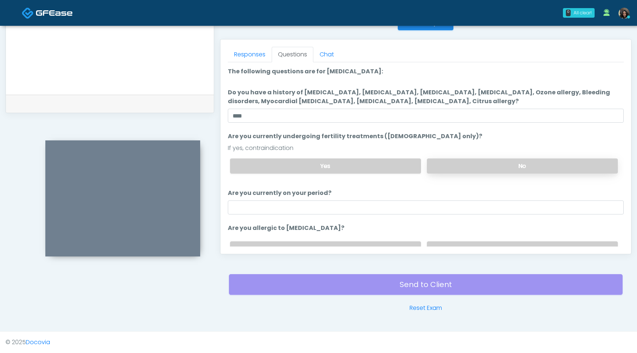
click at [495, 168] on label "No" at bounding box center [522, 166] width 191 height 15
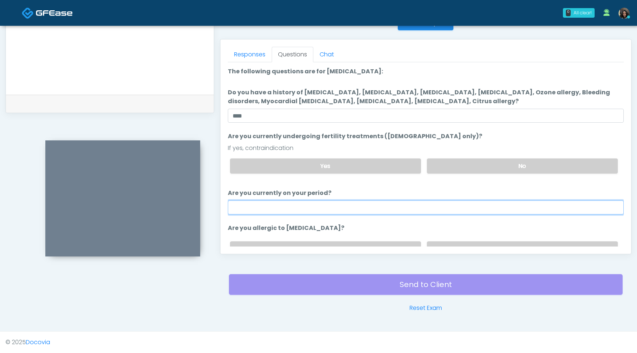
click at [411, 208] on input "Are you currently on your period?" at bounding box center [426, 208] width 396 height 14
type input "**"
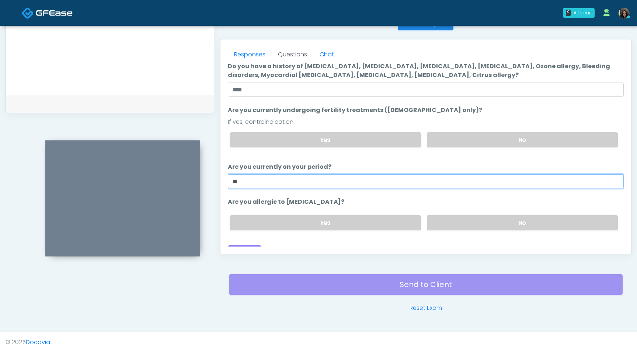
scroll to position [38, 0]
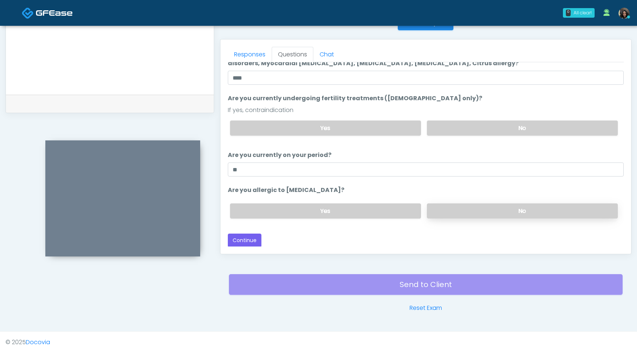
click at [498, 212] on label "No" at bounding box center [522, 210] width 191 height 15
click at [248, 239] on button "Continue" at bounding box center [245, 241] width 34 height 14
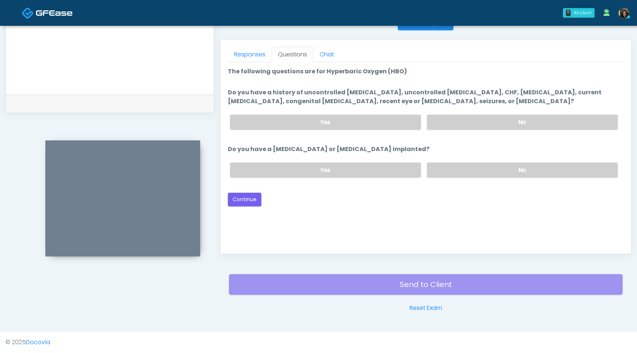
scroll to position [0, 0]
click at [464, 123] on label "No" at bounding box center [522, 122] width 191 height 15
click at [468, 166] on label "No" at bounding box center [522, 170] width 191 height 15
click at [241, 194] on button "Continue" at bounding box center [245, 200] width 34 height 14
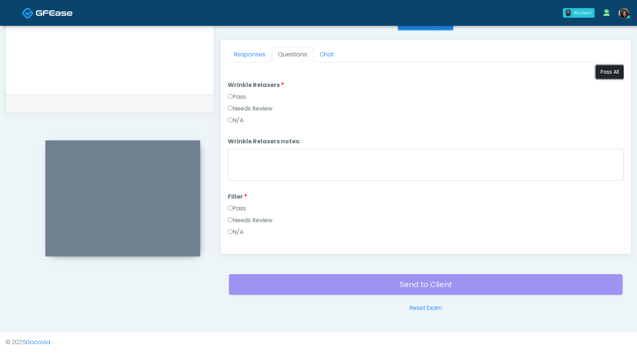
click at [606, 67] on button "Pass All" at bounding box center [610, 72] width 28 height 14
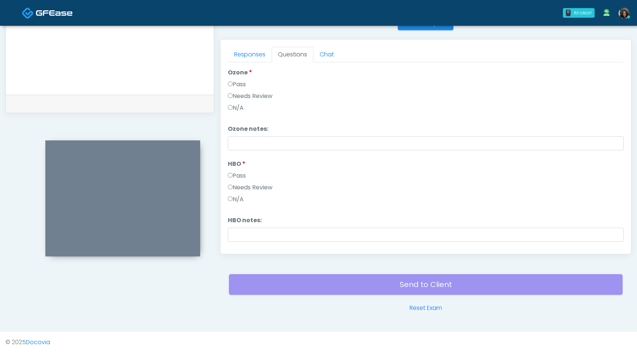
scroll to position [923, 0]
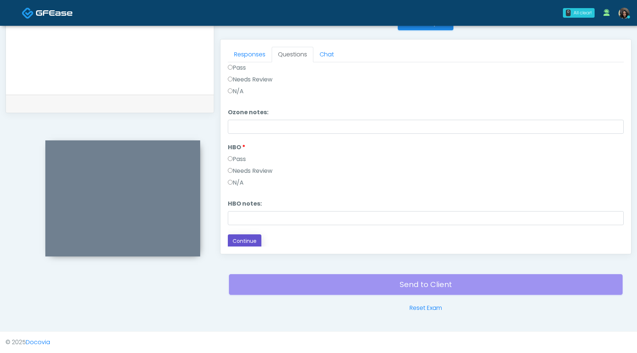
click at [253, 241] on button "Continue" at bounding box center [245, 241] width 34 height 14
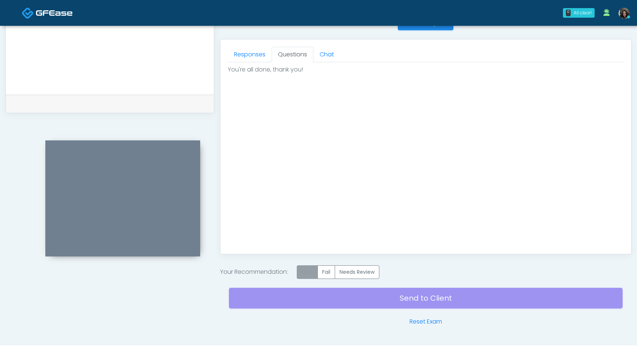
click at [306, 272] on label "Pass" at bounding box center [307, 272] width 21 height 14
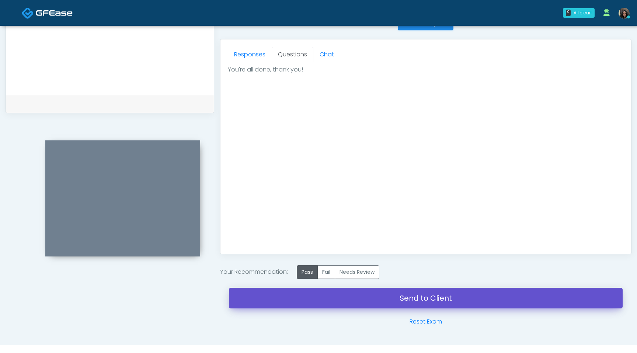
click at [304, 298] on link "Send to Client" at bounding box center [426, 298] width 394 height 21
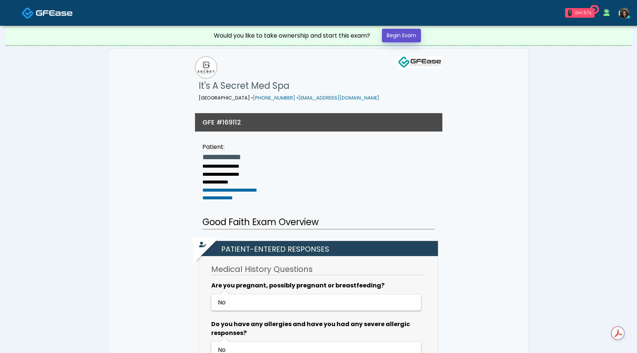
click at [412, 36] on link "Begin Exam" at bounding box center [401, 36] width 39 height 14
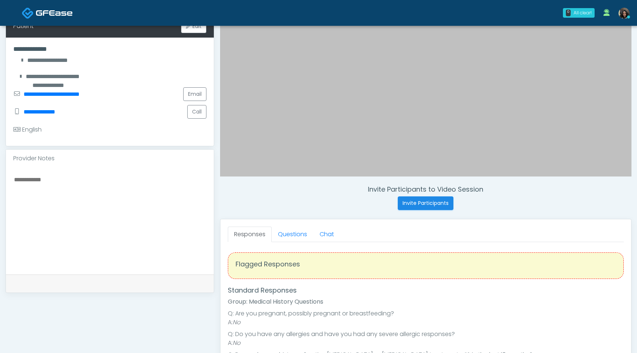
scroll to position [130, 0]
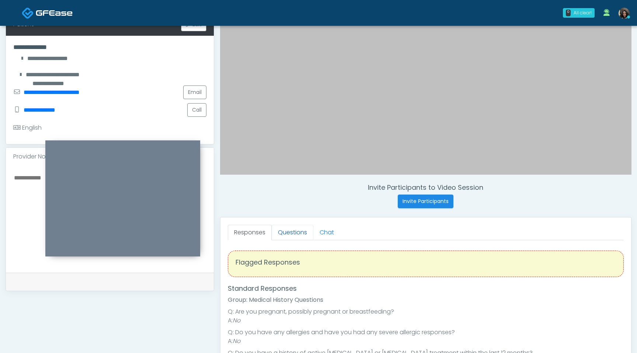
click at [287, 235] on link "Questions" at bounding box center [293, 232] width 42 height 15
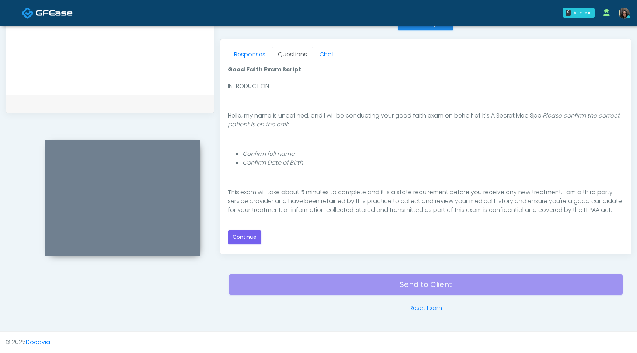
scroll to position [68, 0]
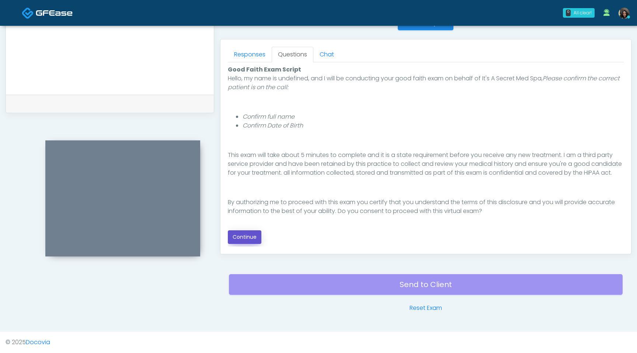
click at [251, 235] on button "Continue" at bounding box center [245, 237] width 34 height 14
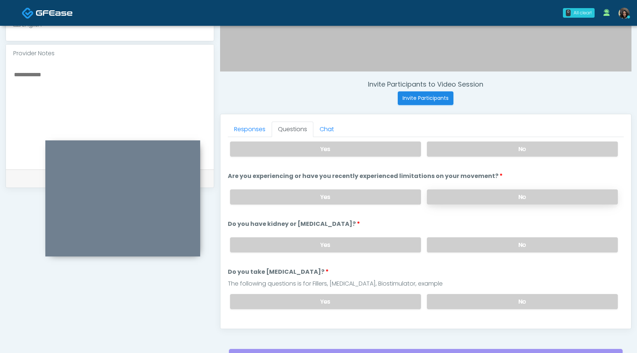
scroll to position [0, 0]
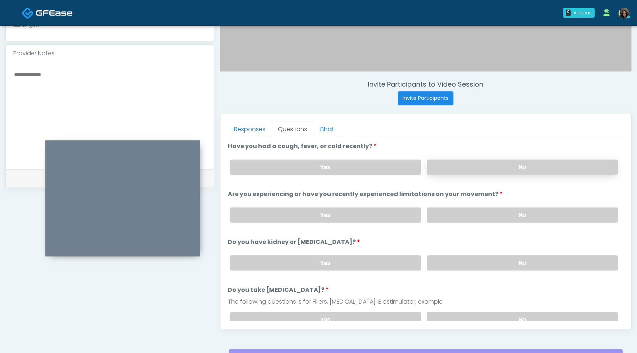
click at [478, 163] on label "No" at bounding box center [522, 167] width 191 height 15
click at [468, 215] on label "No" at bounding box center [522, 215] width 191 height 15
click at [462, 263] on label "No" at bounding box center [522, 262] width 191 height 15
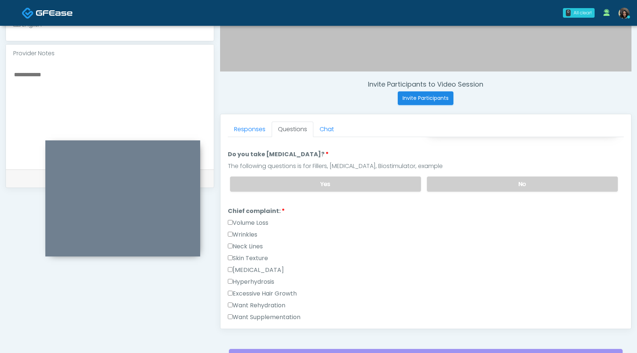
scroll to position [143, 0]
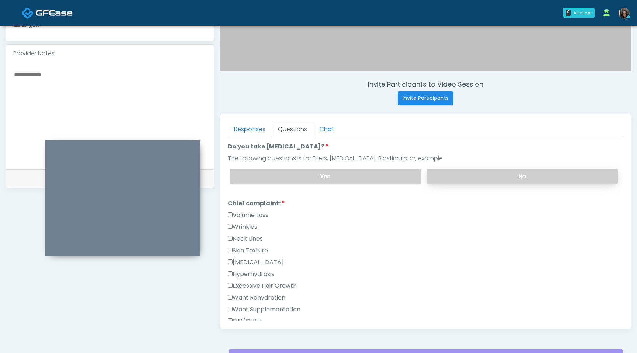
click at [469, 178] on label "No" at bounding box center [522, 176] width 191 height 15
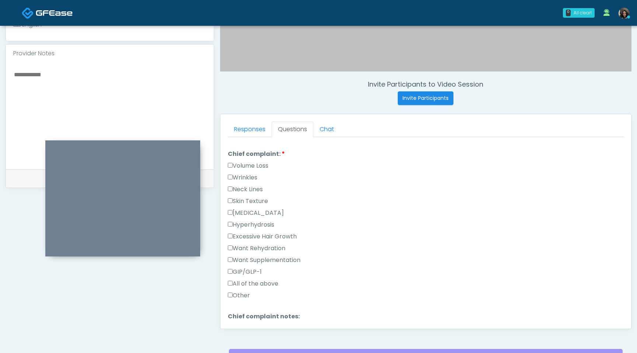
scroll to position [200, 0]
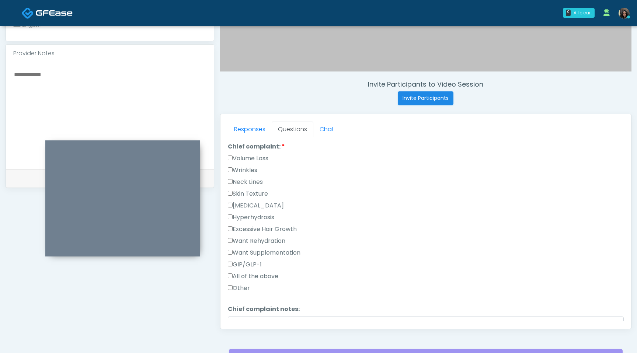
click at [233, 289] on label "Other" at bounding box center [239, 288] width 22 height 9
click at [227, 284] on div "Responses Questions Chat Good Faith Exam Script Good Faith Exam Script INTRODUC…" at bounding box center [425, 221] width 411 height 215
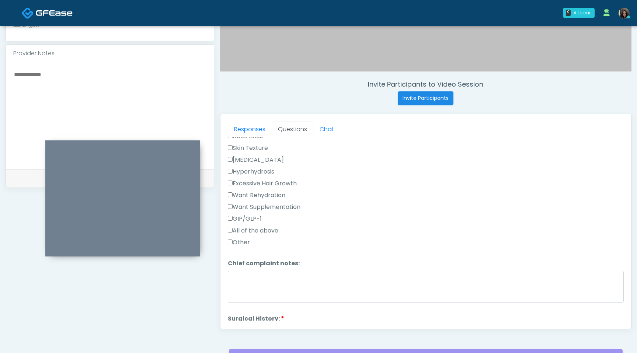
scroll to position [309, 0]
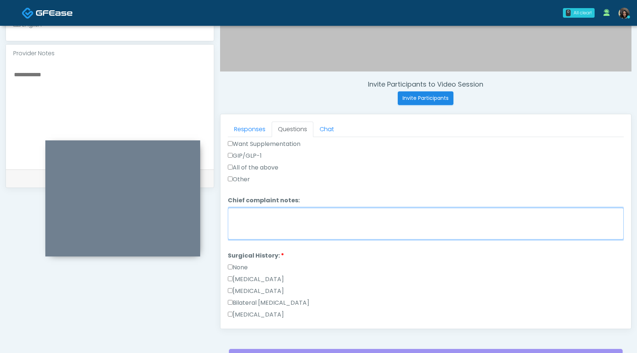
click at [251, 215] on textarea "Chief complaint notes:" at bounding box center [426, 224] width 396 height 32
type textarea "**********"
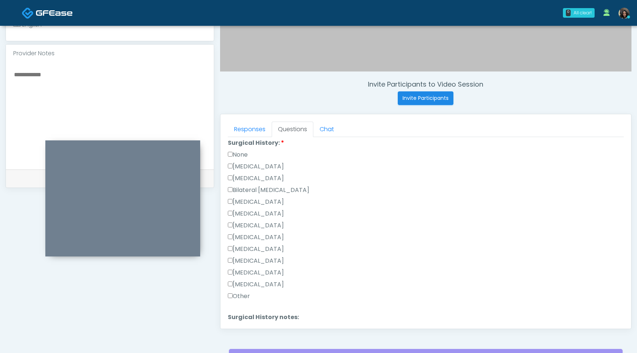
scroll to position [480, 0]
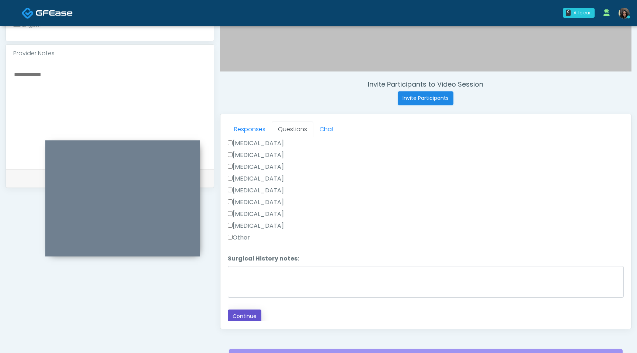
click at [235, 314] on button "Continue" at bounding box center [245, 317] width 34 height 14
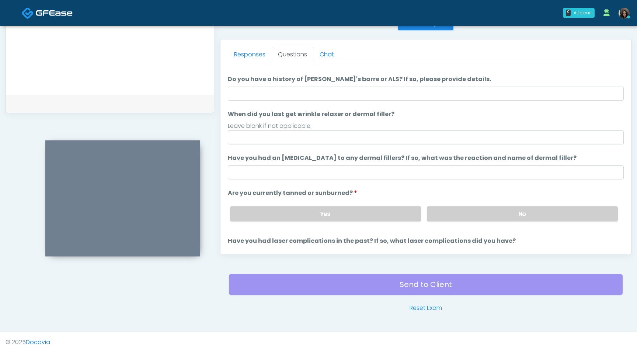
scroll to position [0, 0]
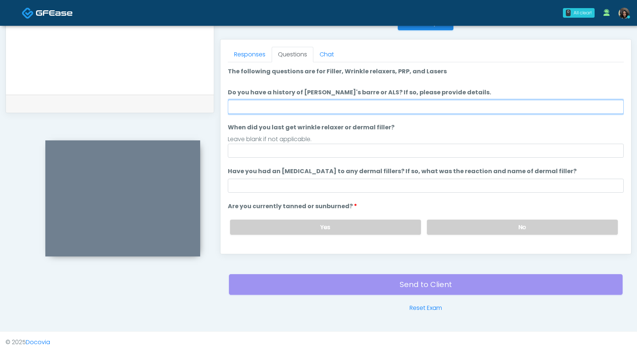
click at [352, 102] on input "Do you have a history of Guillain's barre or ALS? If so, please provide details." at bounding box center [426, 107] width 396 height 14
type input "**"
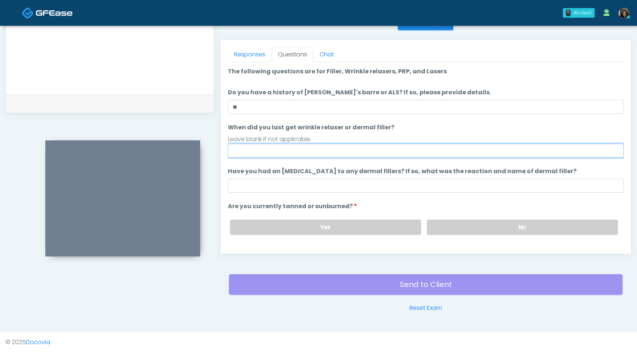
click at [271, 149] on input "When did you last get wrinkle relaxer or dermal filler?" at bounding box center [426, 151] width 396 height 14
type input "*"
type input "**********"
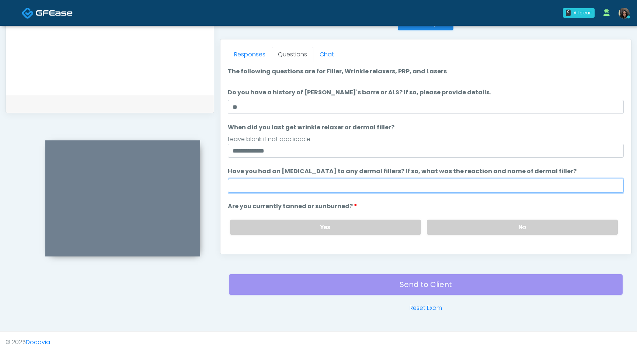
click at [394, 192] on input "Have you had an allergic response to any dermal fillers? If so, what was the re…" at bounding box center [426, 186] width 396 height 14
type input "**********"
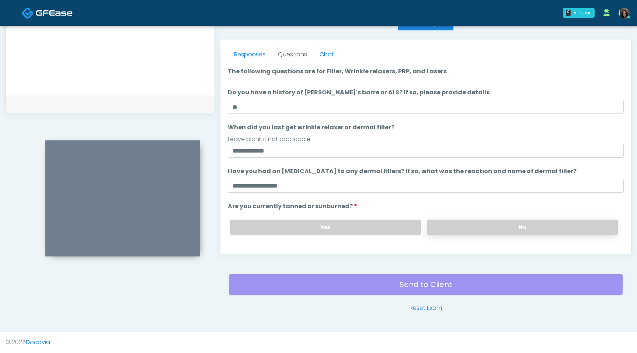
click at [490, 225] on label "No" at bounding box center [522, 227] width 191 height 15
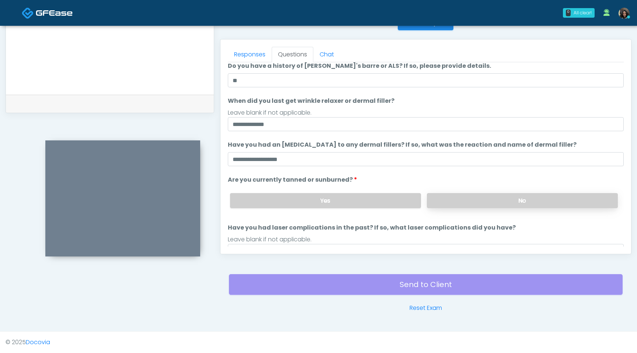
scroll to position [60, 0]
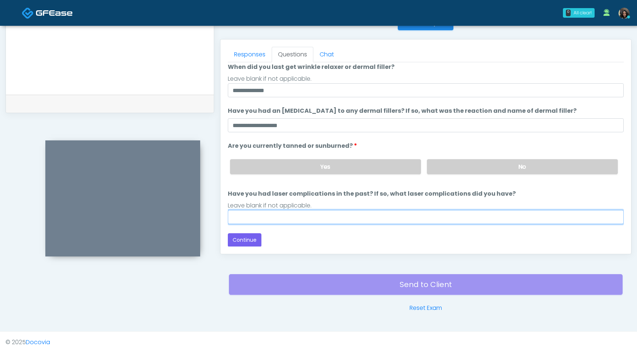
click at [348, 215] on input "Have you had laser complications in the past? If so, what laser complications d…" at bounding box center [426, 217] width 396 height 14
type input "**"
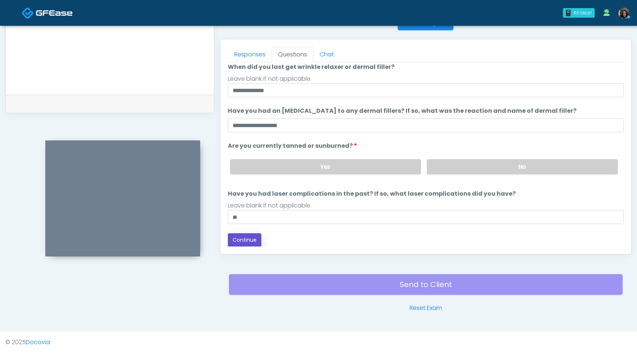
click at [248, 237] on button "Continue" at bounding box center [245, 240] width 34 height 14
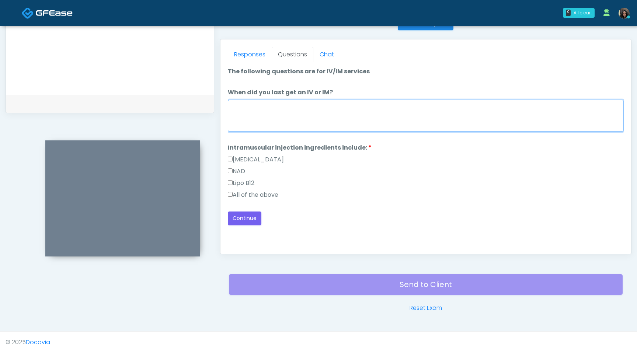
click at [373, 112] on textarea "When did you last get an IV or IM?" at bounding box center [426, 116] width 396 height 32
type textarea "**********"
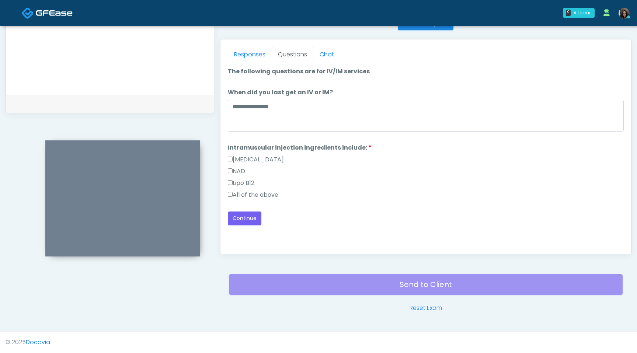
click at [228, 197] on label "All of the above" at bounding box center [253, 195] width 51 height 9
click at [236, 219] on button "Continue" at bounding box center [245, 219] width 34 height 14
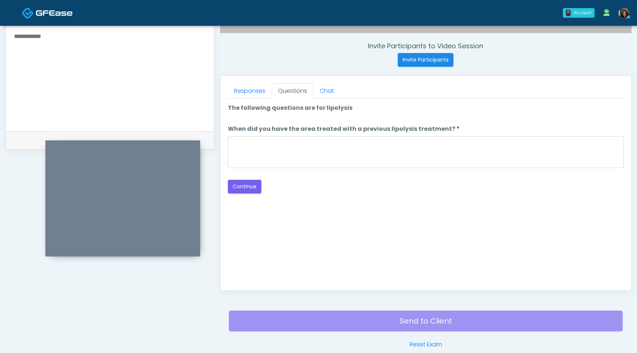
scroll to position [262, 0]
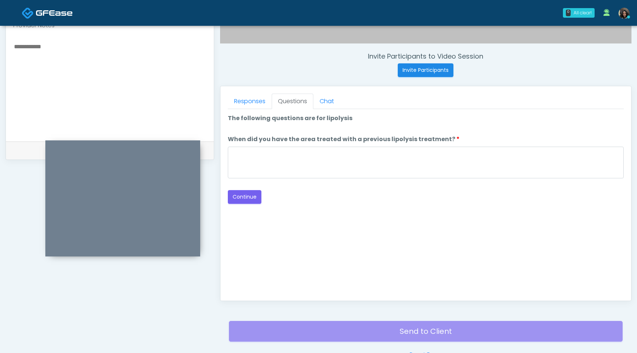
click at [146, 52] on textarea at bounding box center [109, 87] width 193 height 90
type textarea "*"
type textarea "**********"
click at [272, 175] on textarea "When did you have the area treated with a previous lipolysis treatment?" at bounding box center [426, 163] width 396 height 32
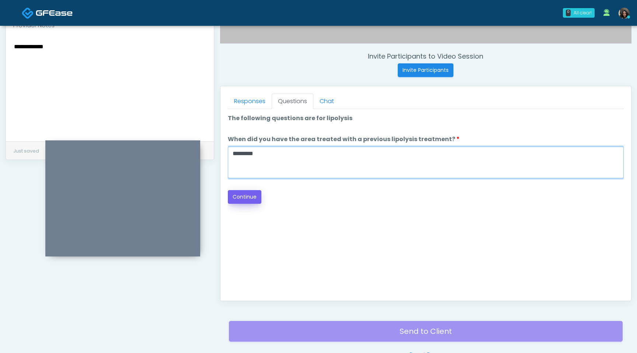
type textarea "*********"
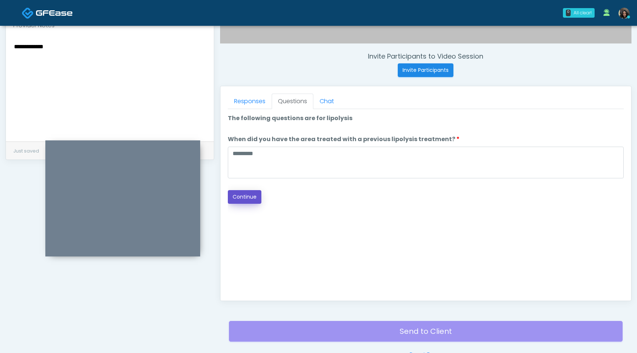
click at [248, 194] on button "Continue" at bounding box center [245, 197] width 34 height 14
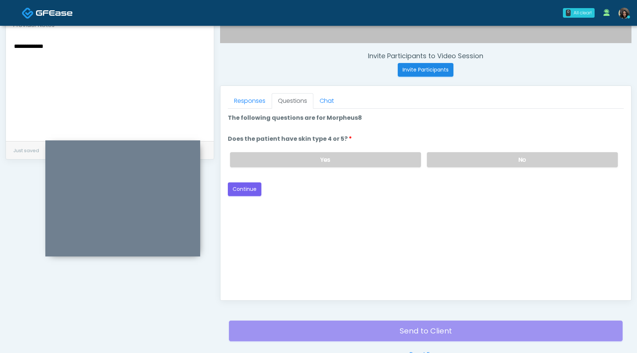
scroll to position [257, 0]
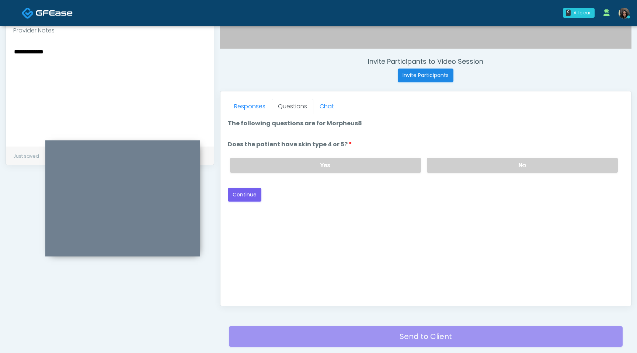
click at [118, 59] on textarea "**********" at bounding box center [109, 92] width 193 height 90
type textarea "**********"
click at [451, 160] on label "No" at bounding box center [522, 165] width 191 height 15
click at [251, 190] on button "Continue" at bounding box center [245, 195] width 34 height 14
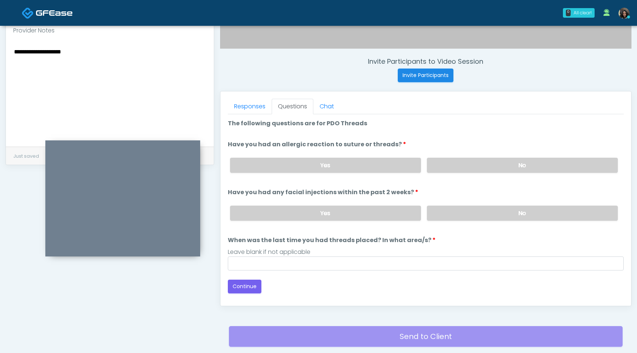
scroll to position [309, 0]
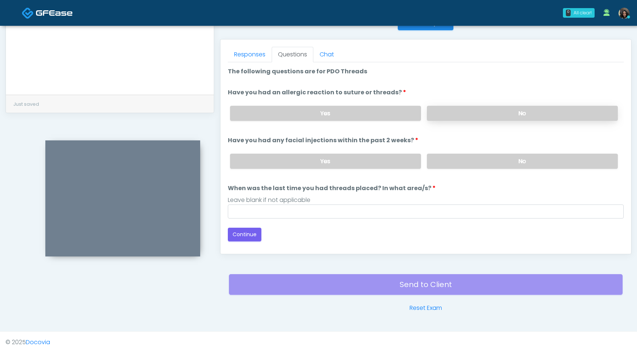
click at [488, 117] on label "No" at bounding box center [522, 113] width 191 height 15
click at [480, 168] on div "Yes No" at bounding box center [424, 161] width 400 height 27
click at [478, 162] on label "No" at bounding box center [522, 161] width 191 height 15
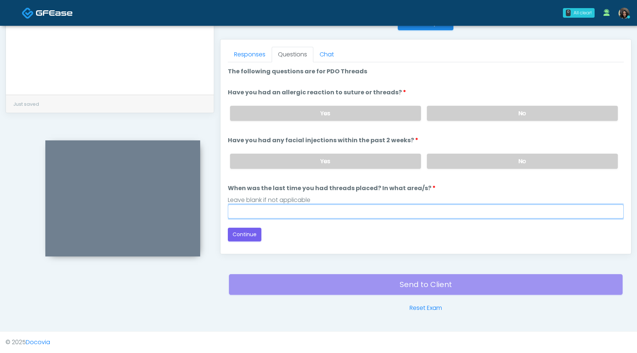
click at [292, 212] on input "When was the last time you had threads placed? In what area/s?" at bounding box center [426, 212] width 396 height 14
type input "*********"
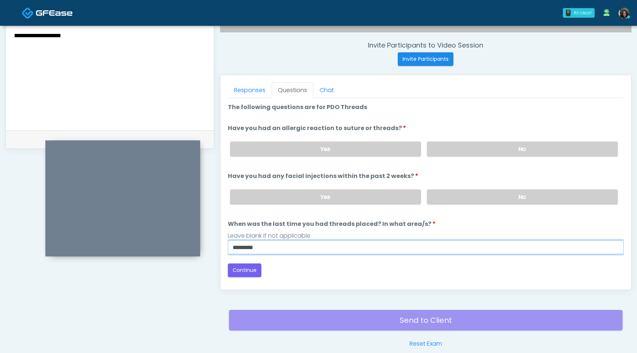
scroll to position [271, 0]
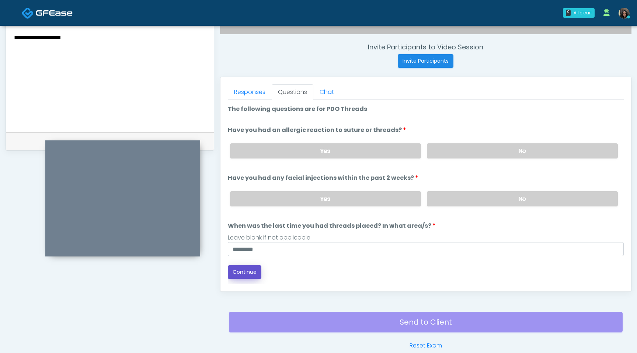
click at [252, 272] on button "Continue" at bounding box center [245, 272] width 34 height 14
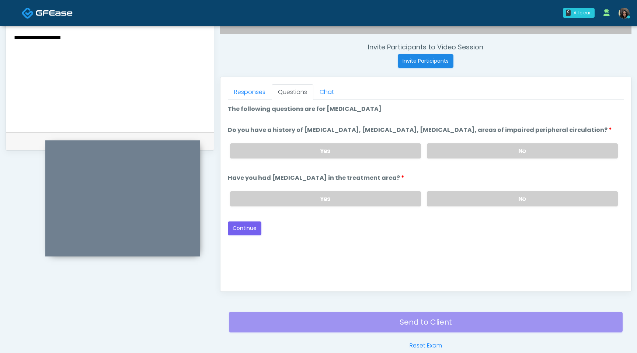
scroll to position [309, 0]
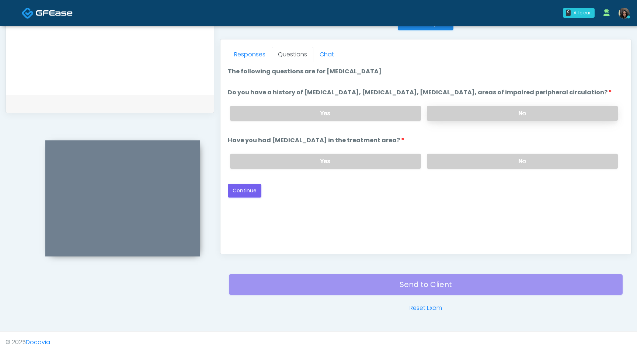
click at [499, 120] on label "No" at bounding box center [522, 113] width 191 height 15
click at [462, 167] on label "No" at bounding box center [522, 161] width 191 height 15
click at [246, 198] on button "Continue" at bounding box center [245, 191] width 34 height 14
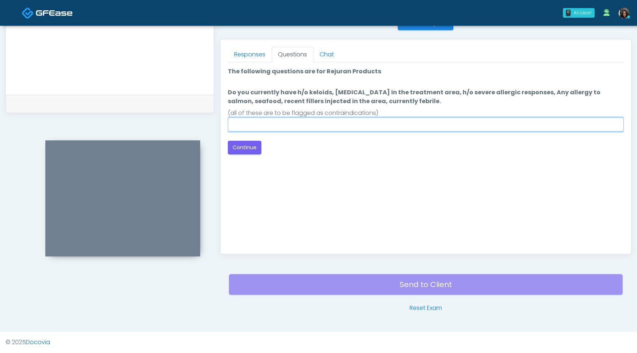
click at [303, 130] on input "Do you currently have h/o keloids, skin infection in the treatment area, h/o se…" at bounding box center [426, 125] width 396 height 14
type input "****"
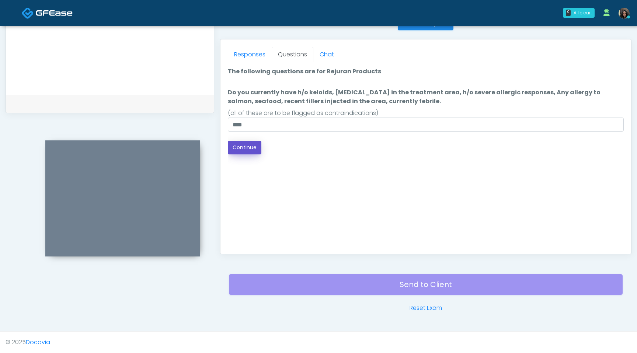
click at [250, 148] on button "Continue" at bounding box center [245, 148] width 34 height 14
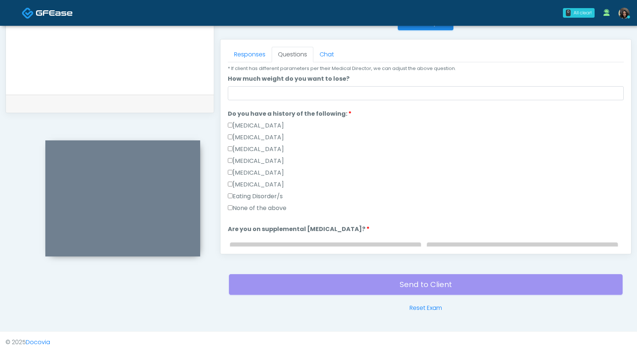
scroll to position [130, 0]
click at [232, 209] on label "None of the above" at bounding box center [257, 207] width 59 height 9
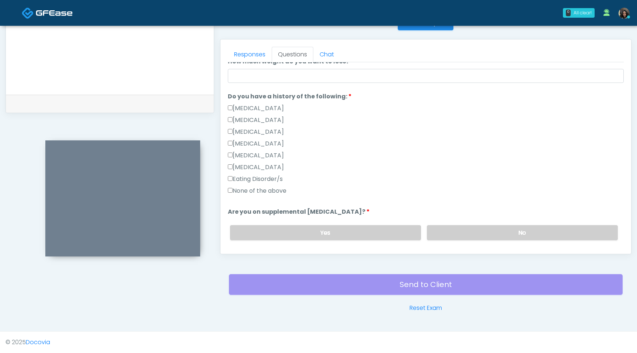
scroll to position [159, 0]
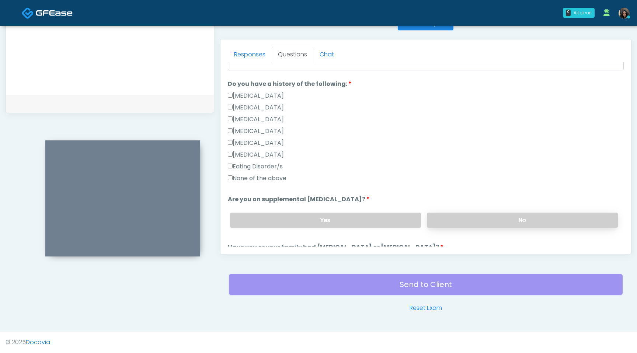
click at [500, 219] on label "No" at bounding box center [522, 220] width 191 height 15
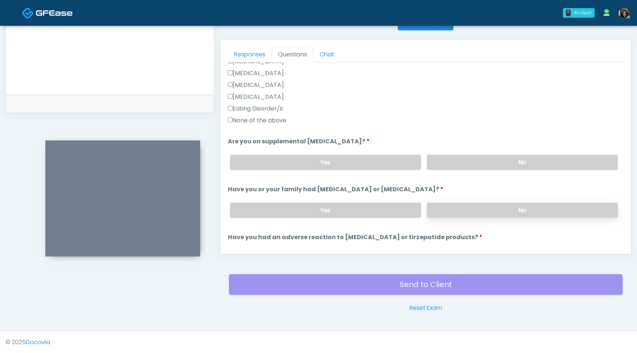
click at [498, 209] on label "No" at bounding box center [522, 210] width 191 height 15
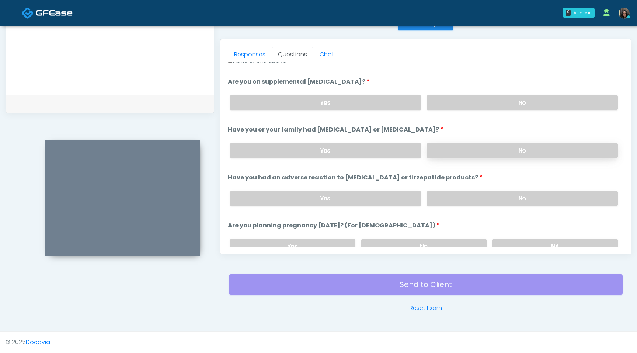
scroll to position [280, 0]
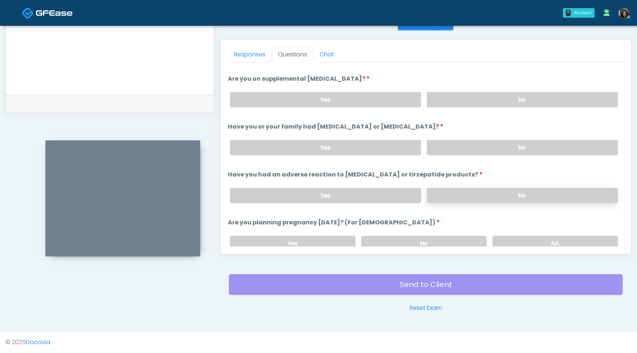
click at [496, 195] on label "No" at bounding box center [522, 195] width 191 height 15
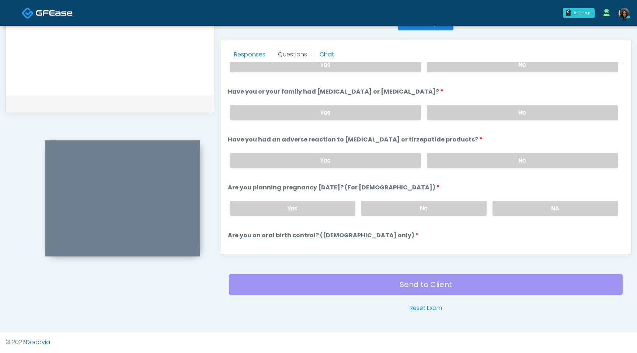
scroll to position [316, 0]
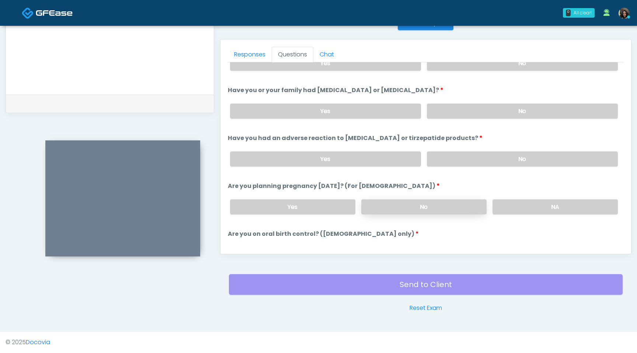
click at [449, 206] on label "No" at bounding box center [423, 206] width 125 height 15
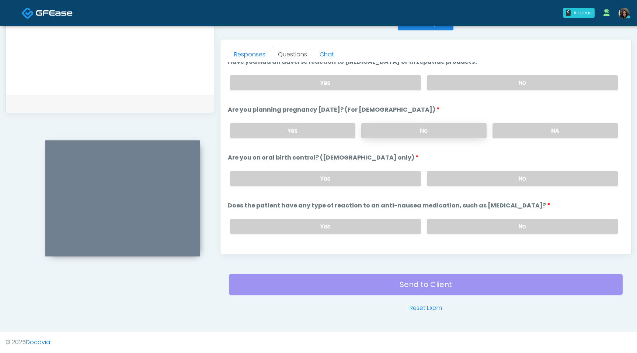
scroll to position [393, 0]
click at [467, 177] on label "No" at bounding box center [522, 177] width 191 height 15
click at [463, 226] on label "No" at bounding box center [522, 225] width 191 height 15
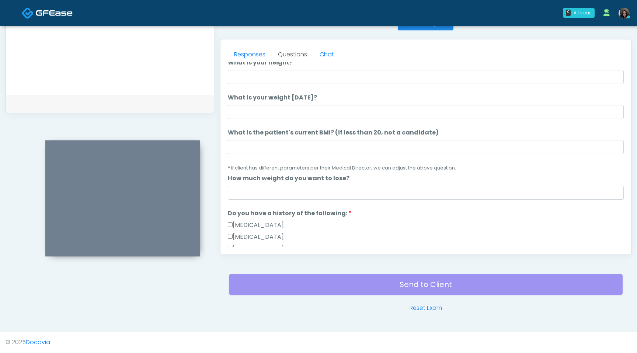
scroll to position [0, 0]
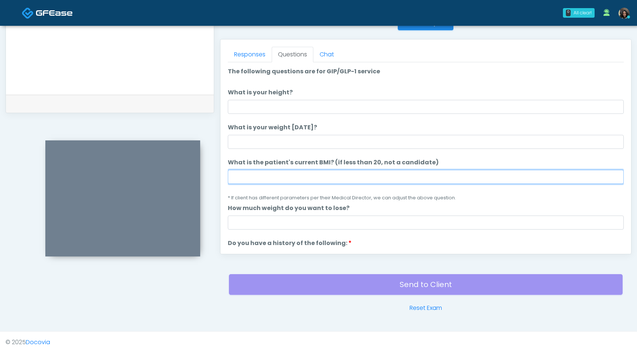
click at [238, 183] on input "What is the patient's current BMI? (if less than 20, not a candidate)" at bounding box center [426, 177] width 396 height 14
type input "****"
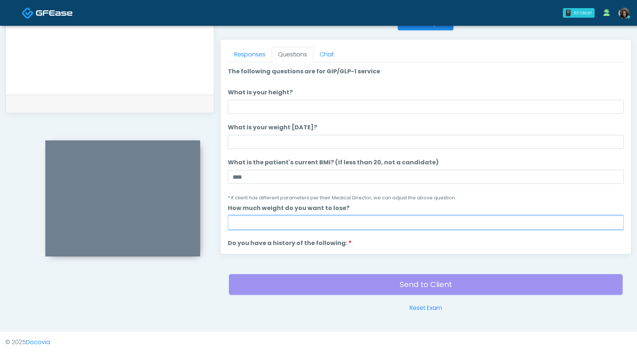
click at [311, 218] on input "How much weight do you want to lose?" at bounding box center [426, 223] width 396 height 14
type input "*"
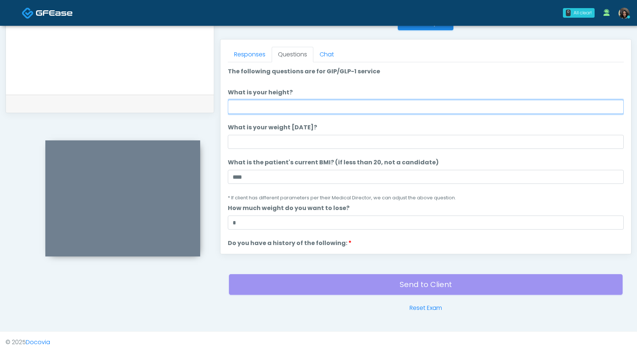
click at [265, 107] on input "What is your height?" at bounding box center [426, 107] width 396 height 14
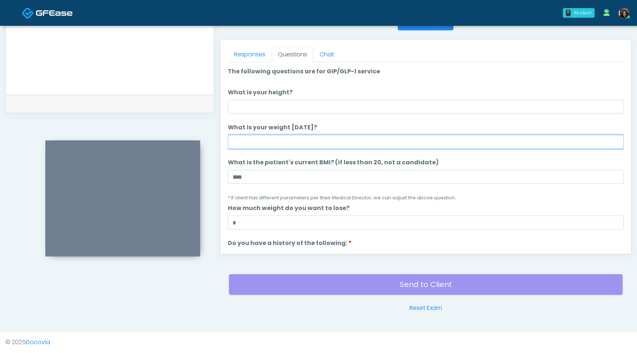
click at [246, 143] on input "What is your weight today?" at bounding box center [426, 142] width 396 height 14
click at [240, 142] on input "What is your weight today?" at bounding box center [426, 142] width 396 height 14
type input "***"
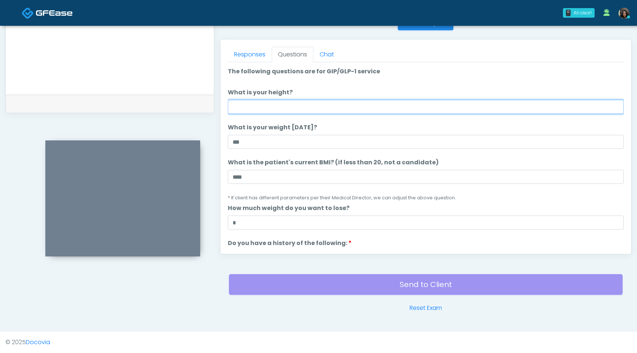
click at [236, 106] on input "What is your height?" at bounding box center [426, 107] width 396 height 14
type input "***"
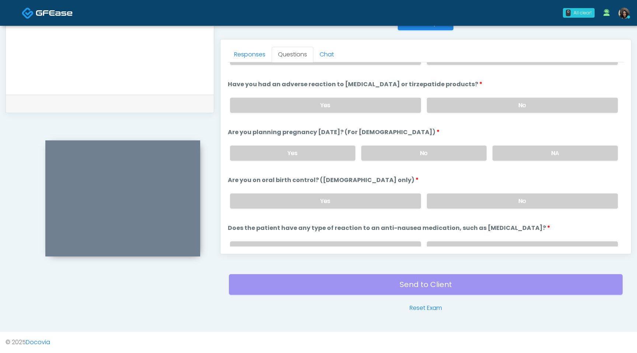
scroll to position [407, 0]
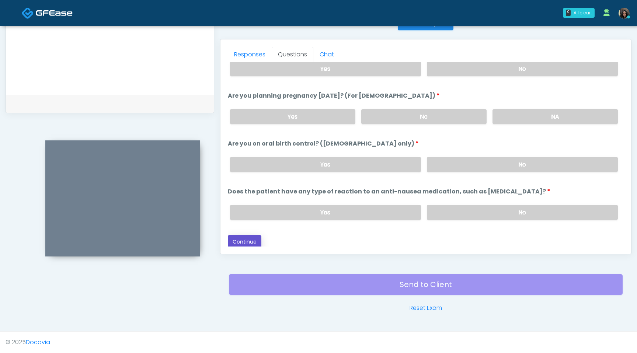
click at [239, 243] on button "Continue" at bounding box center [245, 242] width 34 height 14
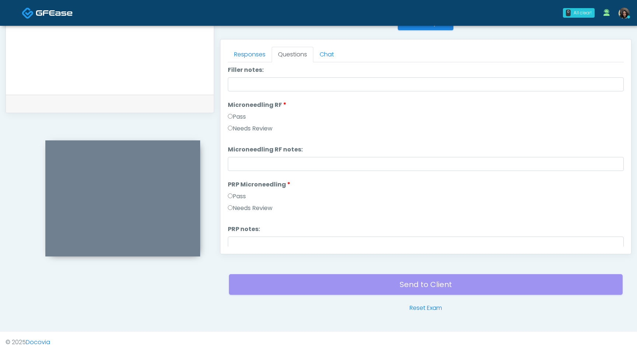
scroll to position [0, 0]
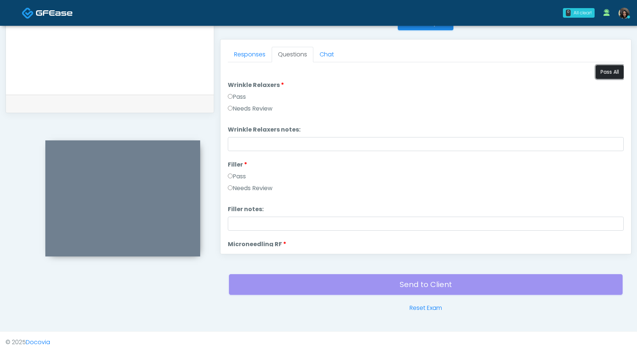
click at [606, 73] on button "Pass All" at bounding box center [610, 72] width 28 height 14
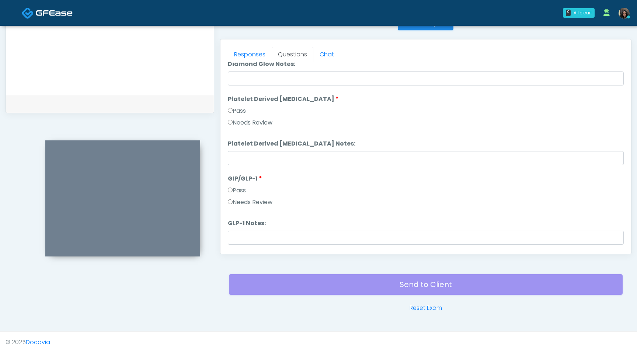
scroll to position [1452, 0]
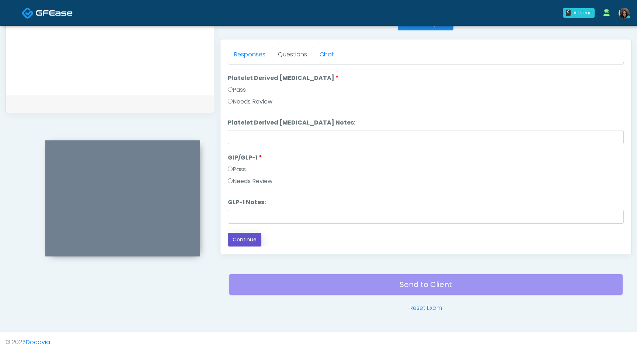
click at [243, 241] on button "Continue" at bounding box center [245, 240] width 34 height 14
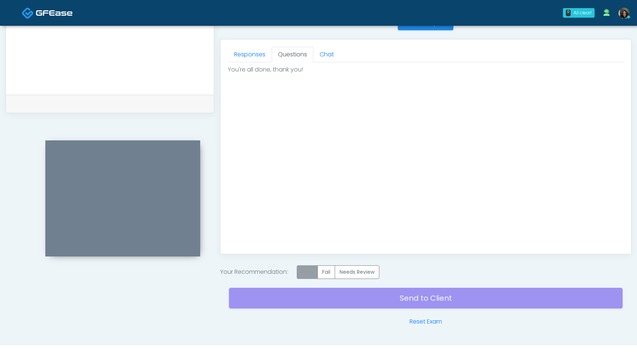
click at [306, 272] on label "Pass" at bounding box center [307, 272] width 21 height 14
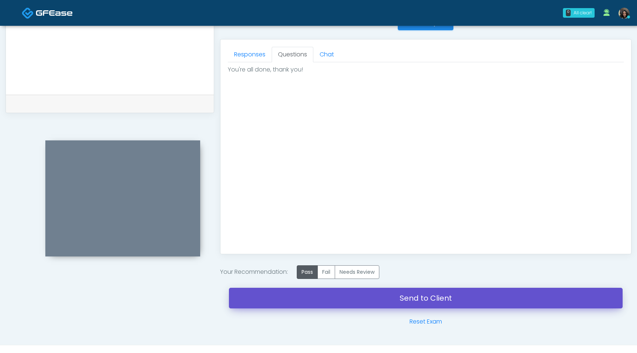
click at [309, 300] on link "Send to Client" at bounding box center [426, 298] width 394 height 21
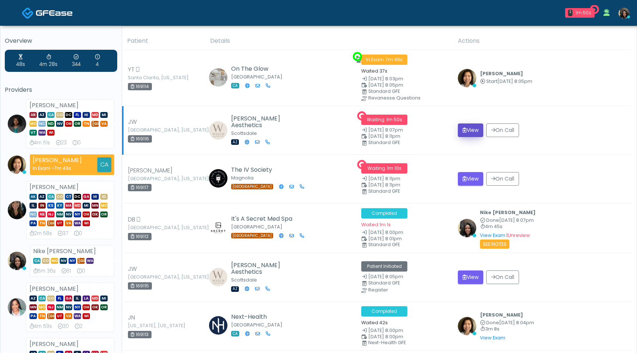
click at [471, 127] on button "View" at bounding box center [470, 130] width 25 height 14
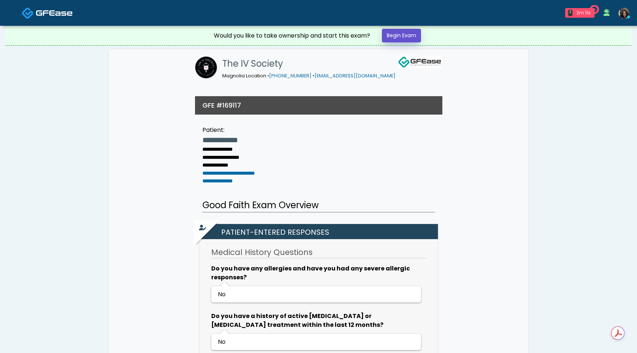
click at [394, 37] on link "Begin Exam" at bounding box center [401, 36] width 39 height 14
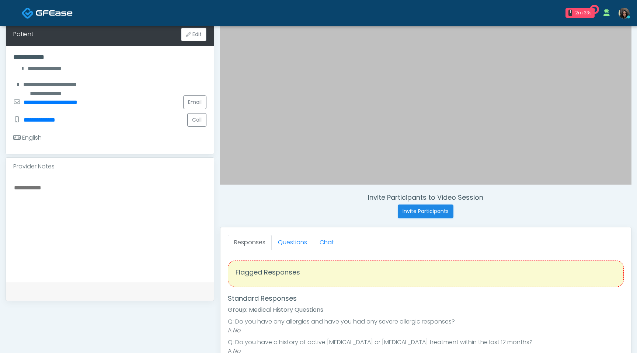
scroll to position [137, 0]
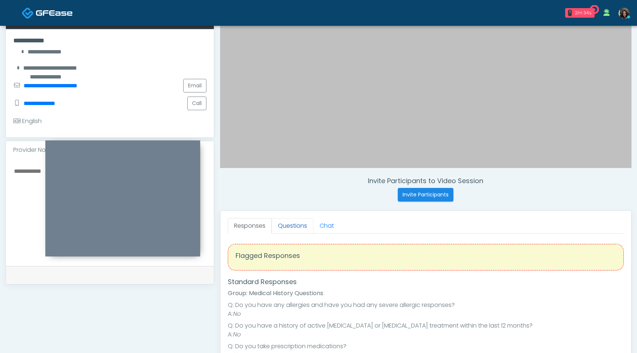
click at [302, 226] on link "Questions" at bounding box center [293, 225] width 42 height 15
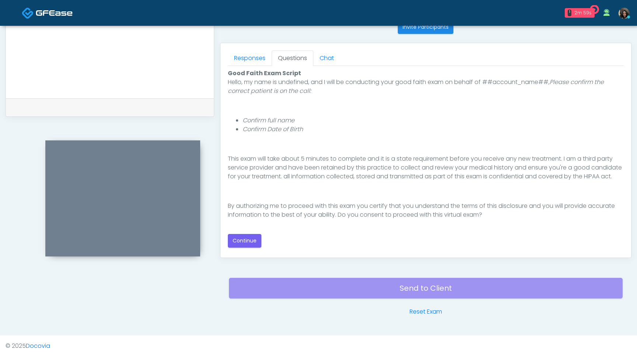
scroll to position [309, 0]
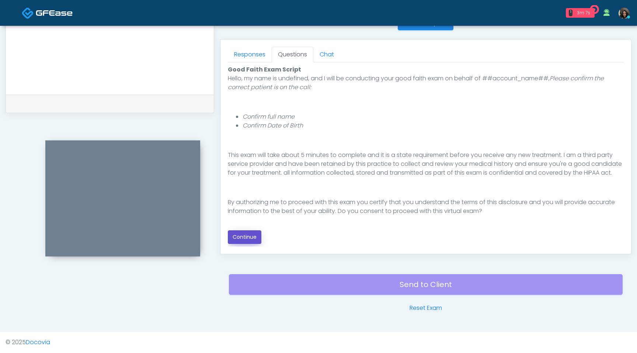
click at [250, 237] on button "Continue" at bounding box center [245, 237] width 34 height 14
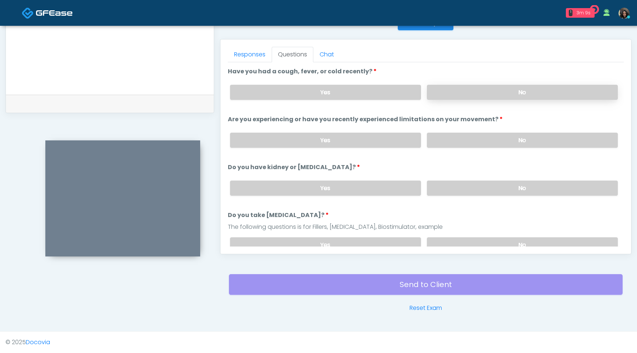
click at [470, 88] on label "No" at bounding box center [522, 92] width 191 height 15
click at [456, 140] on label "No" at bounding box center [522, 140] width 191 height 15
click at [450, 190] on label "No" at bounding box center [522, 188] width 191 height 15
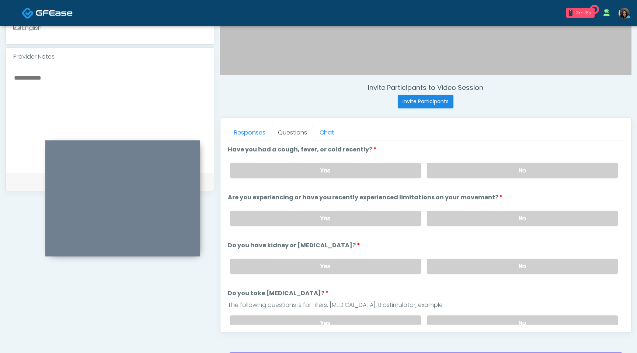
scroll to position [227, 0]
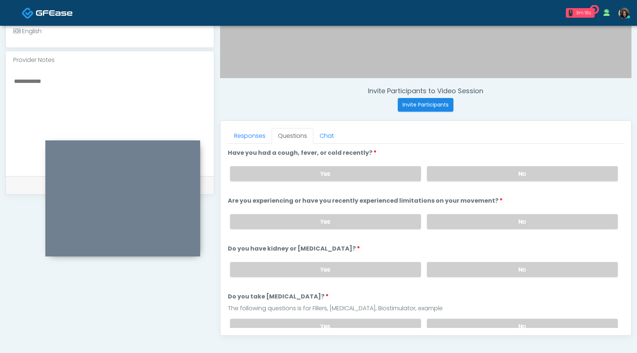
click at [150, 75] on div at bounding box center [110, 122] width 208 height 107
click at [141, 84] on textarea at bounding box center [109, 121] width 193 height 90
click at [134, 82] on textarea "**********" at bounding box center [109, 121] width 193 height 90
click at [81, 82] on textarea "**********" at bounding box center [109, 121] width 193 height 90
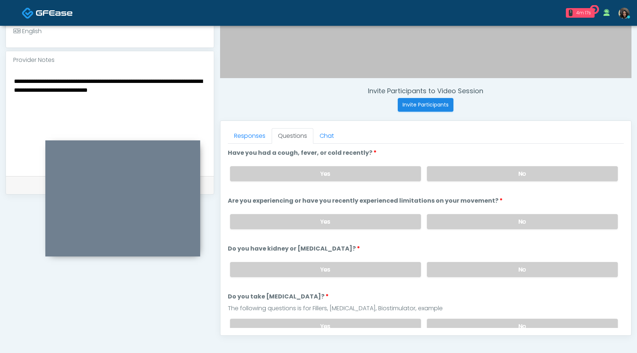
click at [192, 91] on textarea "**********" at bounding box center [109, 121] width 193 height 90
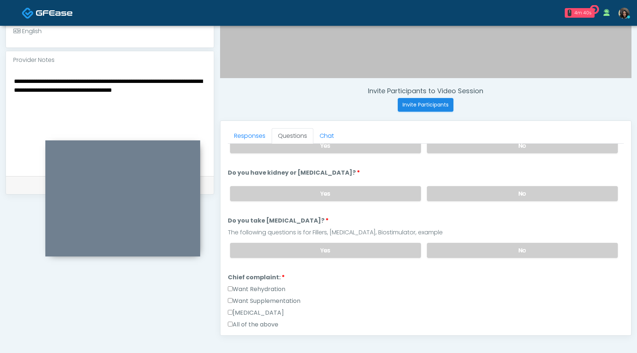
scroll to position [80, 0]
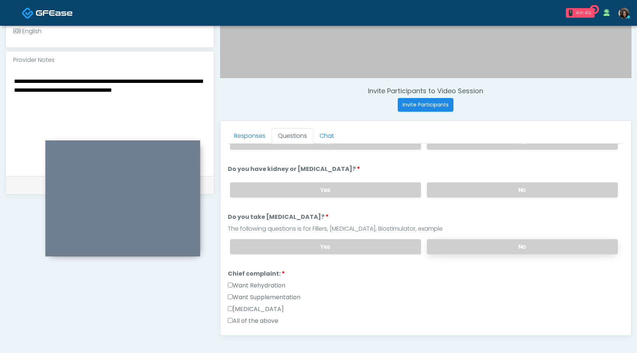
type textarea "**********"
click at [507, 244] on label "No" at bounding box center [522, 246] width 191 height 15
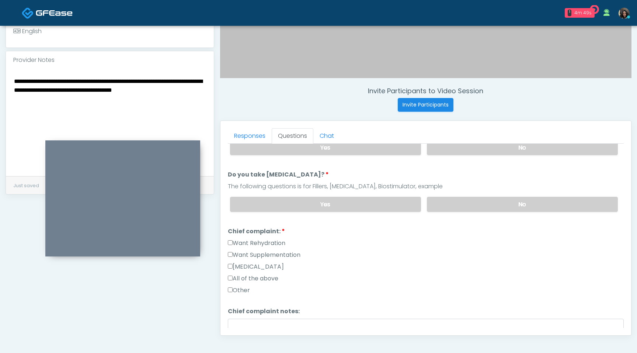
scroll to position [135, 0]
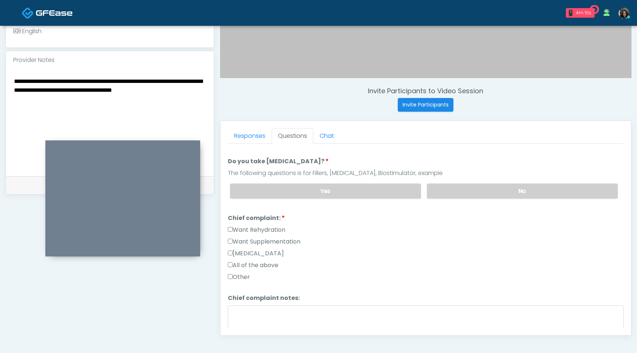
click at [232, 228] on label "Want Rehydration" at bounding box center [257, 230] width 58 height 9
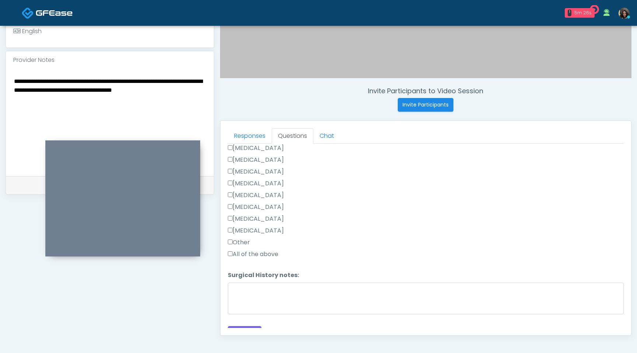
scroll to position [410, 0]
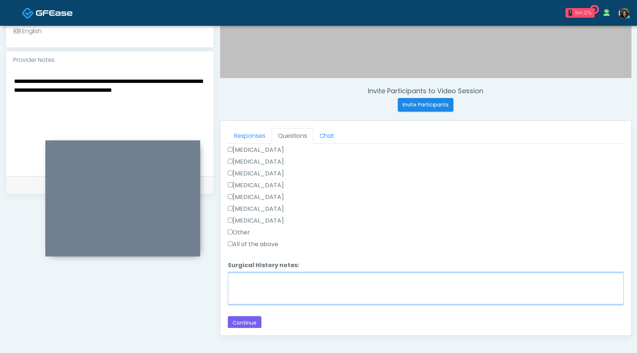
click at [248, 273] on textarea "Surgical History notes:" at bounding box center [426, 289] width 396 height 32
click at [246, 282] on textarea "**********" at bounding box center [426, 289] width 396 height 32
type textarea "**********"
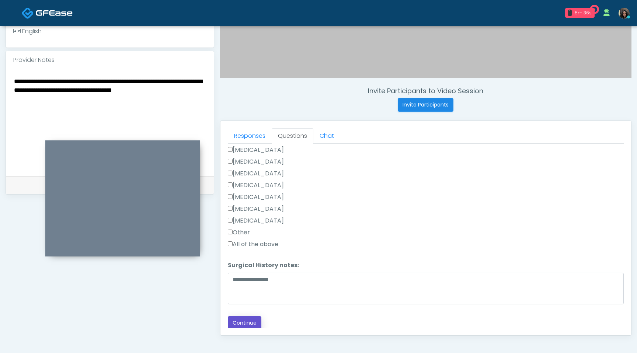
click at [243, 326] on button "Continue" at bounding box center [245, 323] width 34 height 14
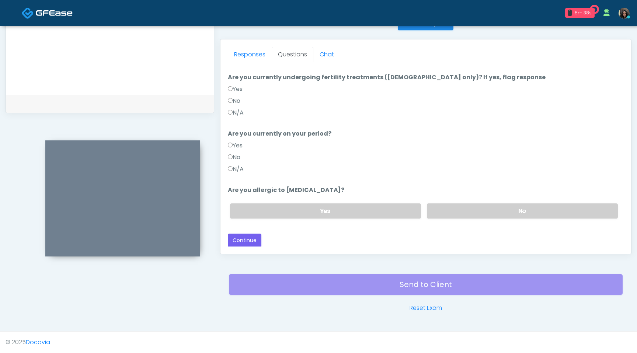
scroll to position [0, 0]
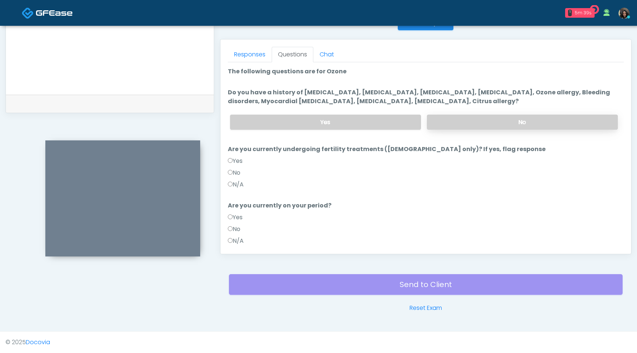
click at [476, 123] on label "No" at bounding box center [522, 122] width 191 height 15
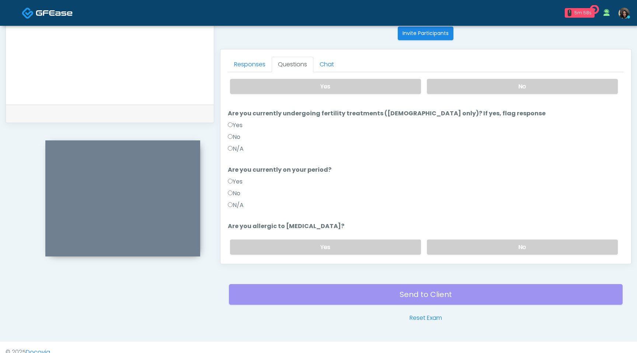
scroll to position [46, 0]
click at [546, 243] on label "No" at bounding box center [522, 246] width 191 height 15
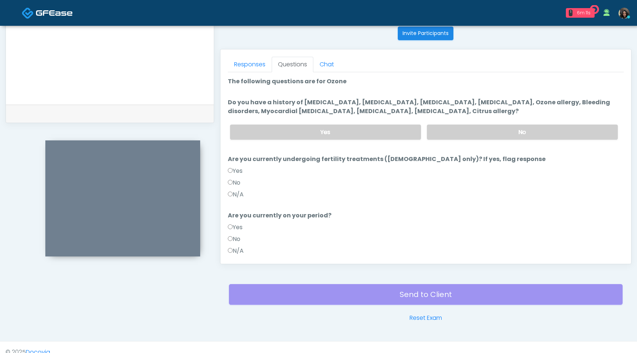
scroll to position [72, 0]
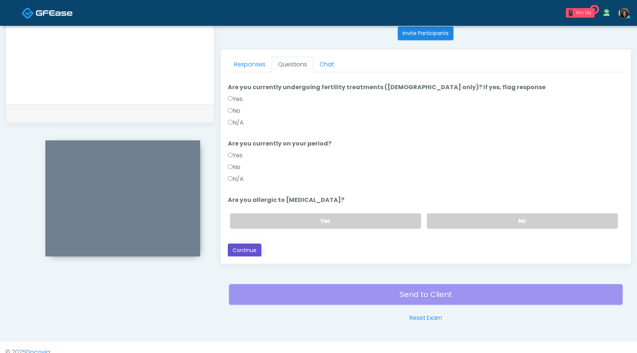
click at [245, 244] on button "Continue" at bounding box center [245, 251] width 34 height 14
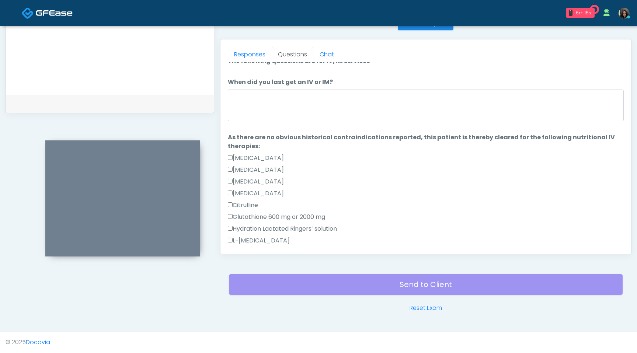
scroll to position [0, 0]
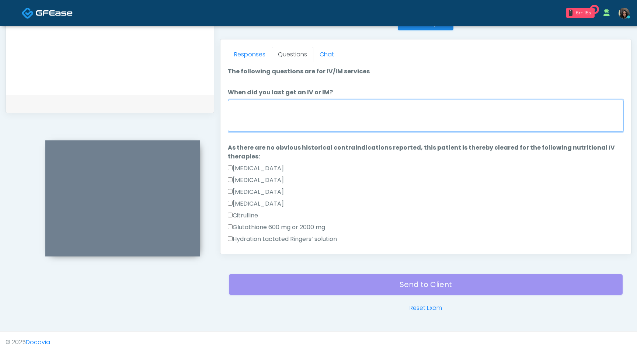
click at [328, 118] on textarea "When did you last get an IV or IM?" at bounding box center [426, 116] width 396 height 32
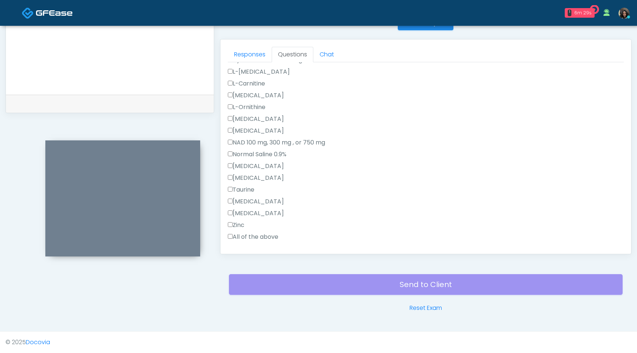
type textarea "**********"
click at [342, 193] on div "Taurine" at bounding box center [426, 191] width 396 height 12
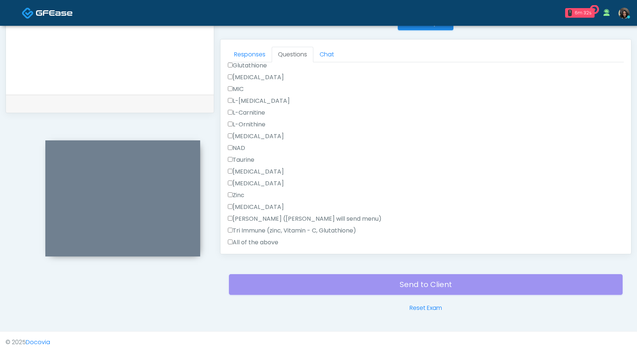
scroll to position [468, 0]
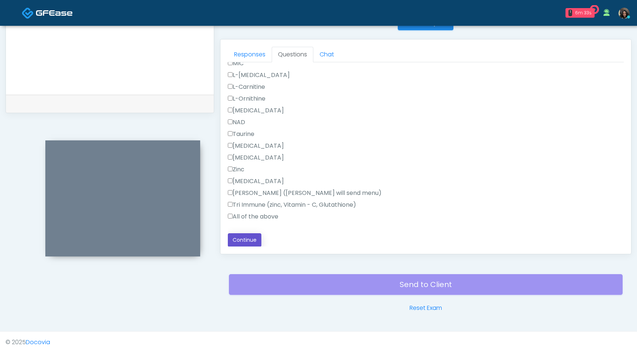
click at [245, 245] on button "Continue" at bounding box center [245, 240] width 34 height 14
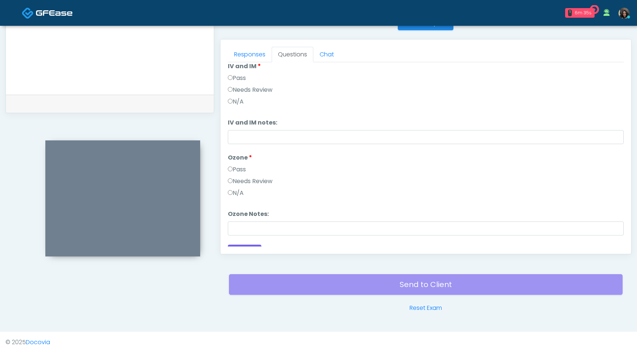
scroll to position [0, 0]
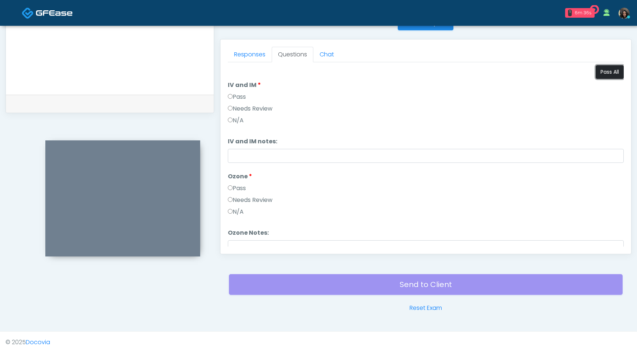
click at [607, 69] on button "Pass All" at bounding box center [610, 72] width 28 height 14
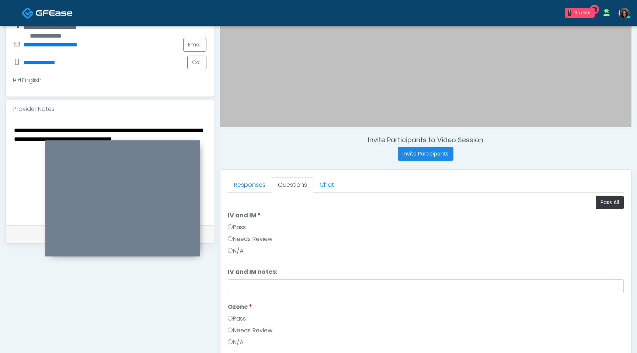
scroll to position [164, 0]
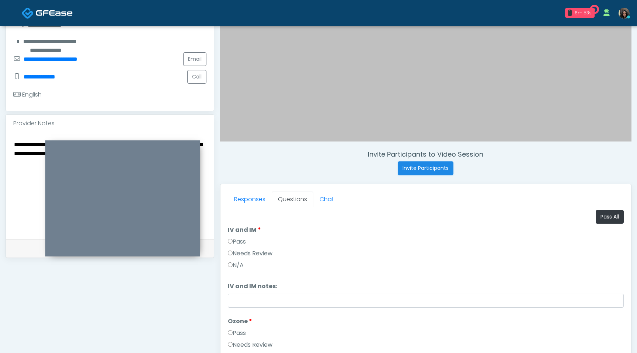
click at [14, 145] on textarea "**********" at bounding box center [109, 185] width 193 height 90
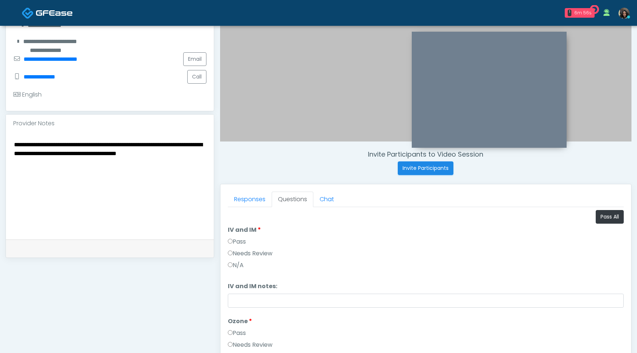
drag, startPoint x: 105, startPoint y: 144, endPoint x: 478, endPoint y: 31, distance: 389.7
click at [478, 32] on div at bounding box center [489, 90] width 155 height 116
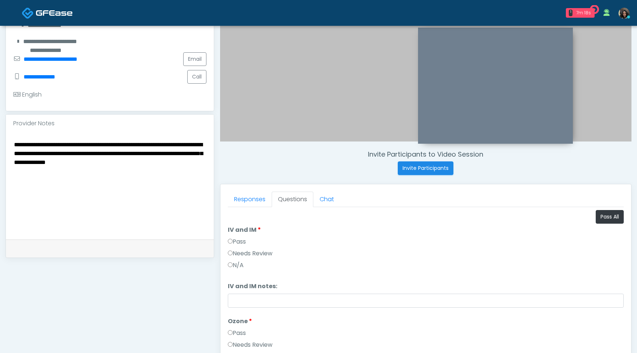
click at [156, 156] on textarea "**********" at bounding box center [109, 185] width 193 height 90
click at [30, 164] on textarea "**********" at bounding box center [109, 185] width 193 height 90
click at [175, 164] on textarea "**********" at bounding box center [109, 185] width 193 height 90
click at [13, 173] on textarea "**********" at bounding box center [109, 185] width 193 height 90
click at [35, 177] on textarea "**********" at bounding box center [109, 185] width 193 height 90
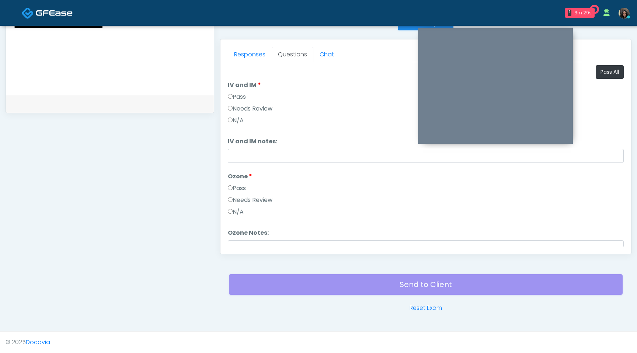
scroll to position [31, 0]
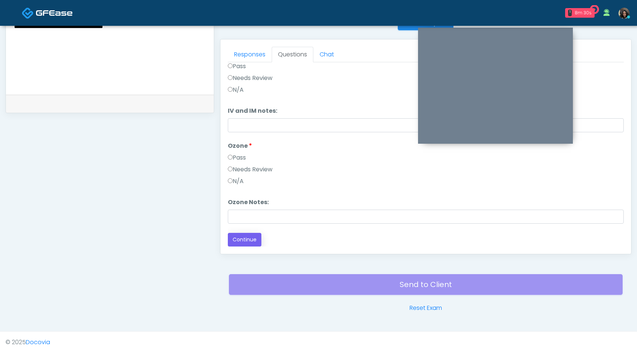
type textarea "**********"
click at [249, 234] on button "Continue" at bounding box center [245, 240] width 34 height 14
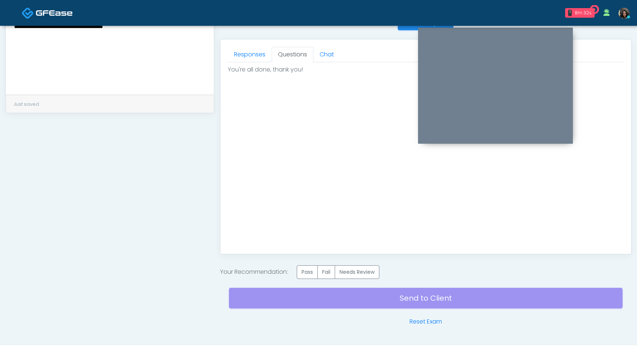
scroll to position [0, 0]
click at [310, 273] on label "Pass" at bounding box center [307, 272] width 21 height 14
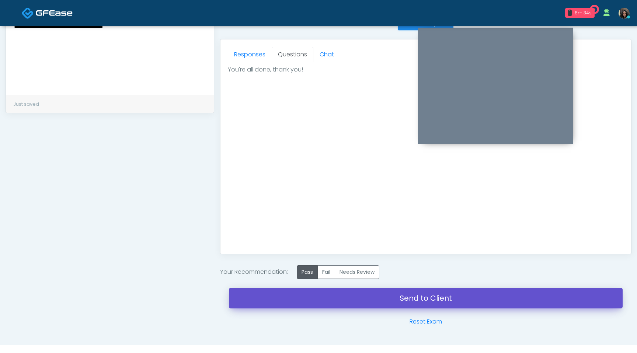
click at [310, 298] on link "Send to Client" at bounding box center [426, 298] width 394 height 21
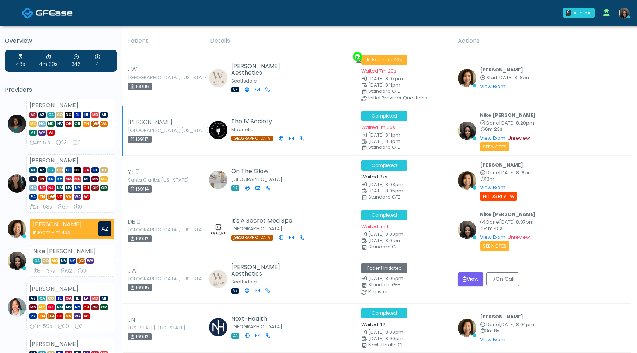
click at [523, 135] on link "Unreview" at bounding box center [519, 138] width 22 height 6
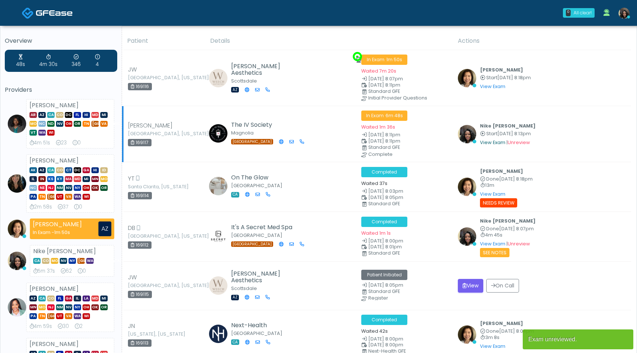
click at [488, 143] on link "View Exam" at bounding box center [492, 142] width 25 height 6
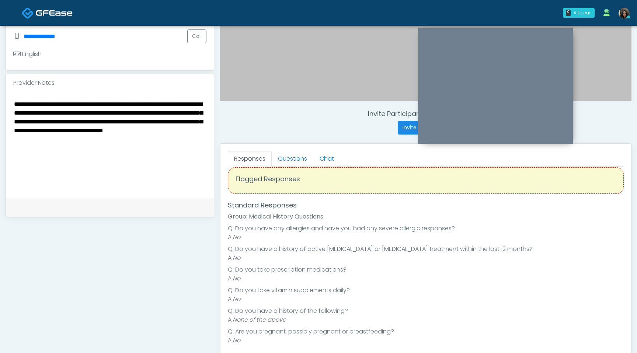
scroll to position [322, 0]
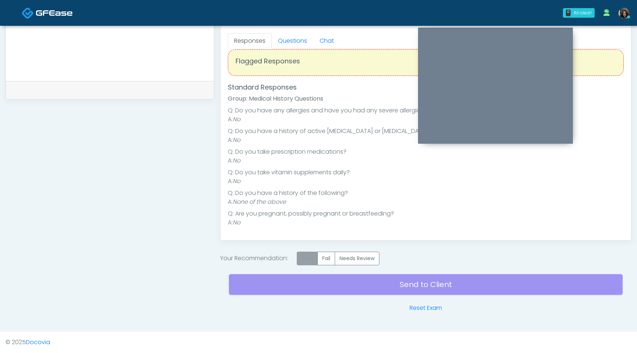
click at [308, 262] on label "Pass" at bounding box center [307, 259] width 21 height 14
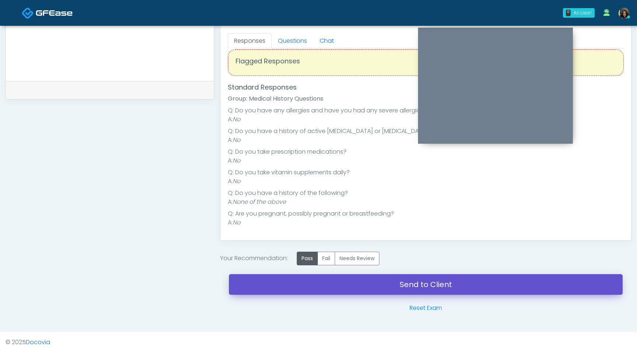
click at [312, 290] on link "Send to Client" at bounding box center [426, 284] width 394 height 21
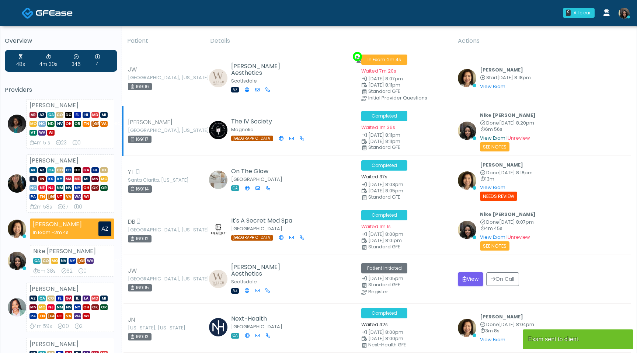
click at [486, 137] on link "View Exam" at bounding box center [492, 138] width 25 height 6
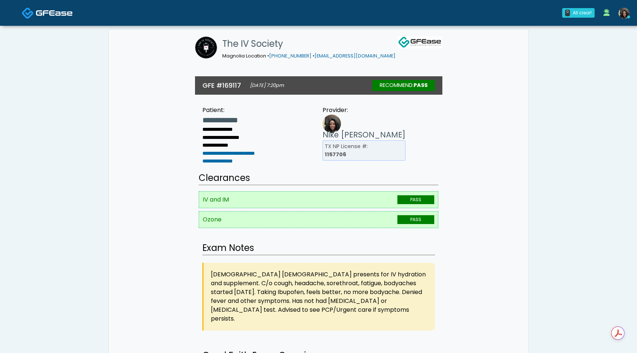
click at [46, 14] on img at bounding box center [54, 12] width 37 height 7
click at [45, 10] on img at bounding box center [54, 12] width 37 height 7
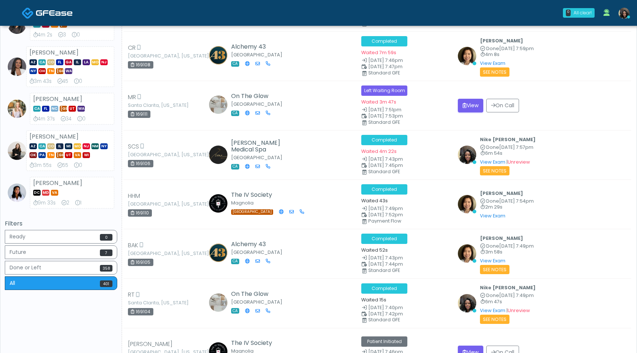
scroll to position [409, 0]
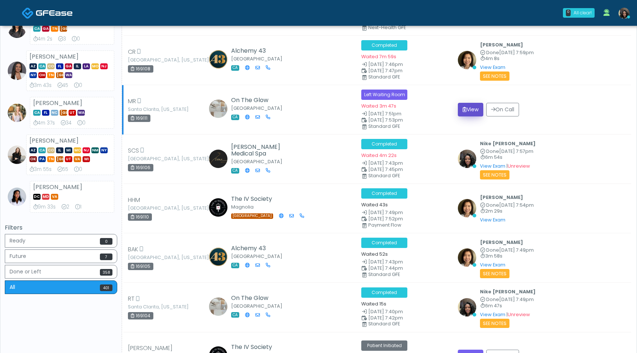
click at [471, 104] on button "View" at bounding box center [470, 110] width 25 height 14
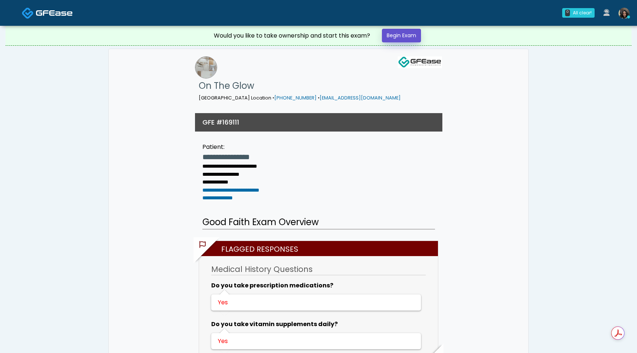
click at [413, 32] on link "Begin Exam" at bounding box center [401, 36] width 39 height 14
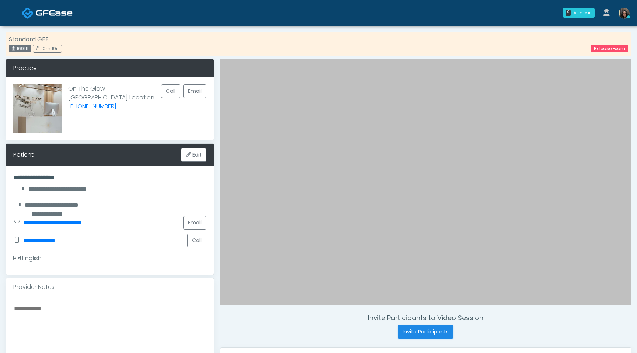
drag, startPoint x: 29, startPoint y: 47, endPoint x: 17, endPoint y: 51, distance: 12.8
click at [17, 51] on div "169111" at bounding box center [20, 48] width 22 height 7
copy div "169111"
click at [610, 49] on link "Release Exam" at bounding box center [609, 48] width 37 height 7
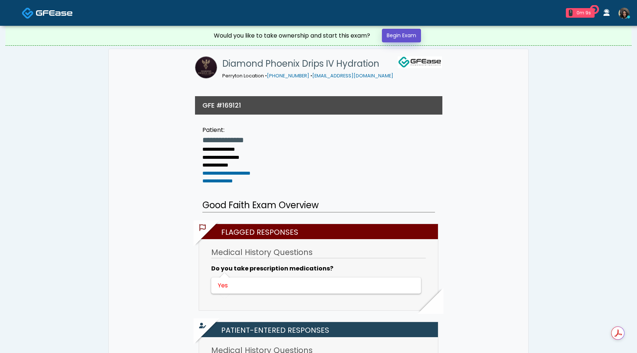
click at [413, 32] on link "Begin Exam" at bounding box center [401, 36] width 39 height 14
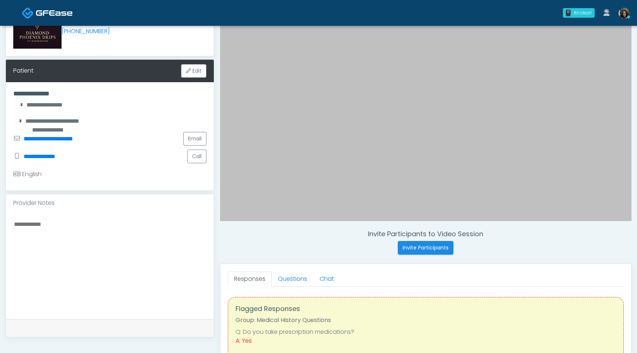
scroll to position [121, 0]
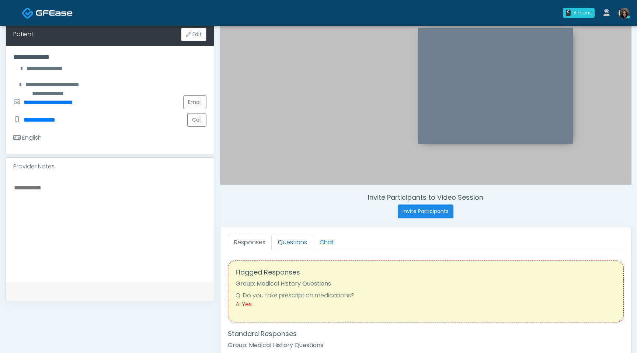
click at [303, 248] on link "Questions" at bounding box center [293, 242] width 42 height 15
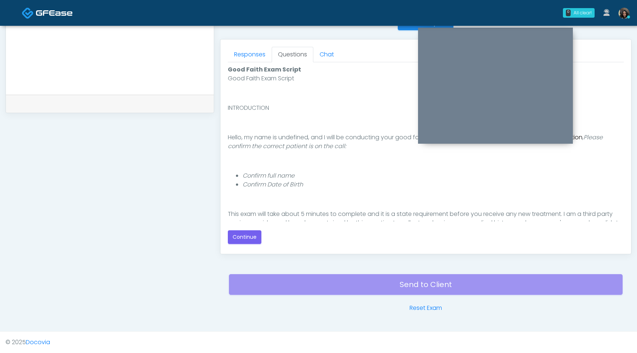
scroll to position [68, 0]
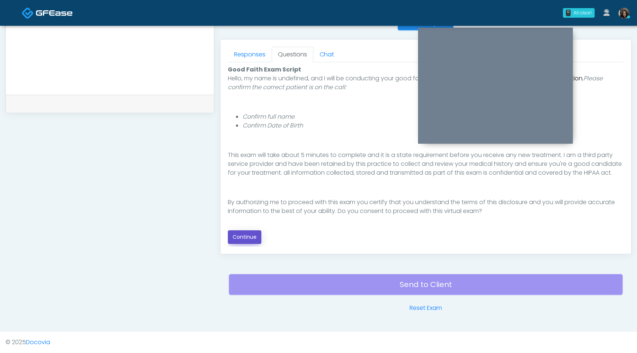
click at [243, 237] on button "Continue" at bounding box center [245, 237] width 34 height 14
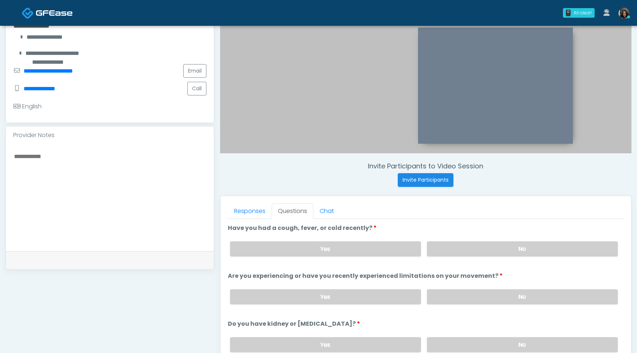
scroll to position [145, 0]
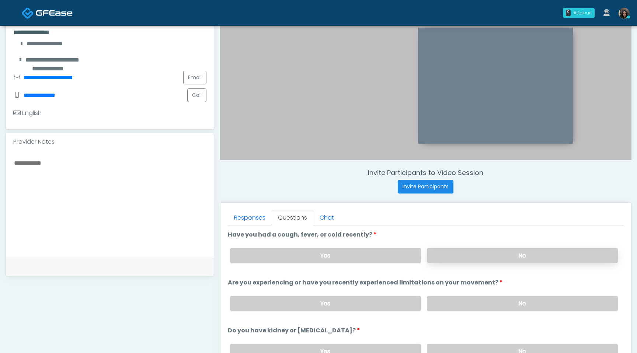
click at [484, 261] on label "No" at bounding box center [522, 255] width 191 height 15
click at [481, 306] on label "No" at bounding box center [522, 303] width 191 height 15
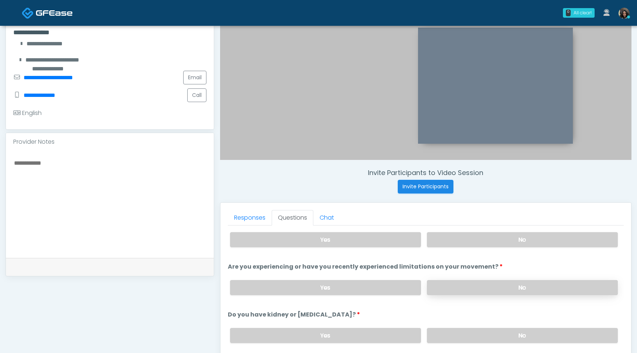
scroll to position [29, 0]
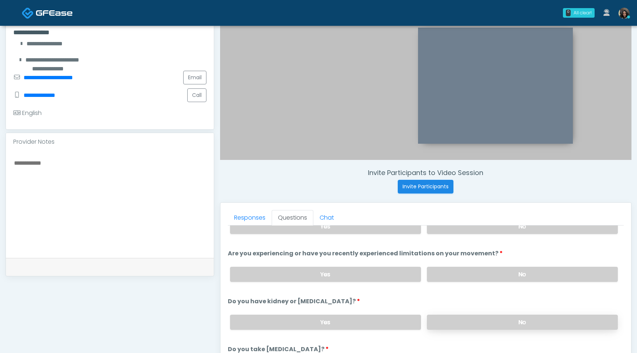
click at [479, 322] on label "No" at bounding box center [522, 322] width 191 height 15
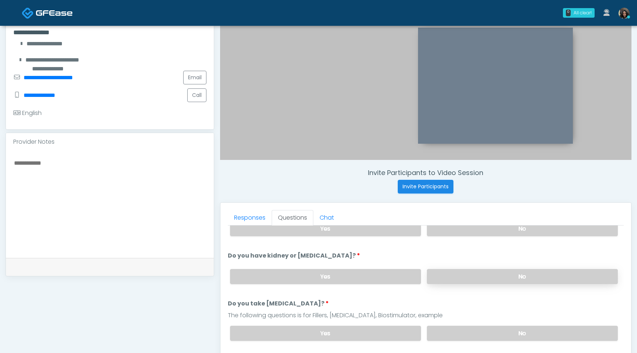
scroll to position [79, 0]
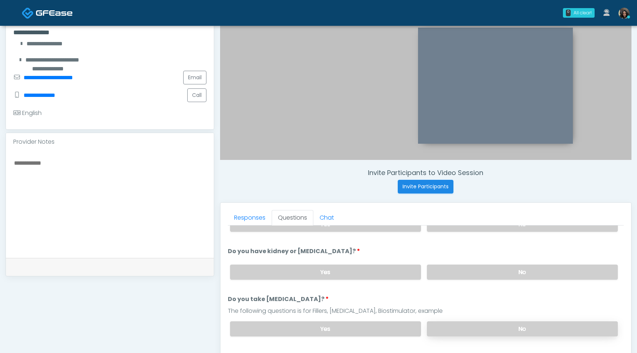
click at [479, 332] on label "No" at bounding box center [522, 328] width 191 height 15
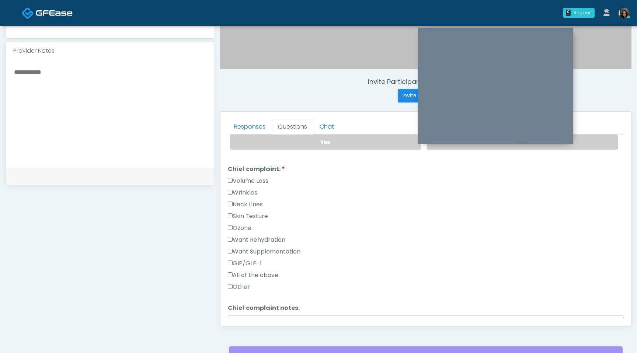
scroll to position [147, 0]
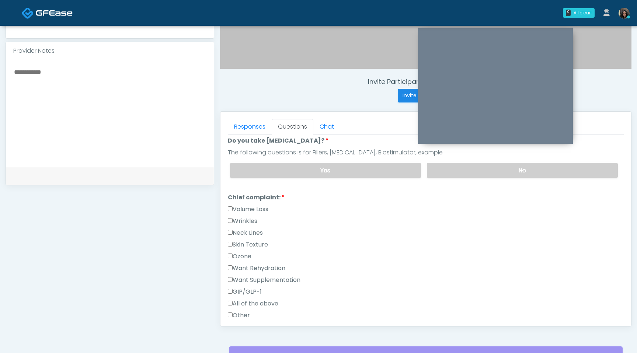
click at [230, 269] on label "Want Rehydration" at bounding box center [257, 268] width 58 height 9
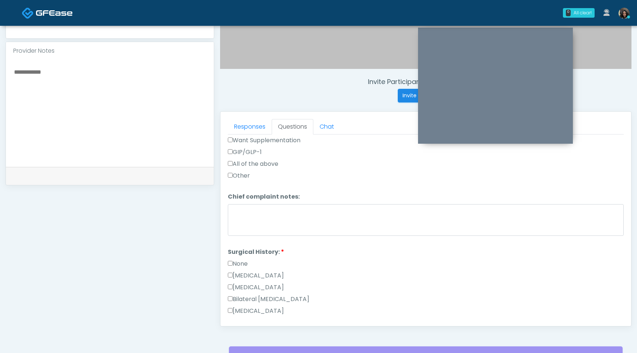
scroll to position [289, 0]
click at [233, 260] on label "None" at bounding box center [238, 261] width 20 height 9
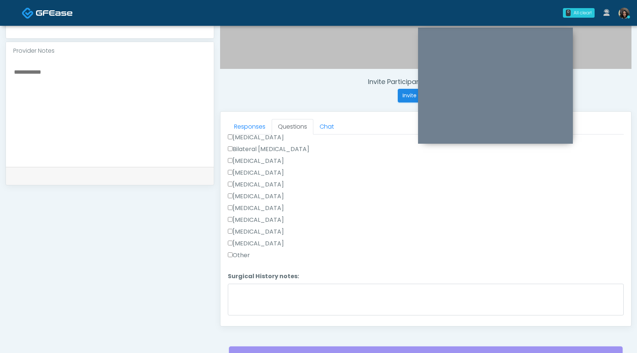
scroll to position [457, 0]
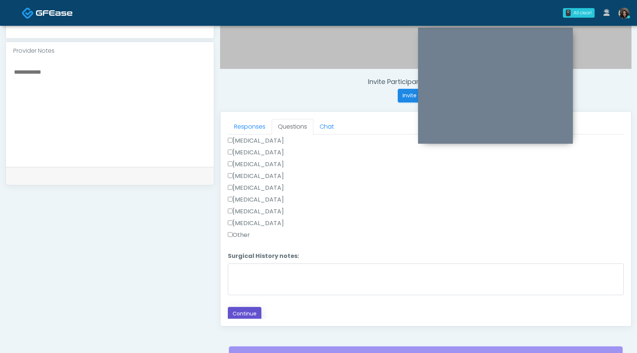
click at [247, 312] on button "Continue" at bounding box center [245, 314] width 34 height 14
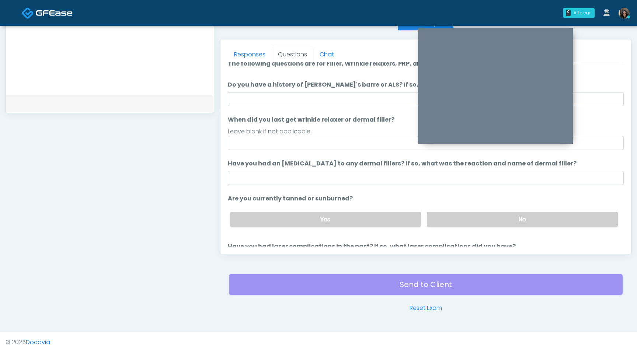
scroll to position [0, 0]
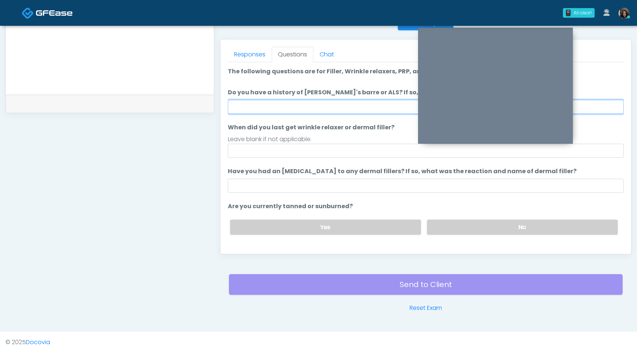
click at [309, 109] on input "Do you have a history of Guillain's barre or ALS? If so, please provide details." at bounding box center [426, 107] width 396 height 14
type input "**"
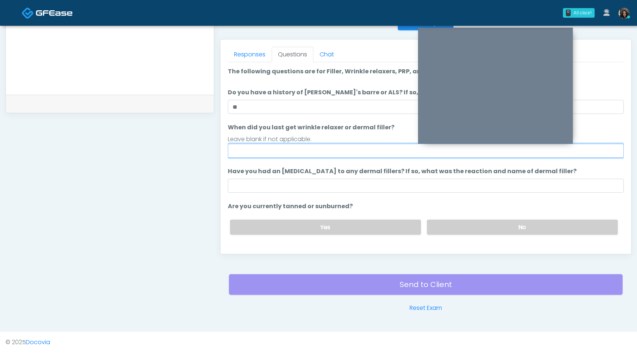
click at [267, 148] on input "When did you last get wrinkle relaxer or dermal filler?" at bounding box center [426, 151] width 396 height 14
type input "*********"
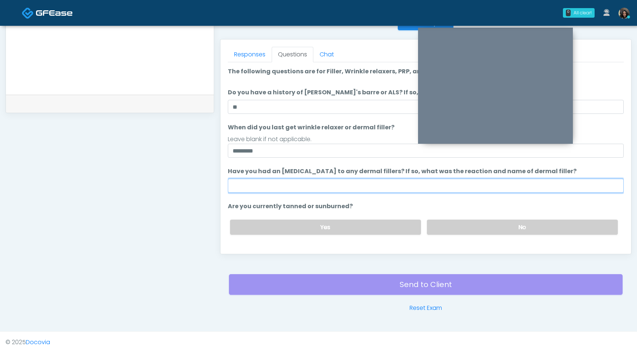
click at [271, 184] on input "Have you had an allergic response to any dermal fillers? If so, what was the re…" at bounding box center [426, 186] width 396 height 14
type input "**********"
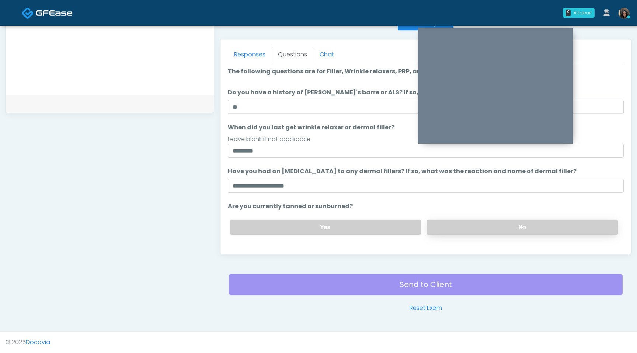
click at [485, 227] on label "No" at bounding box center [522, 227] width 191 height 15
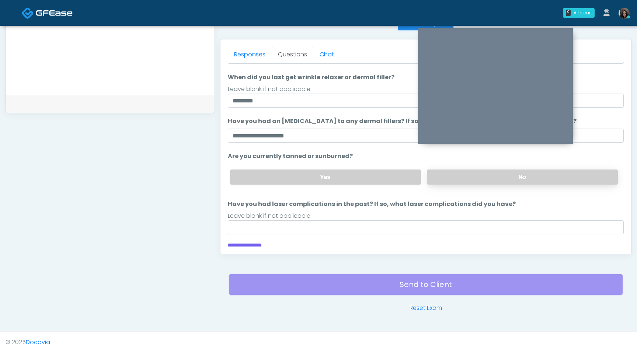
scroll to position [60, 0]
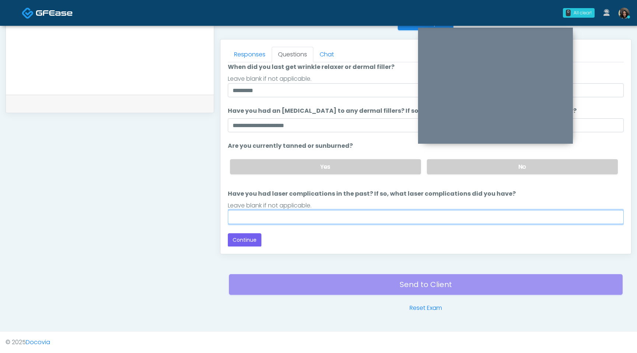
click at [438, 218] on input "Have you had laser complications in the past? If so, what laser complications d…" at bounding box center [426, 217] width 396 height 14
click at [295, 218] on input "Have you had laser complications in the past? If so, what laser complications d…" at bounding box center [426, 217] width 396 height 14
type input "**"
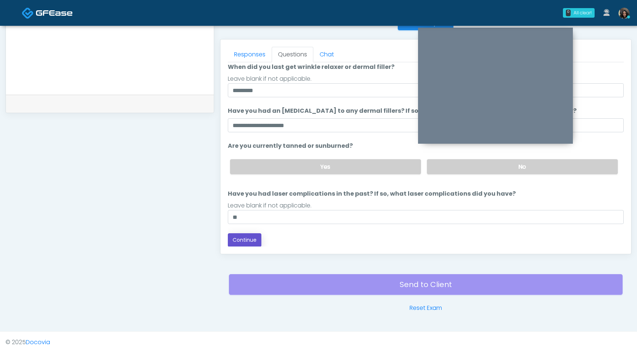
click at [245, 237] on button "Continue" at bounding box center [245, 240] width 34 height 14
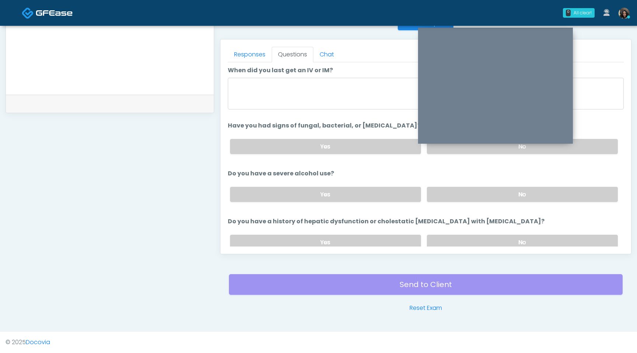
scroll to position [0, 0]
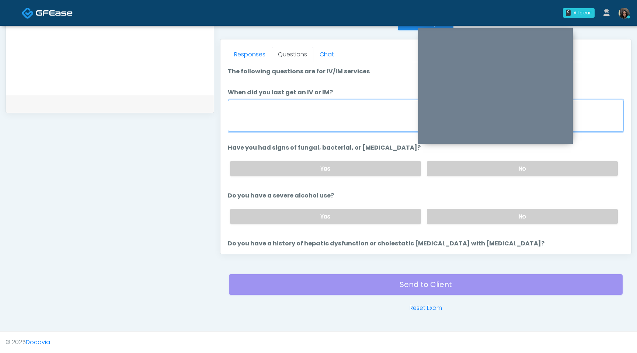
click at [321, 114] on textarea "When did you last get an IV or IM?" at bounding box center [426, 116] width 396 height 32
type textarea "**********"
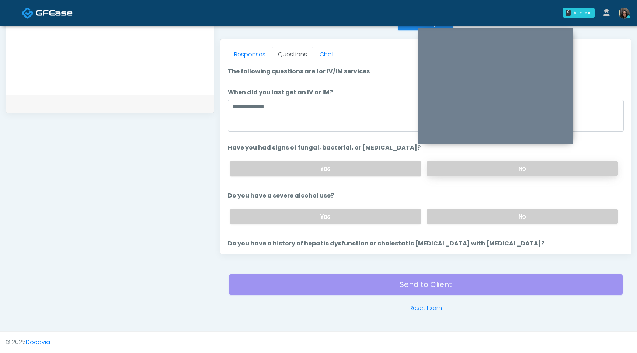
click at [478, 171] on label "No" at bounding box center [522, 168] width 191 height 15
click at [466, 216] on label "No" at bounding box center [522, 216] width 191 height 15
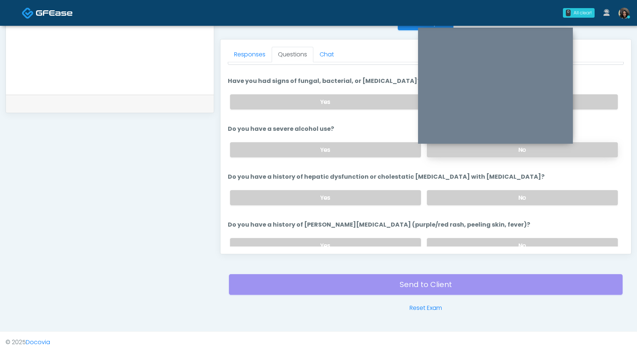
scroll to position [68, 0]
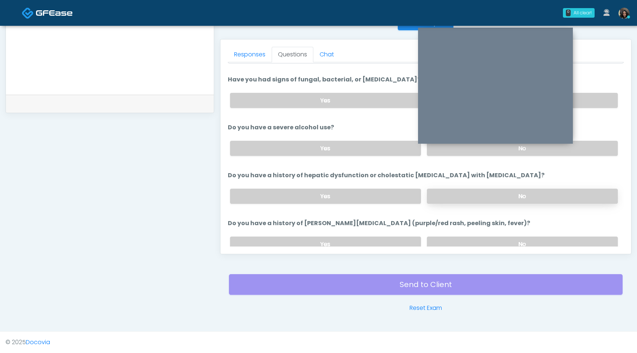
click at [476, 195] on label "No" at bounding box center [522, 196] width 191 height 15
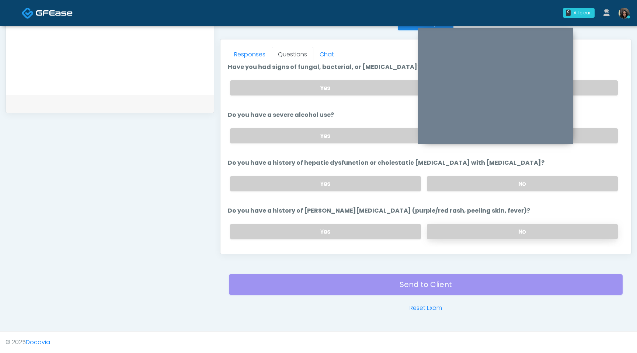
click at [455, 227] on label "No" at bounding box center [522, 231] width 191 height 15
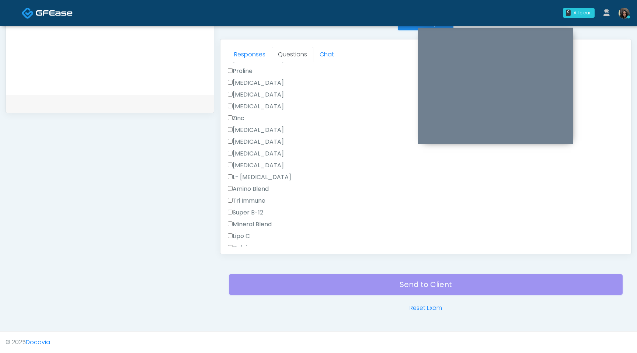
scroll to position [1012, 0]
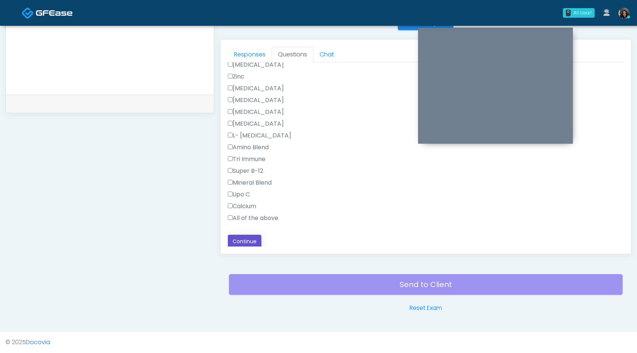
click at [246, 241] on button "Continue" at bounding box center [245, 242] width 34 height 14
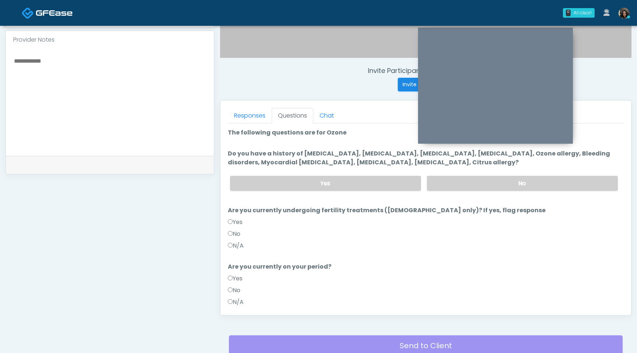
scroll to position [241, 0]
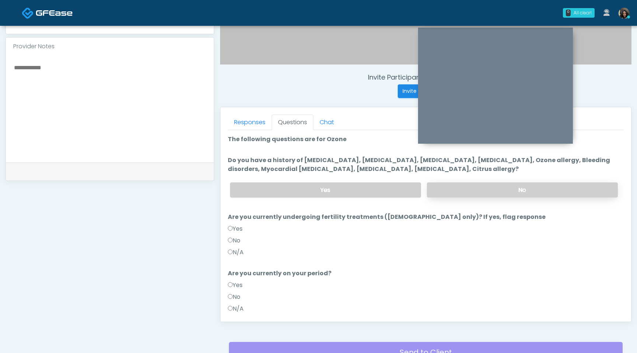
click at [459, 189] on label "No" at bounding box center [522, 189] width 191 height 15
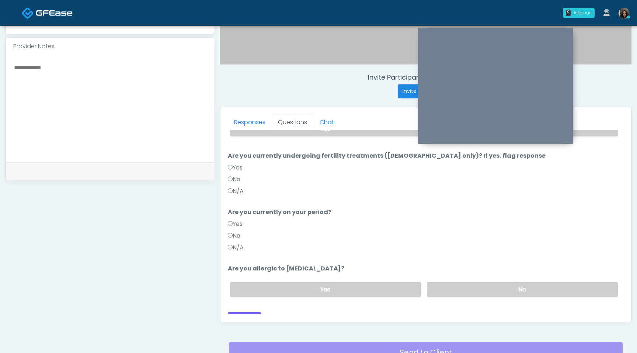
scroll to position [60, 0]
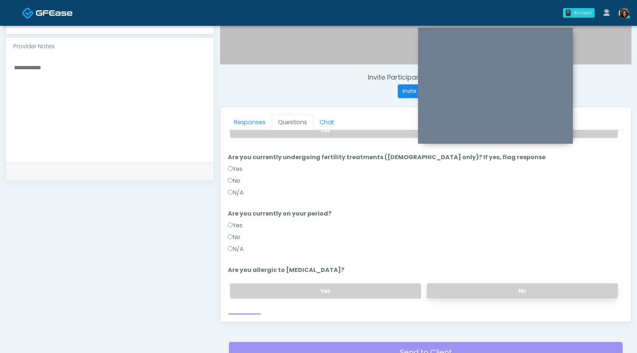
click at [477, 290] on label "No" at bounding box center [522, 290] width 191 height 15
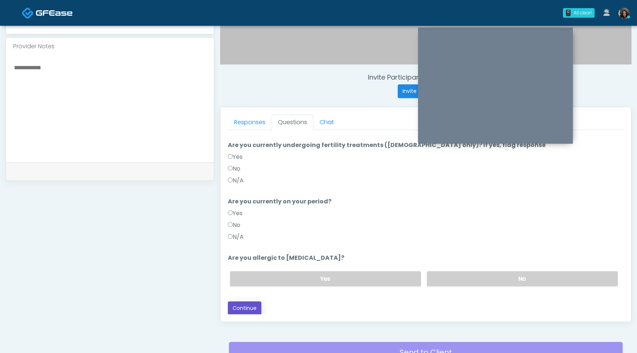
click at [248, 307] on button "Continue" at bounding box center [245, 309] width 34 height 14
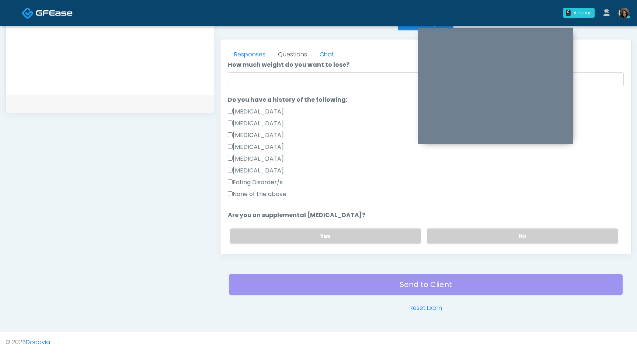
scroll to position [147, 0]
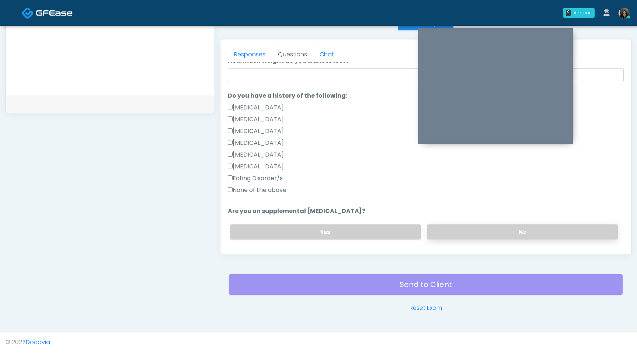
click at [458, 233] on label "No" at bounding box center [522, 231] width 191 height 15
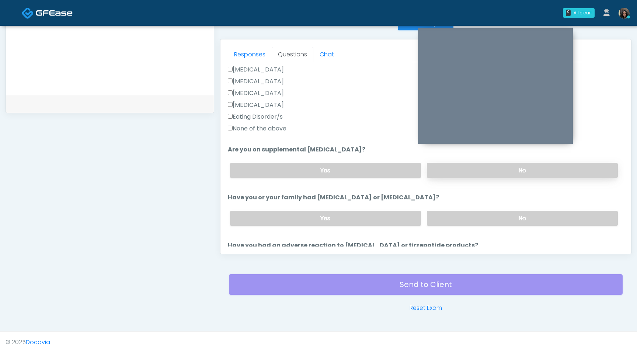
scroll to position [212, 0]
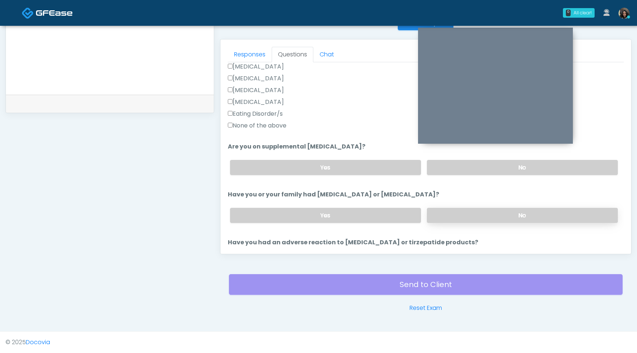
click at [462, 213] on label "No" at bounding box center [522, 215] width 191 height 15
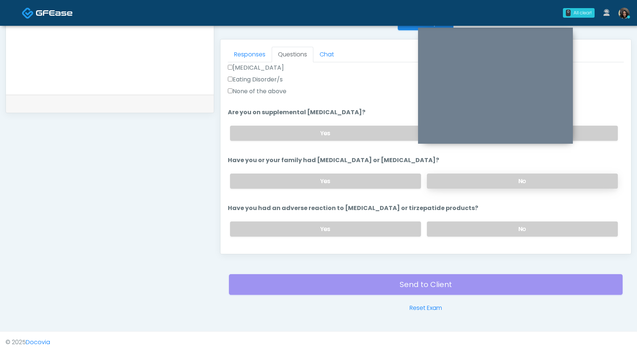
scroll to position [249, 0]
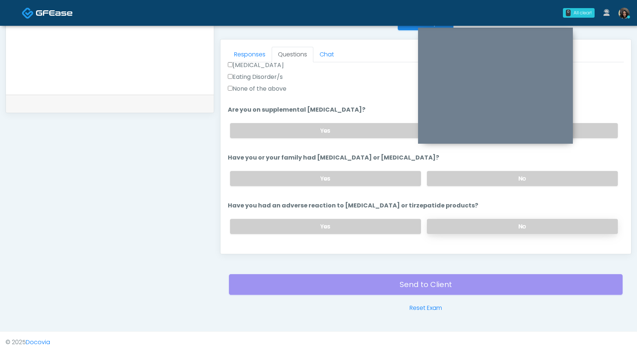
click at [458, 221] on label "No" at bounding box center [522, 226] width 191 height 15
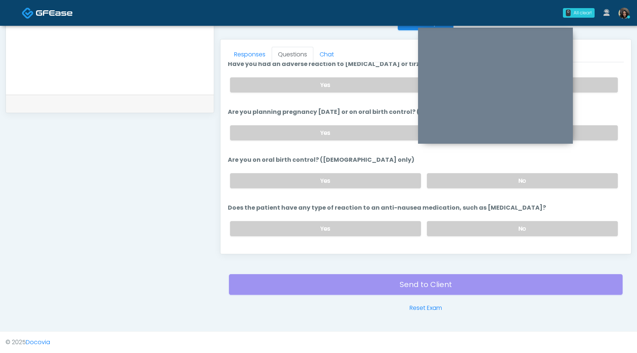
scroll to position [392, 0]
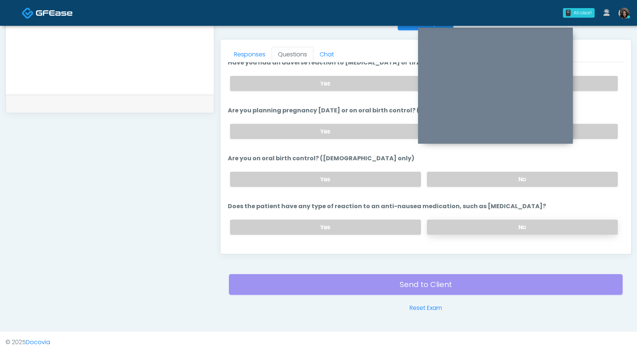
click at [458, 229] on label "No" at bounding box center [522, 227] width 191 height 15
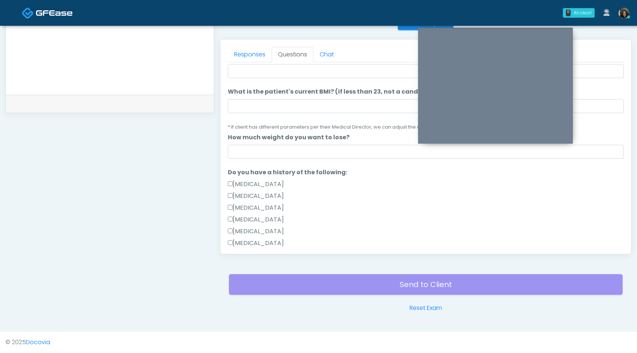
scroll to position [0, 0]
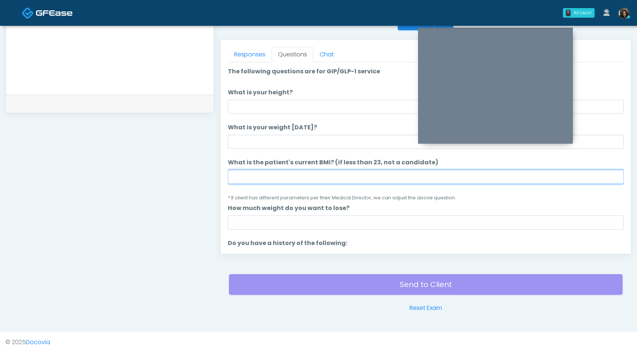
click at [247, 173] on input "What is the patient's current BMI? (if less than 23, not a candidate)" at bounding box center [426, 177] width 396 height 14
type input "****"
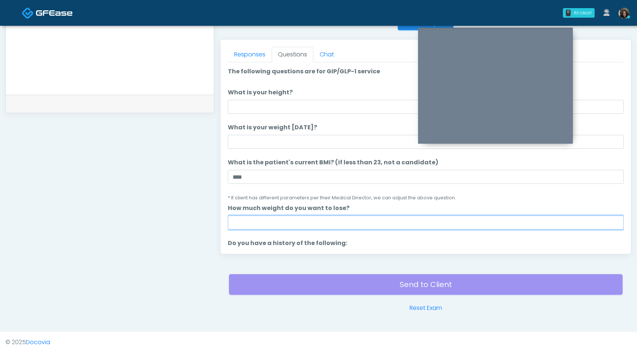
click at [268, 218] on input "How much weight do you want to lose?" at bounding box center [426, 223] width 396 height 14
type input "*"
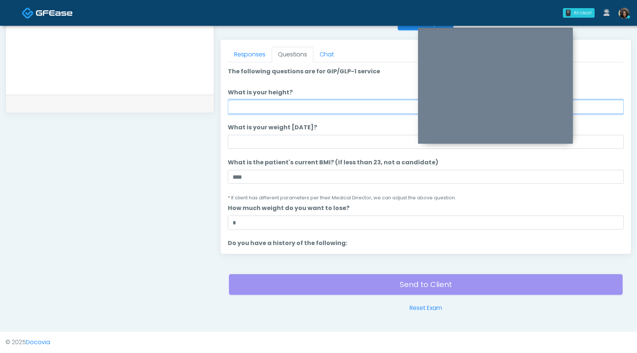
click at [296, 107] on input "What is your height?" at bounding box center [426, 107] width 396 height 14
type input "***"
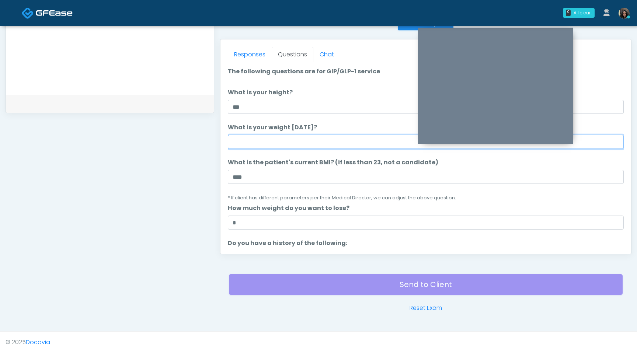
click at [272, 148] on input "What is your weight today?" at bounding box center [426, 142] width 396 height 14
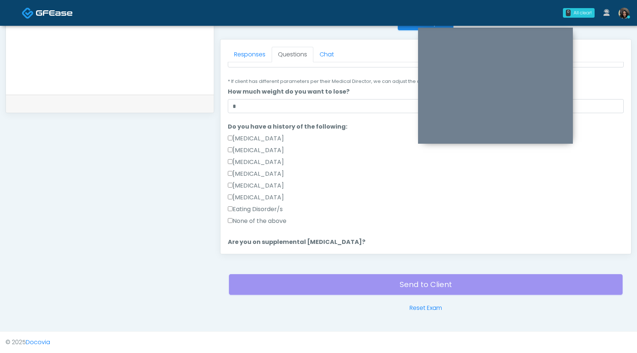
scroll to position [407, 0]
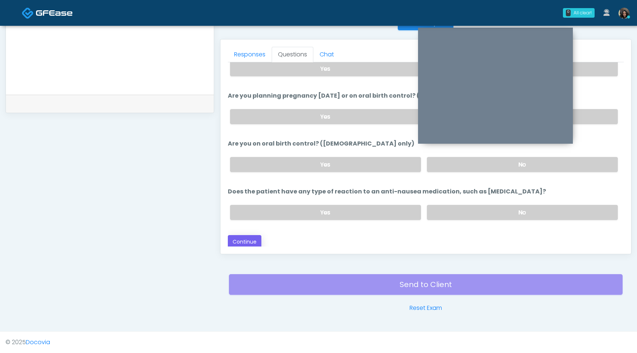
type input "***"
click at [254, 243] on button "Continue" at bounding box center [245, 242] width 34 height 14
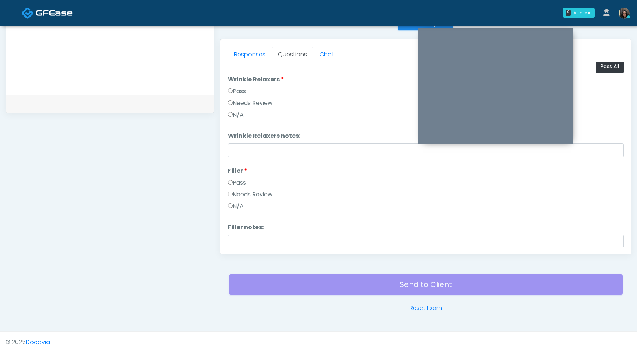
scroll to position [3, 0]
click at [607, 67] on button "Pass All" at bounding box center [610, 69] width 28 height 14
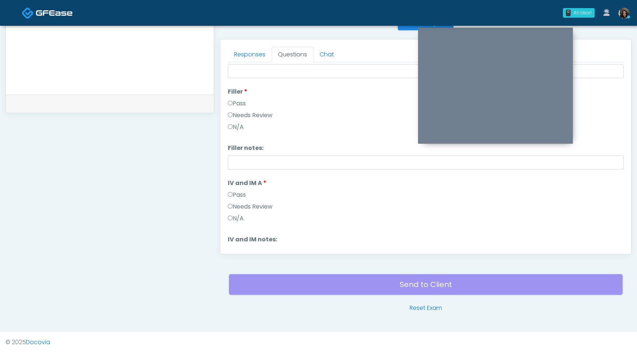
scroll to position [305, 0]
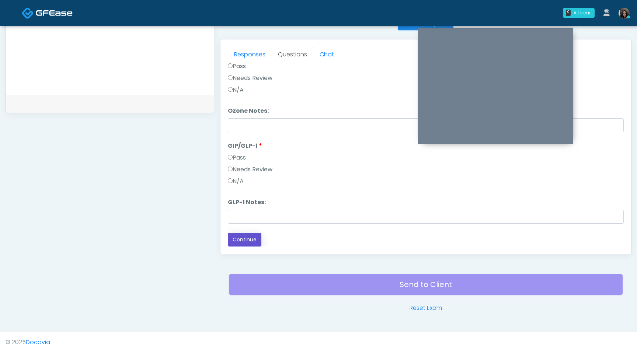
click at [242, 235] on button "Continue" at bounding box center [245, 240] width 34 height 14
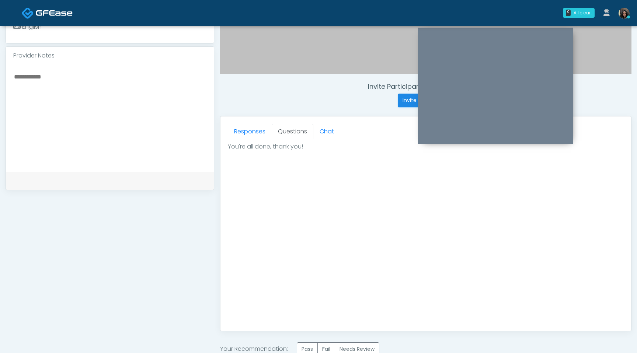
scroll to position [322, 0]
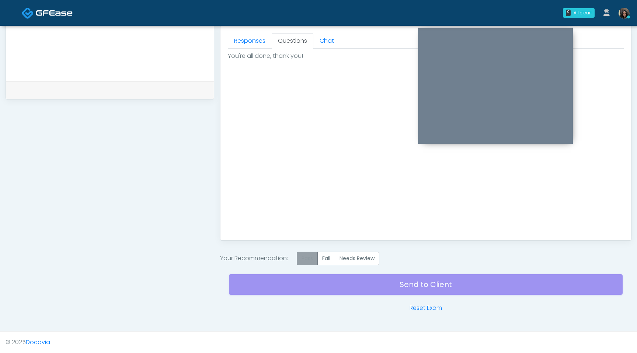
click at [301, 261] on label "Pass" at bounding box center [307, 259] width 21 height 14
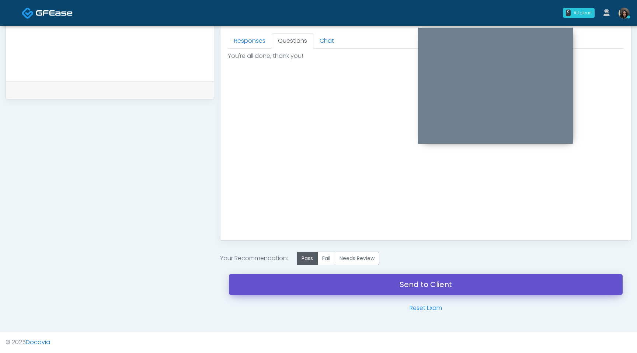
click at [301, 285] on link "Send to Client" at bounding box center [426, 284] width 394 height 21
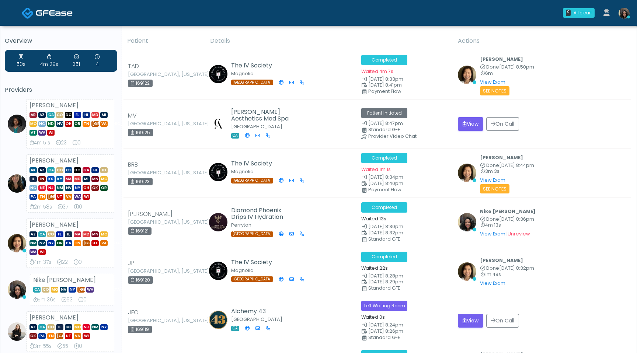
click at [625, 14] on img at bounding box center [624, 13] width 11 height 11
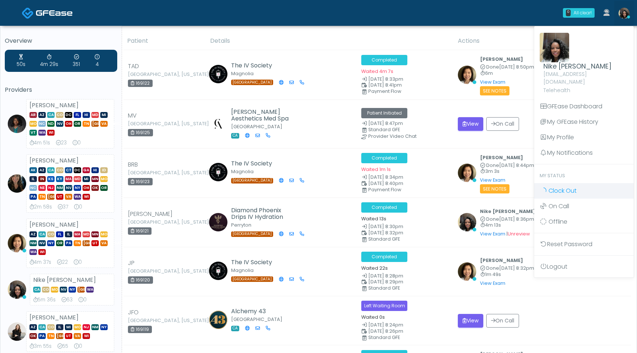
click at [563, 187] on span "Clock Out" at bounding box center [563, 191] width 28 height 8
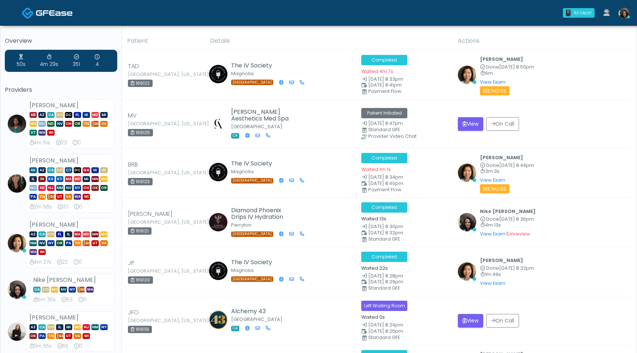
click at [624, 18] on img at bounding box center [624, 13] width 11 height 11
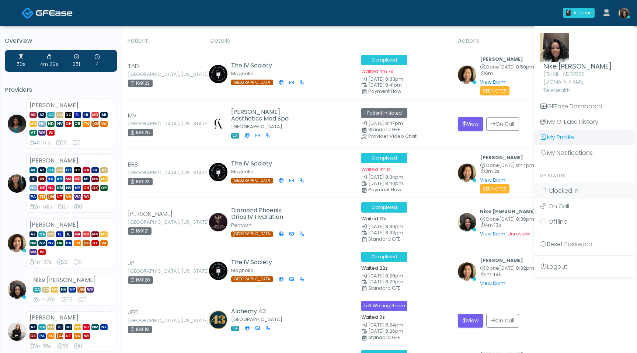
click at [562, 132] on link "My Profile" at bounding box center [584, 137] width 100 height 15
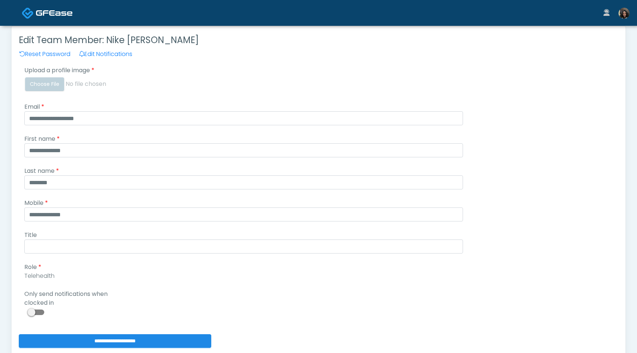
click at [34, 311] on span at bounding box center [36, 313] width 15 height 6
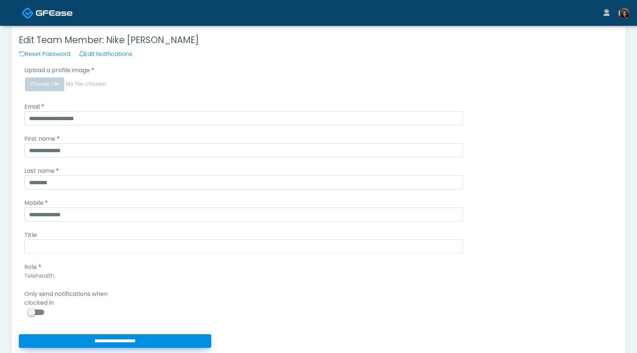
click at [63, 346] on input "**********" at bounding box center [115, 341] width 192 height 14
type input "**********"
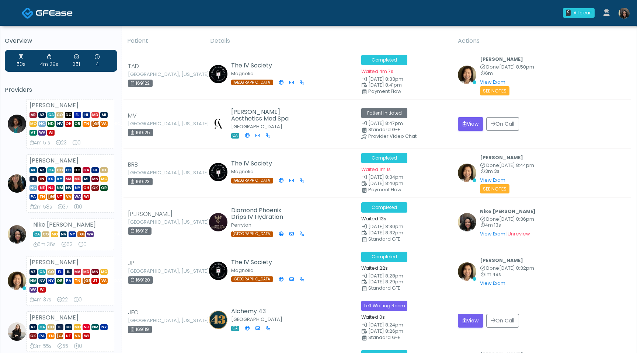
click at [623, 13] on img at bounding box center [624, 13] width 11 height 11
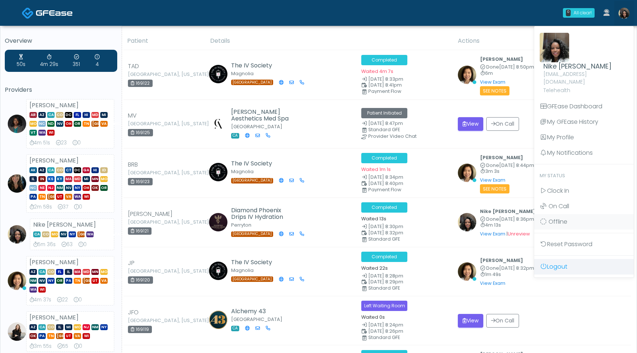
click at [552, 259] on link "Logout" at bounding box center [584, 266] width 100 height 15
